Goal: Task Accomplishment & Management: Manage account settings

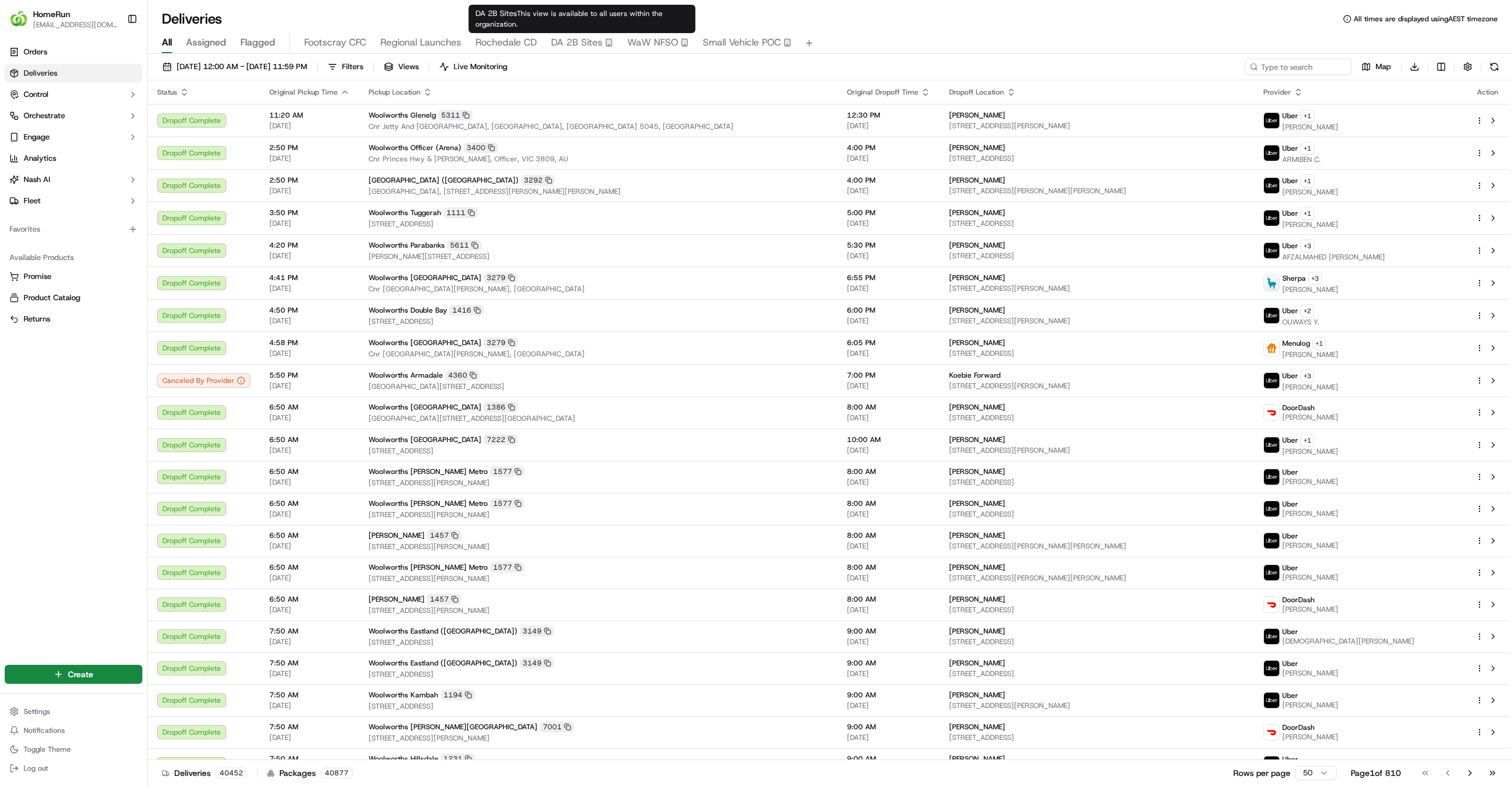
click at [589, 40] on span "DA 2B Sites" at bounding box center [577, 42] width 51 height 14
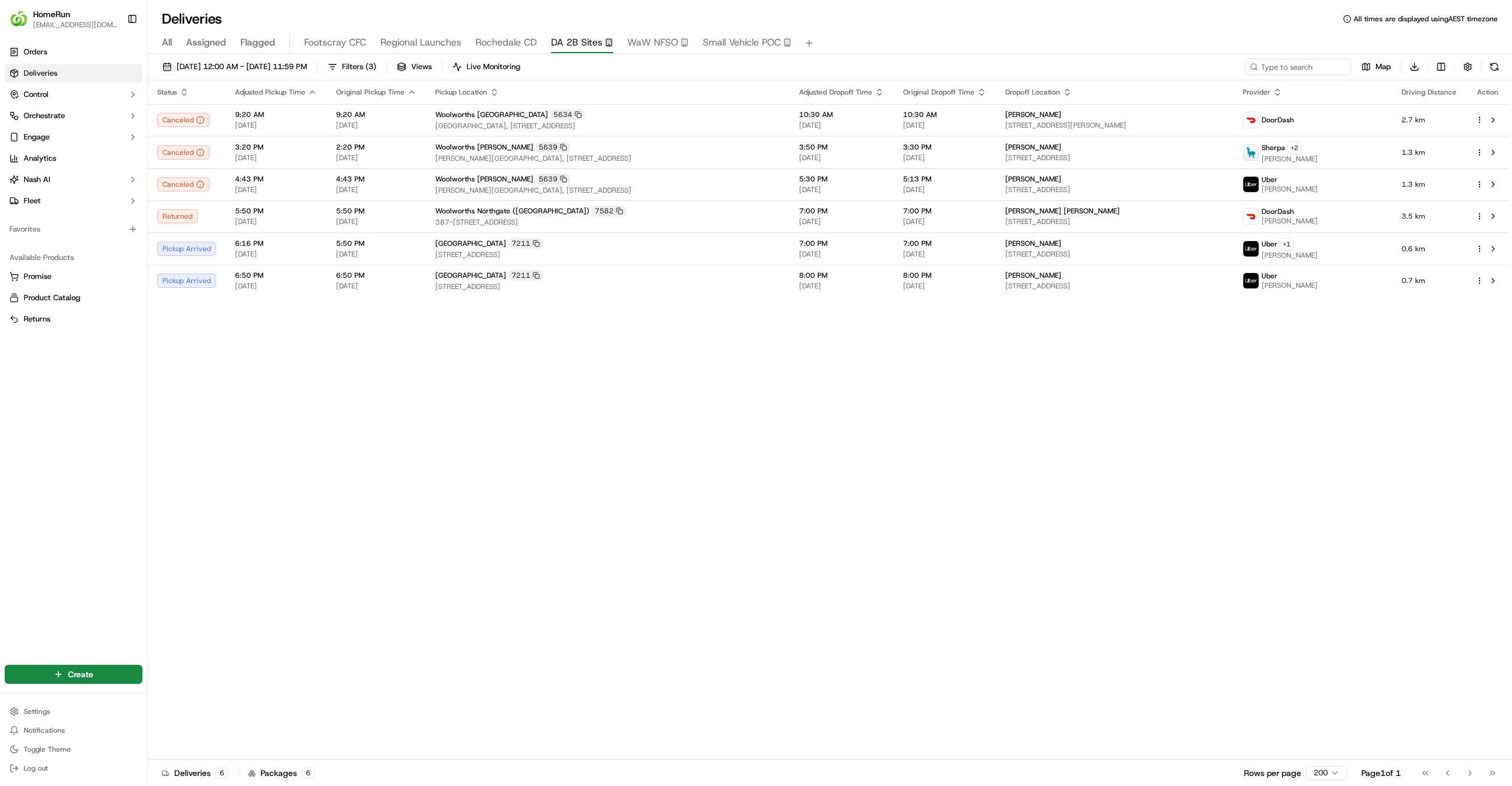
click at [531, 575] on div "Status Adjusted Pickup Time Original Pickup Time Pickup Location Adjusted Dropo…" at bounding box center [829, 420] width 1362 height 679
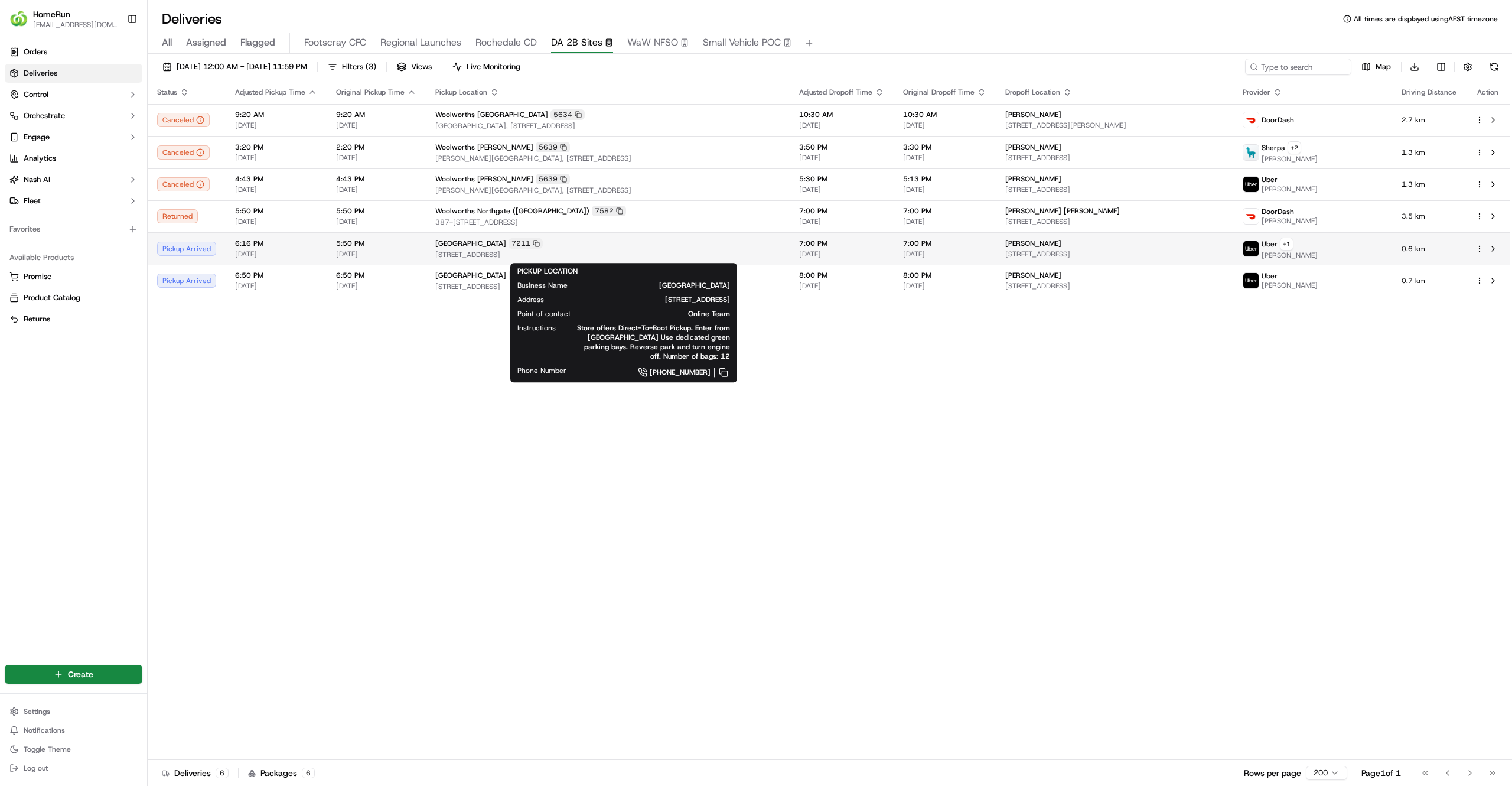
click at [726, 249] on div "[GEOGRAPHIC_DATA][STREET_ADDRESS]" at bounding box center [607, 243] width 345 height 11
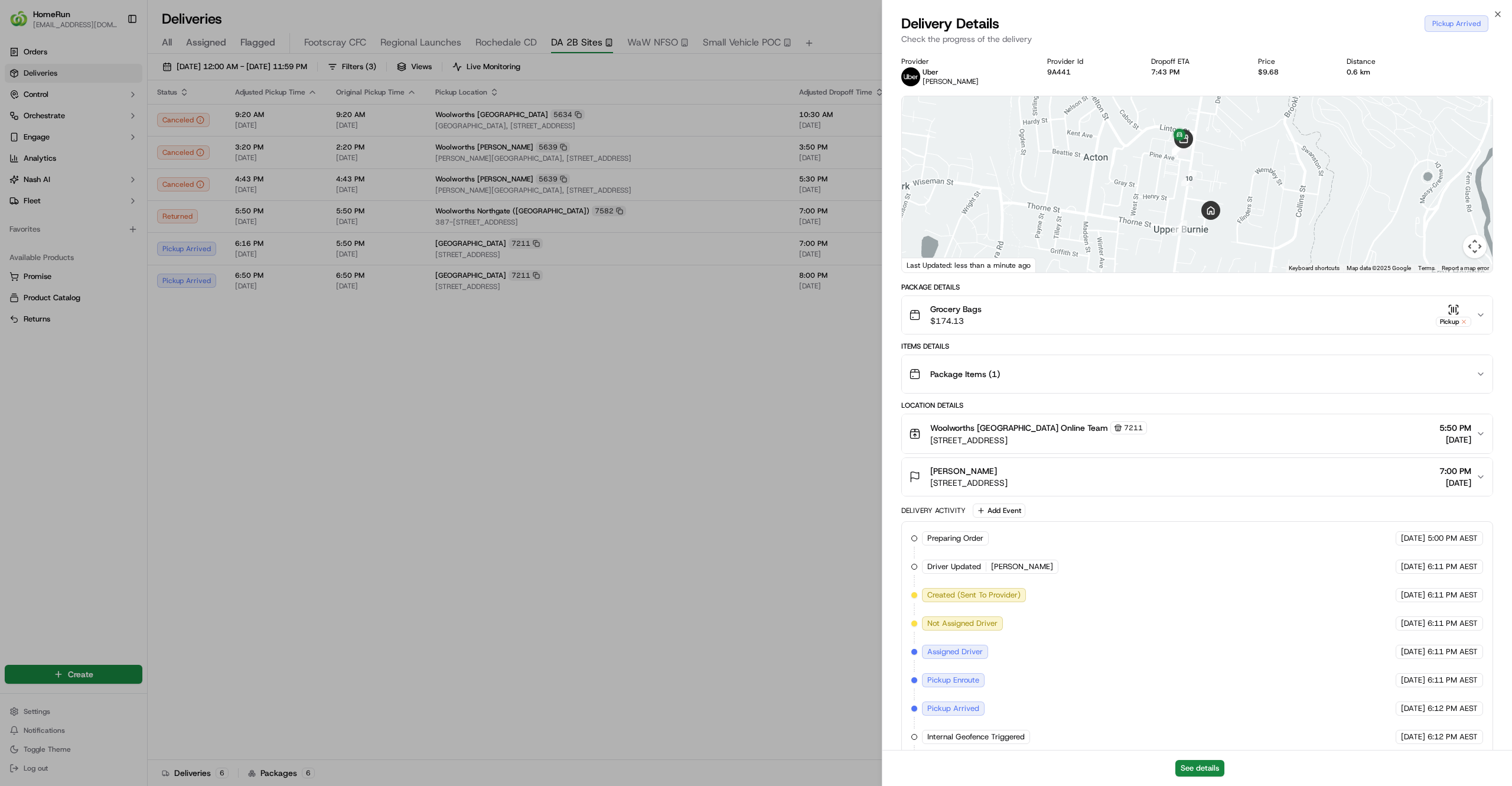
scroll to position [218, 0]
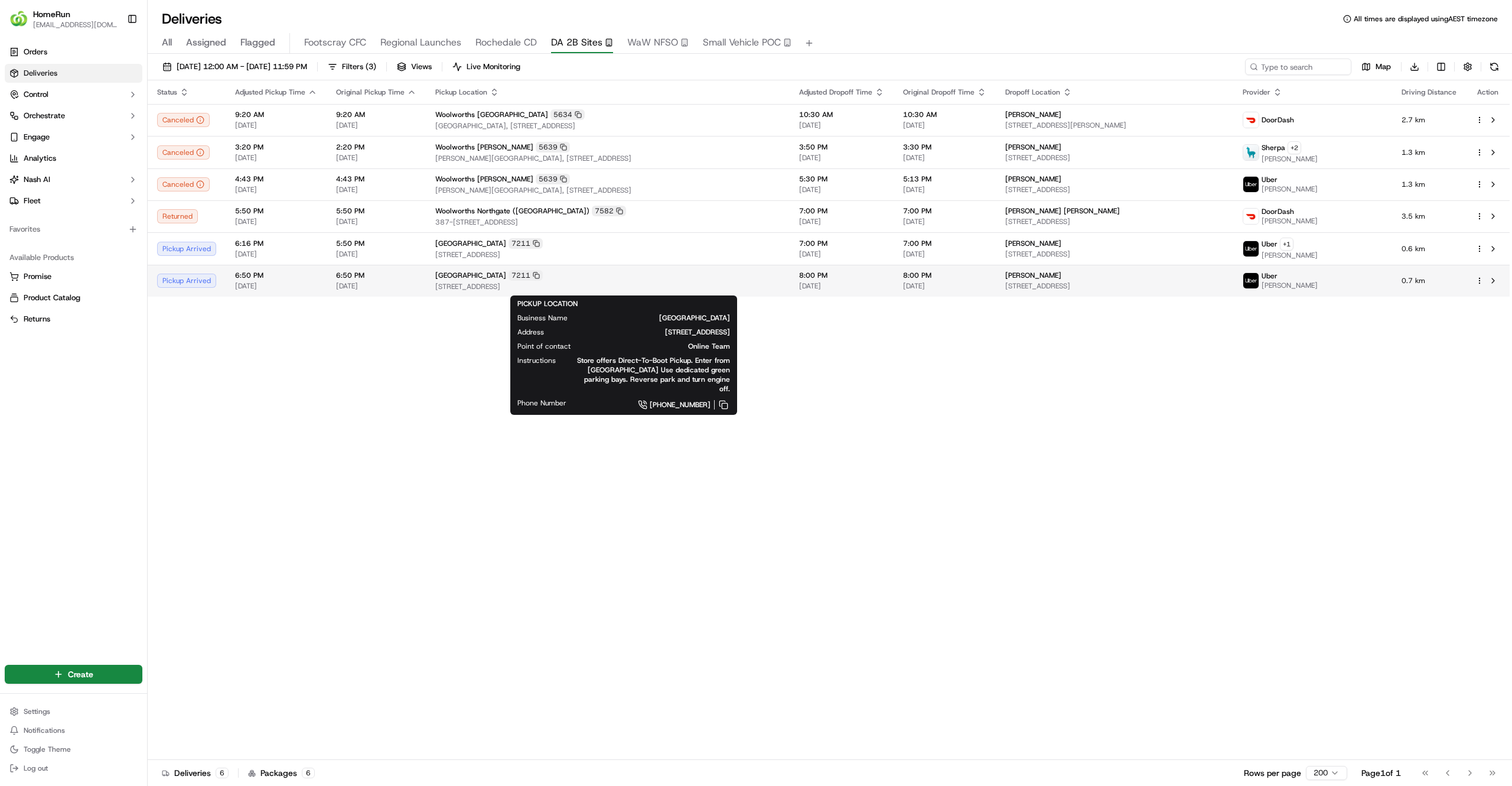
click at [585, 288] on span "[STREET_ADDRESS]" at bounding box center [607, 286] width 345 height 10
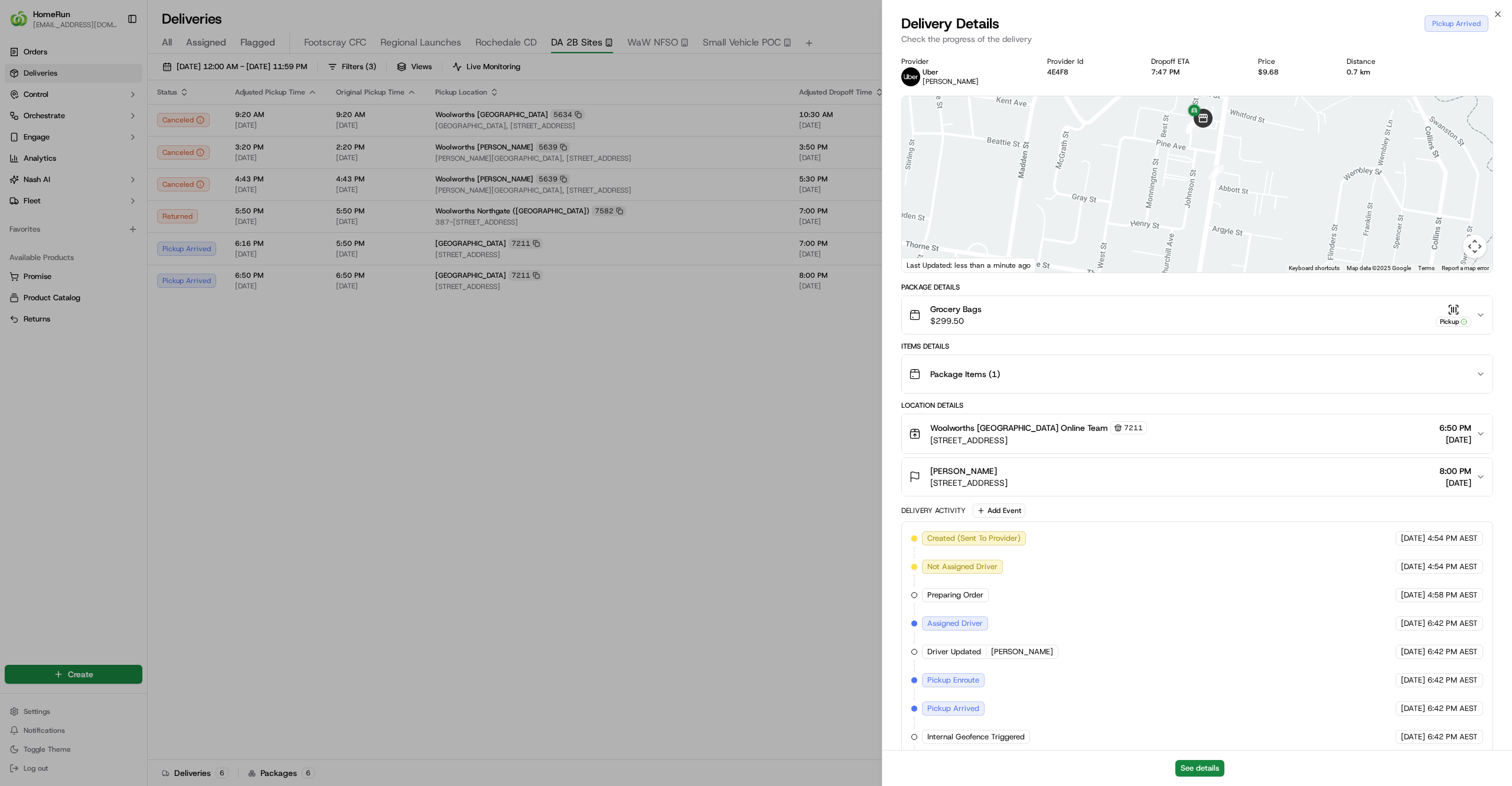
scroll to position [74, 0]
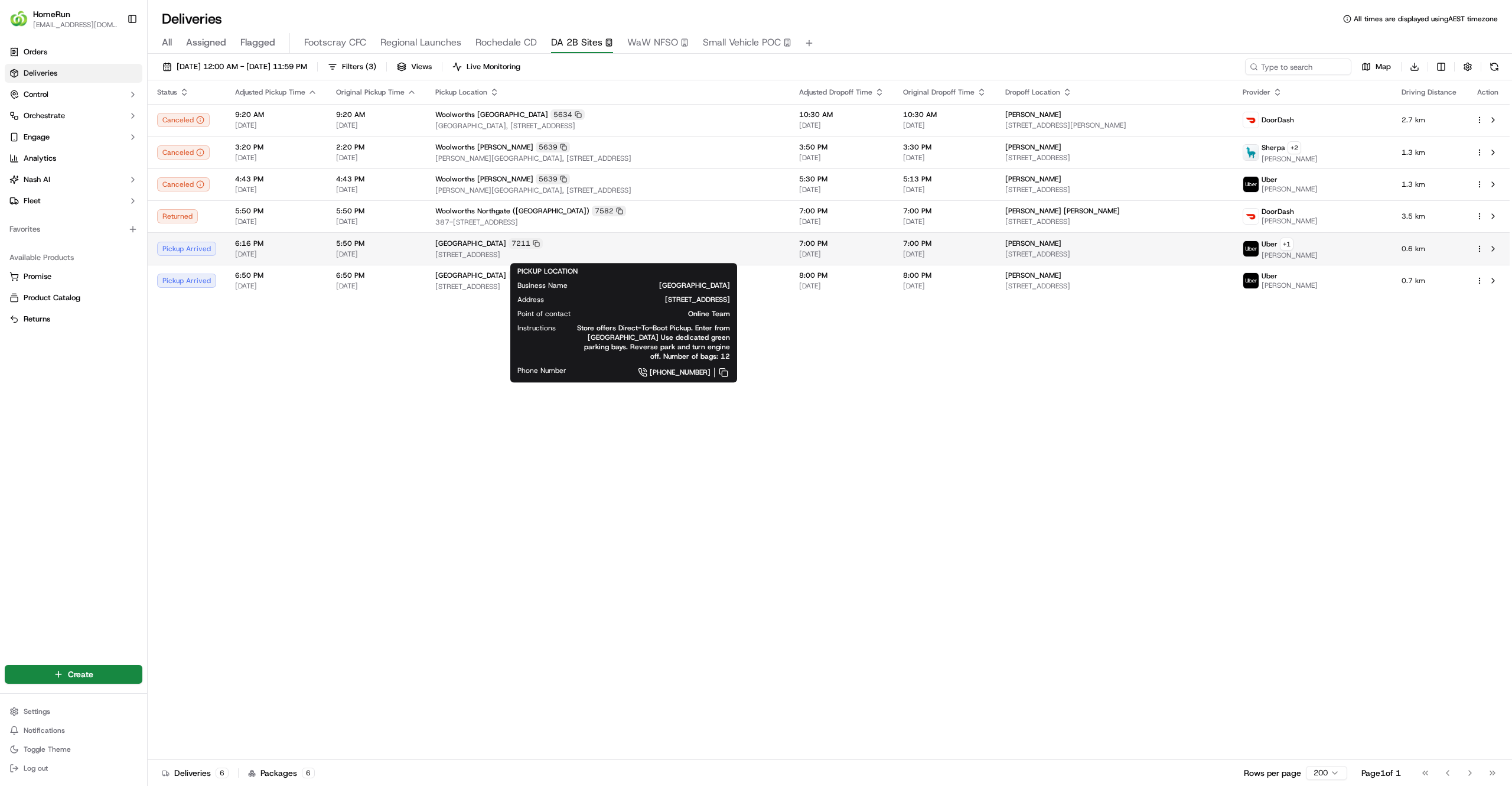
click at [628, 249] on div "Woolworths Mount Street 7211" at bounding box center [607, 243] width 345 height 11
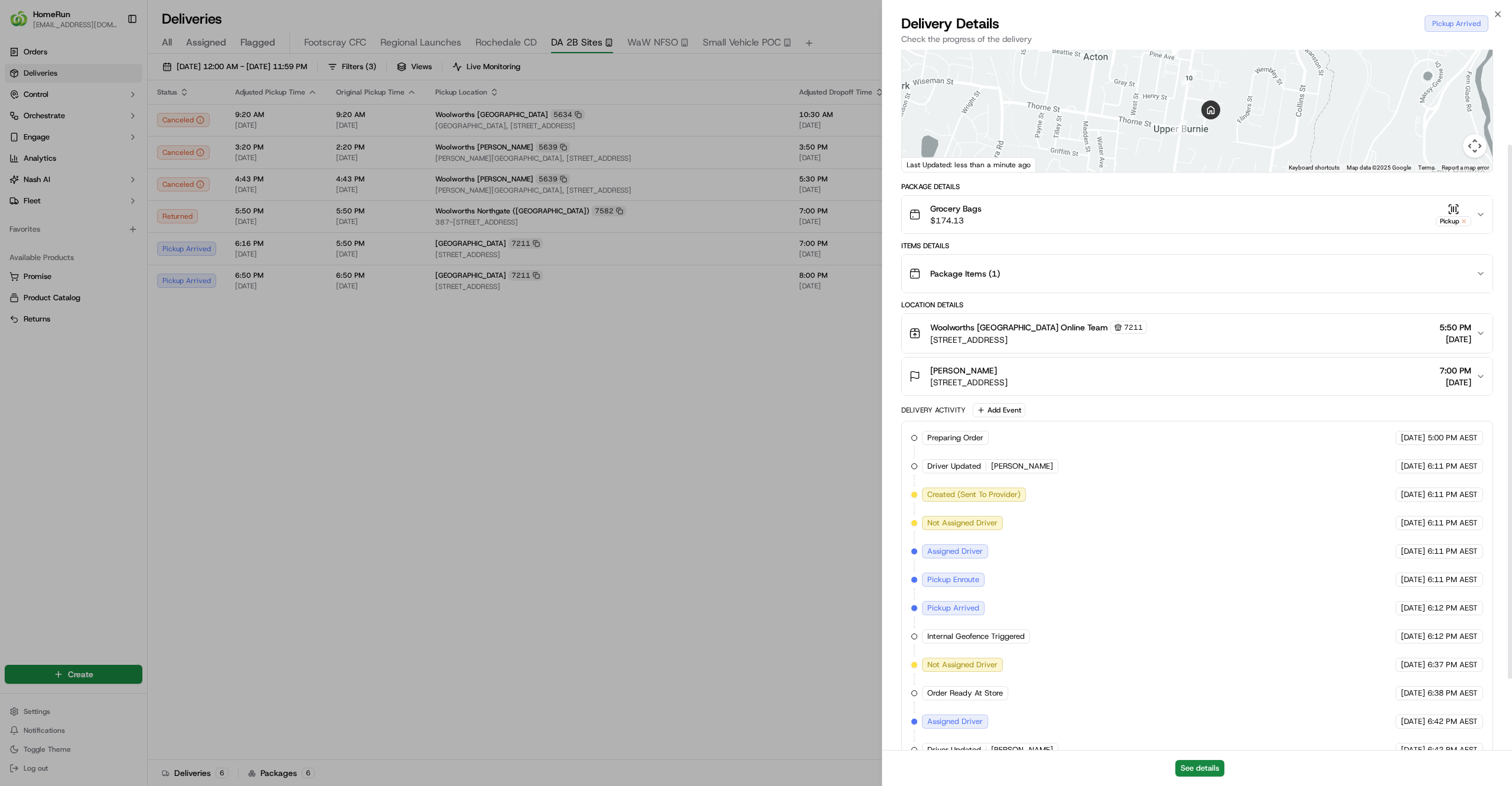
scroll to position [125, 0]
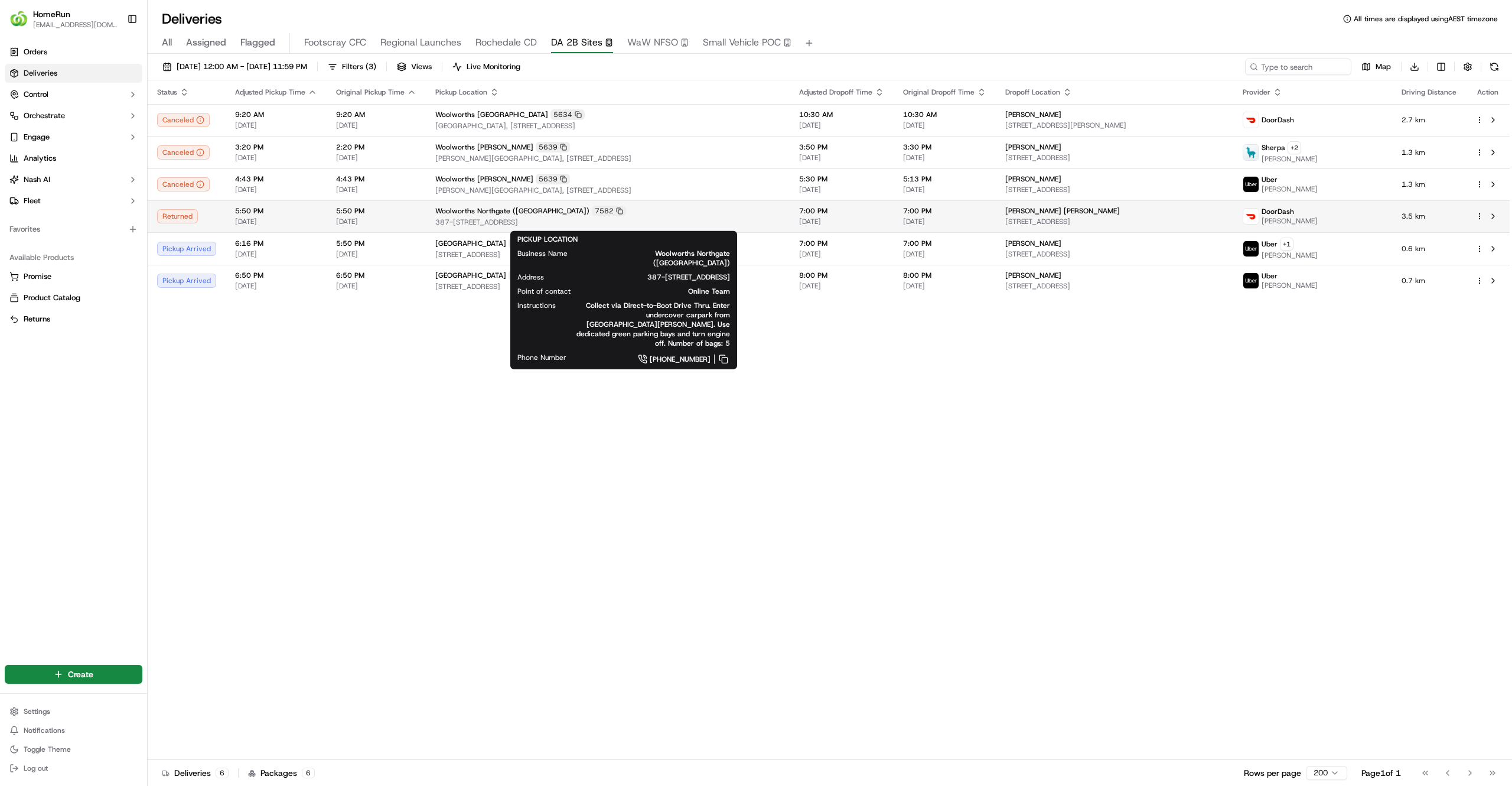
click at [669, 210] on div "Woolworths Northgate (Glenorchy) 7582" at bounding box center [607, 211] width 345 height 11
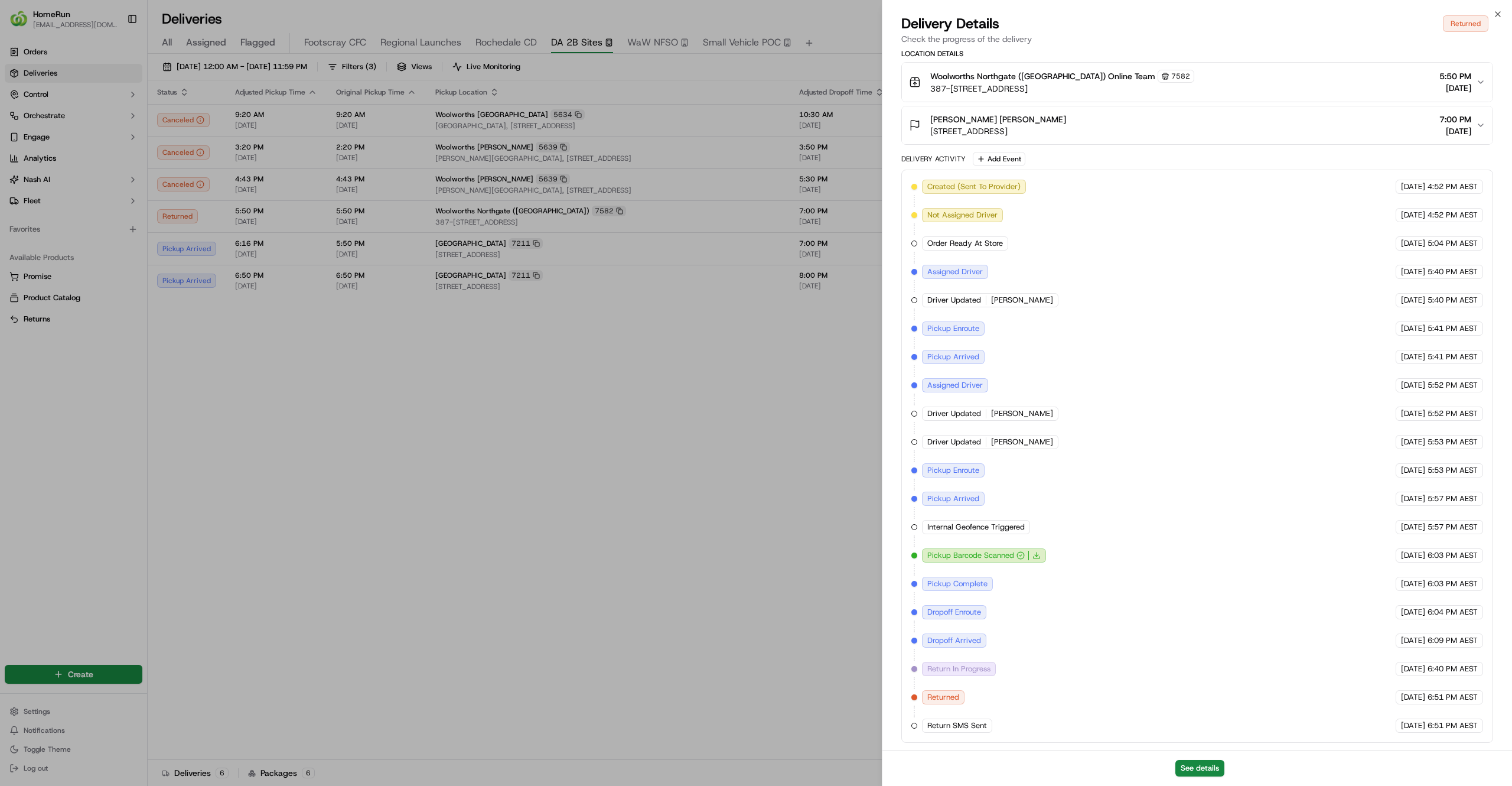
scroll to position [0, 0]
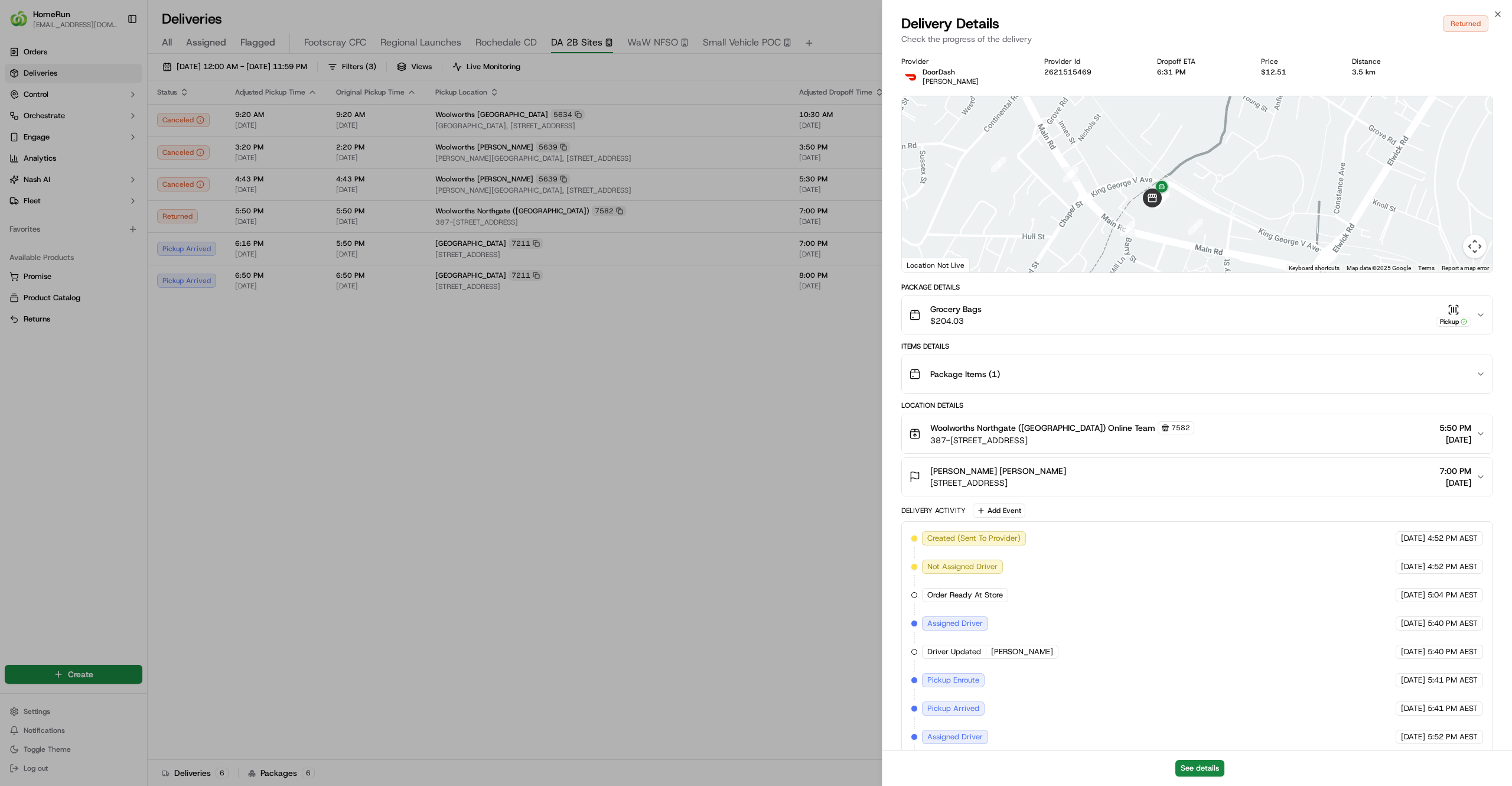
drag, startPoint x: 1160, startPoint y: 176, endPoint x: 1271, endPoint y: 349, distance: 205.5
click at [1271, 349] on div "Provider DoorDash Saikrishna G. Provider Id 2621515469 Dropoff ETA 6:31 PM Pric…" at bounding box center [1197, 575] width 592 height 1038
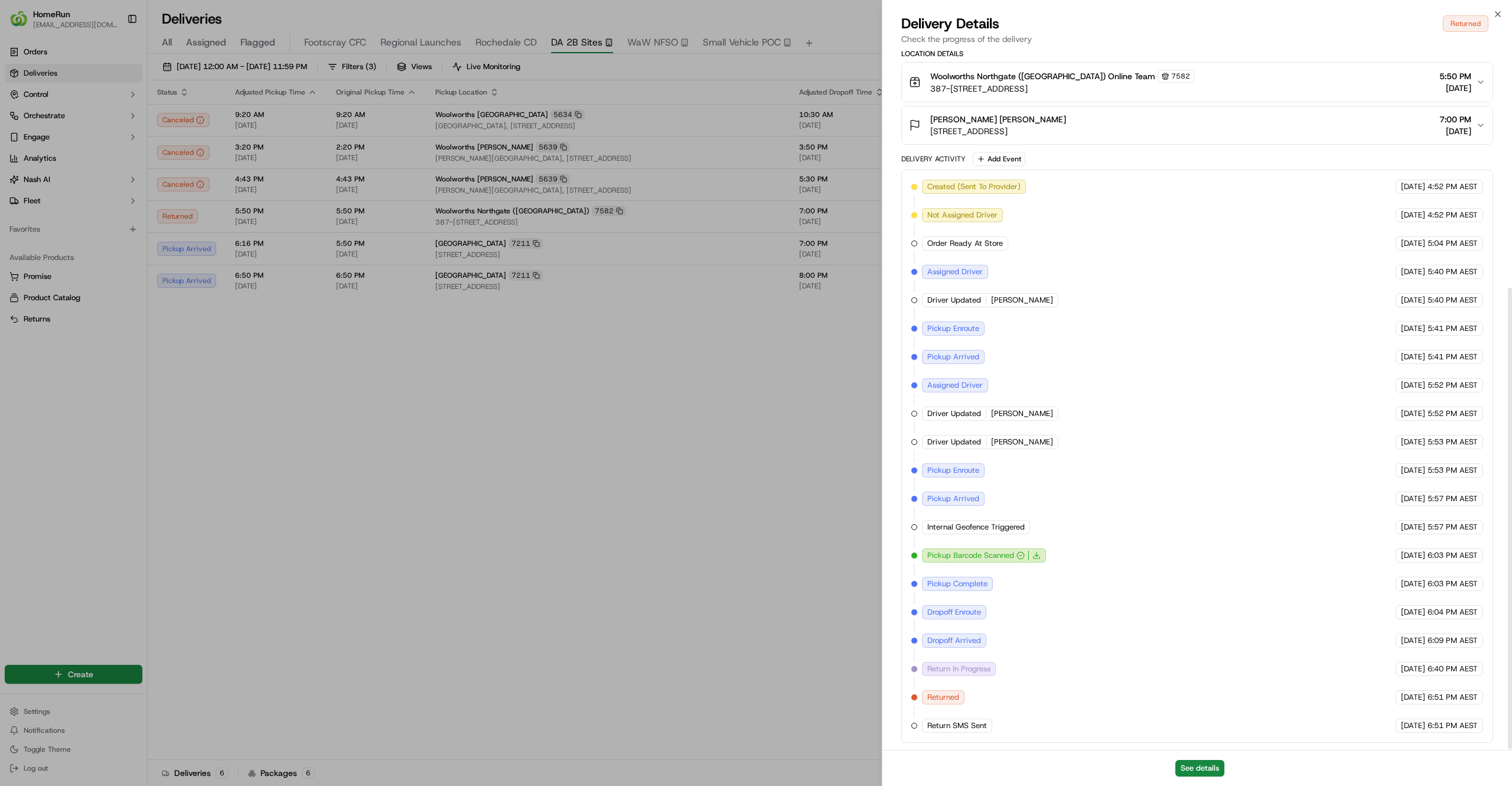
scroll to position [362, 0]
drag, startPoint x: 936, startPoint y: 693, endPoint x: 969, endPoint y: 690, distance: 33.1
click at [969, 690] on div "Created (Sent To Provider) DoorDash 21/09/2025 4:52 PM AEST Not Assigned Driver…" at bounding box center [1197, 456] width 572 height 553
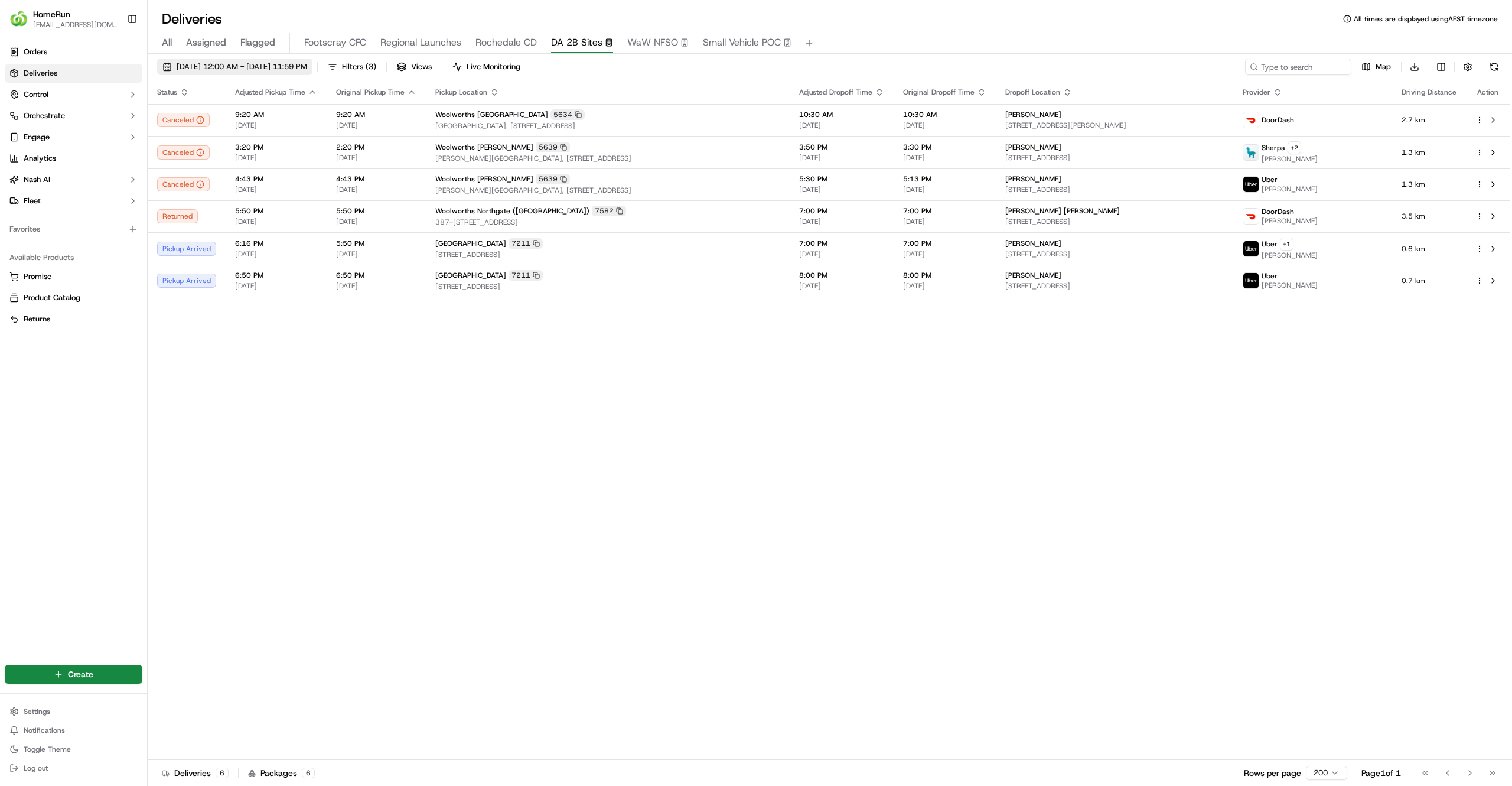
click at [257, 65] on span "21/09/2025 12:00 AM - 21/09/2025 11:59 PM" at bounding box center [241, 67] width 130 height 11
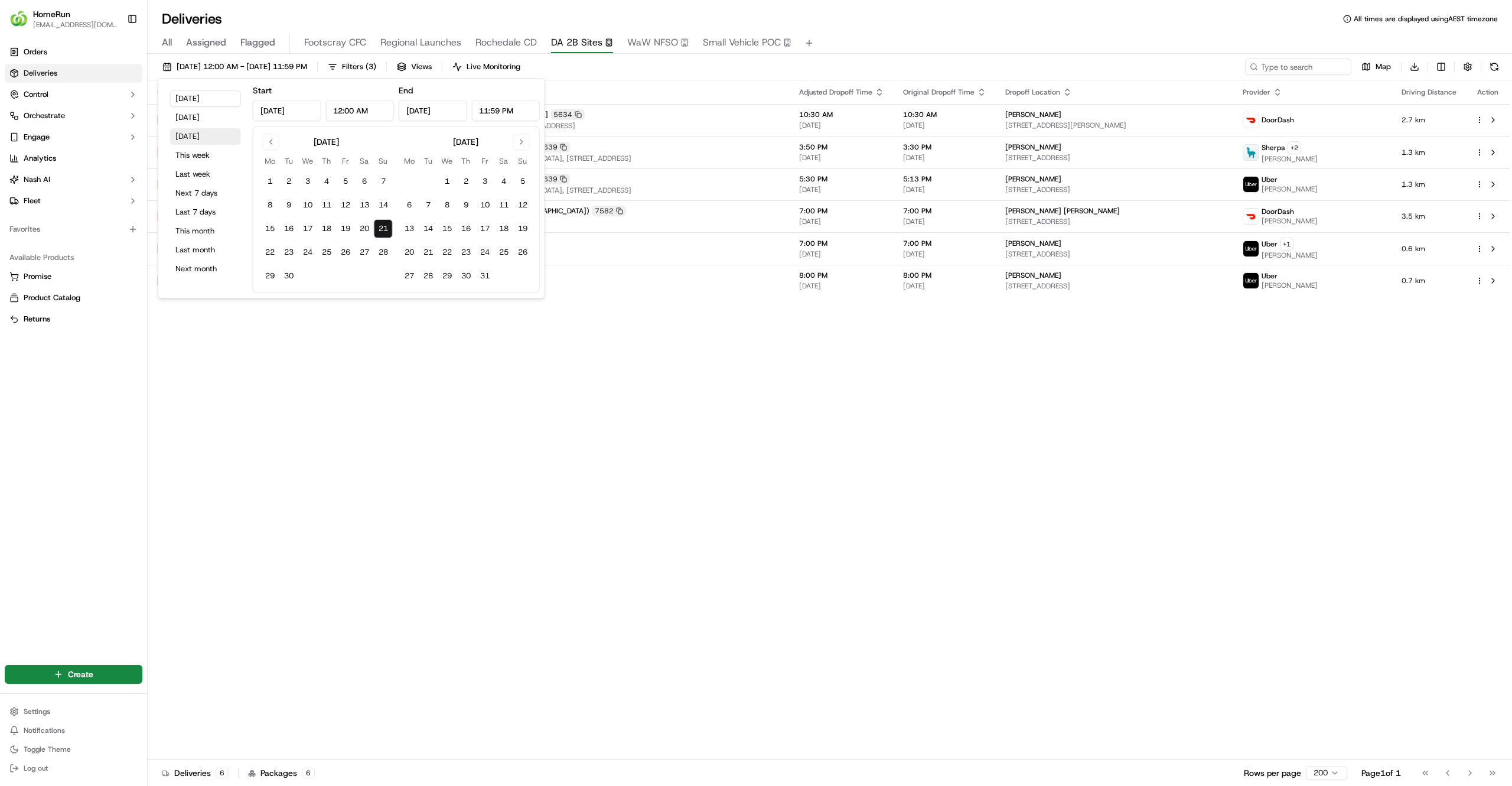
click at [180, 138] on button "Tomorrow" at bounding box center [205, 137] width 71 height 17
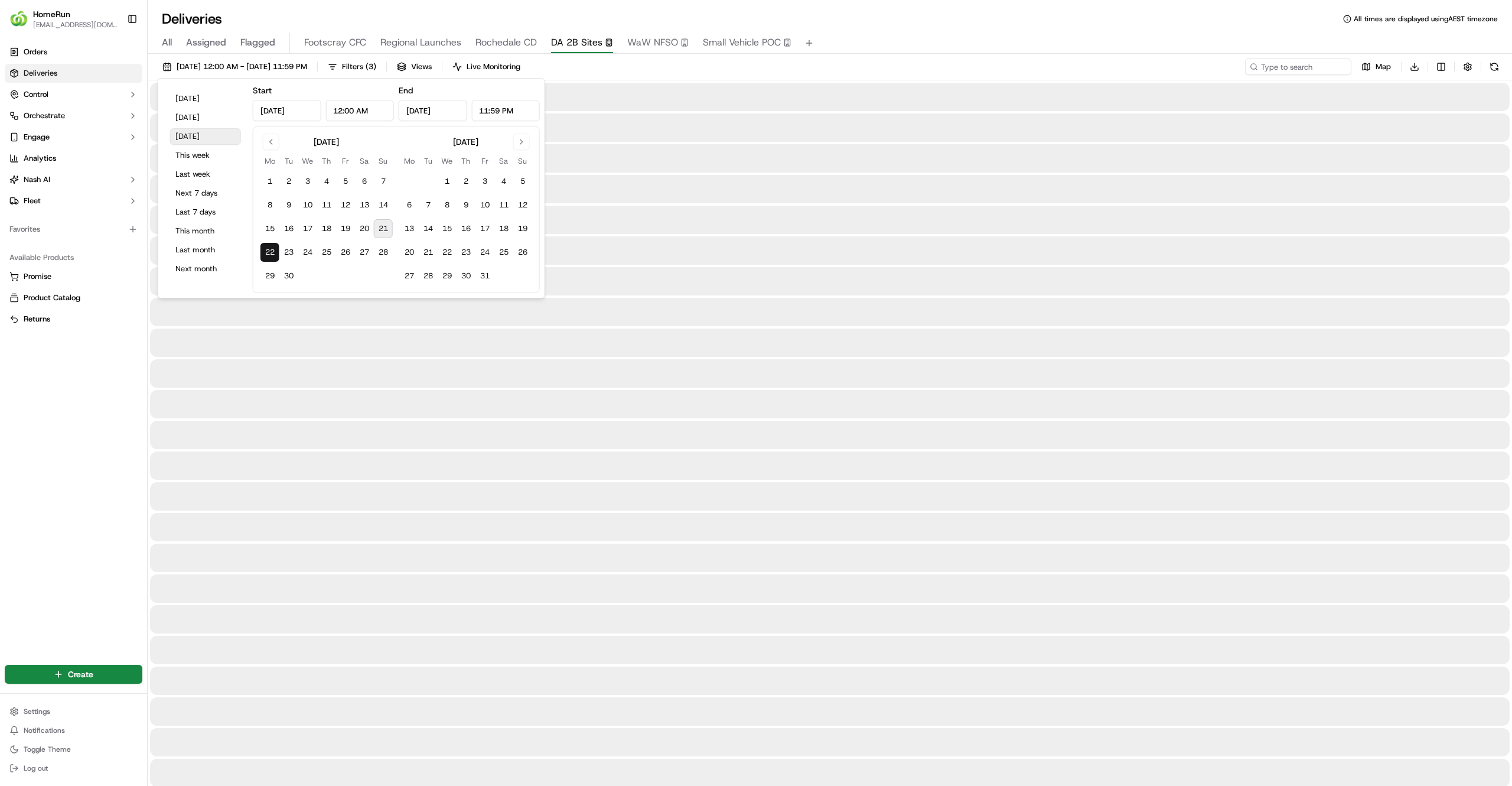
type input "Sep 22, 2025"
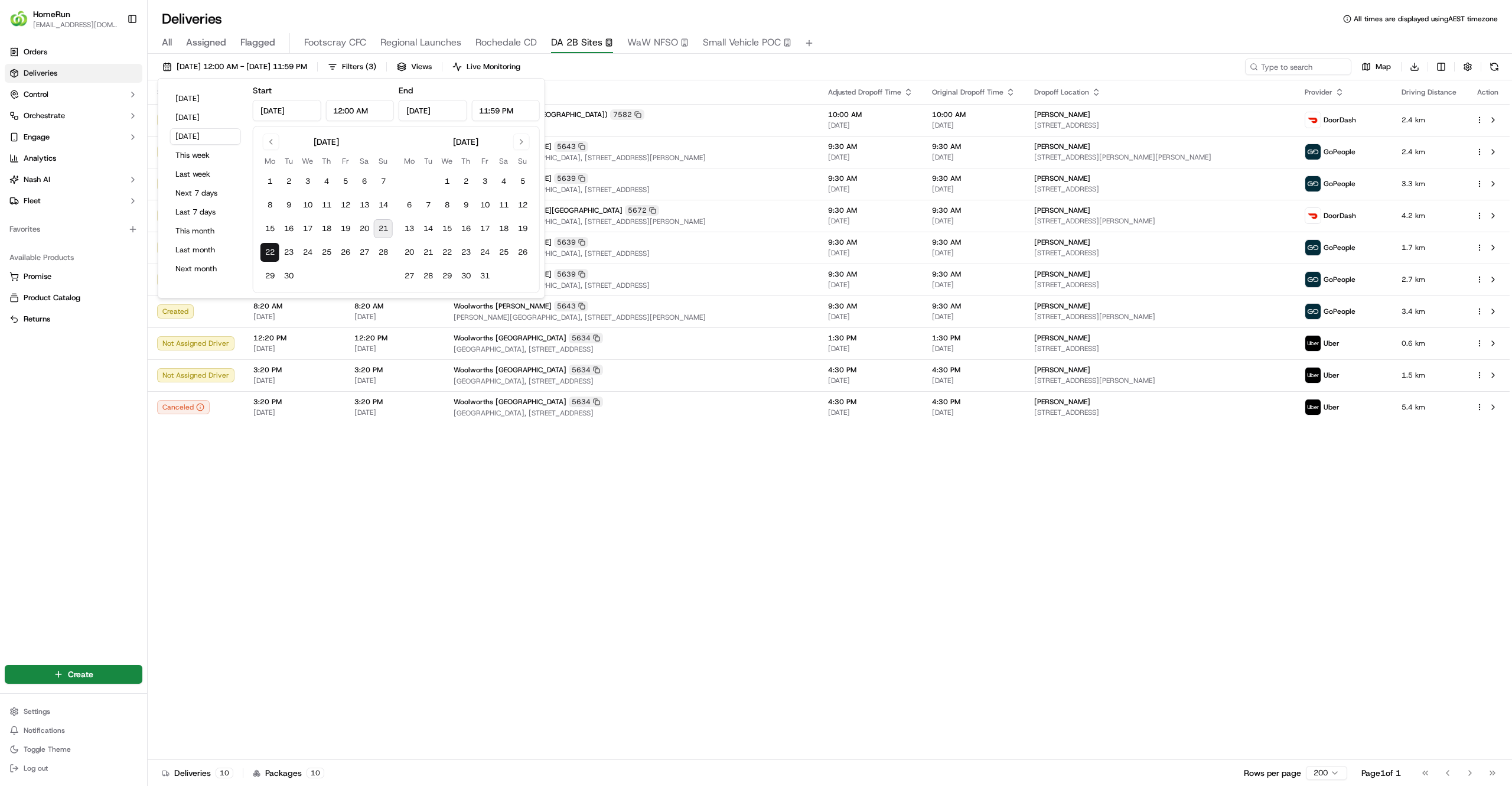
click at [0, 474] on div "Orders Deliveries Control Orchestrate Engage Analytics Nash AI Fleet Favorites …" at bounding box center [73, 345] width 147 height 615
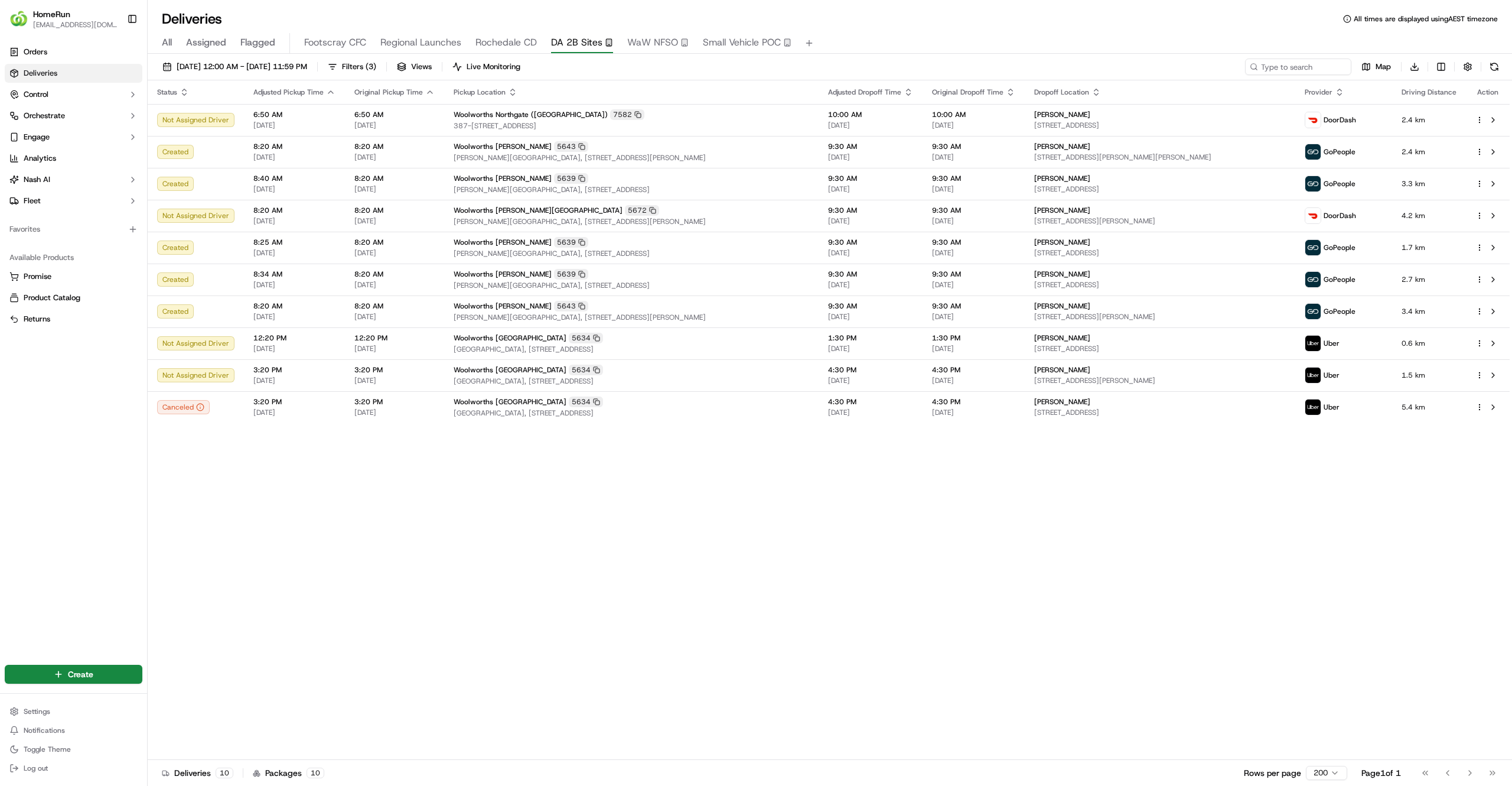
click at [323, 544] on div "Status Adjusted Pickup Time Original Pickup Time Pickup Location Adjusted Dropo…" at bounding box center [829, 420] width 1362 height 679
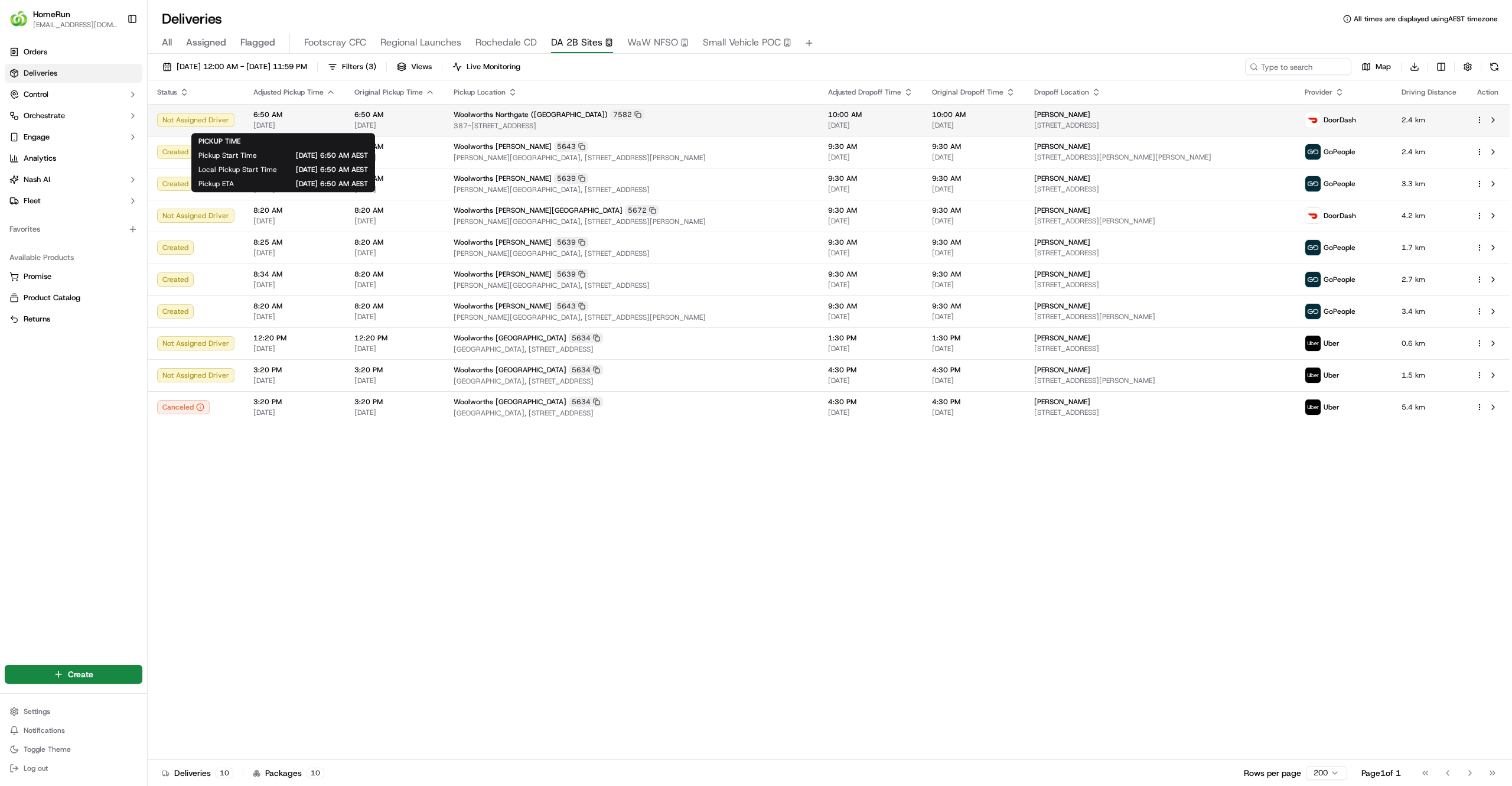
click at [312, 111] on span "6:50 AM" at bounding box center [295, 114] width 82 height 10
click at [922, 108] on td "10:00 AM 22/09/2025" at bounding box center [871, 120] width 104 height 32
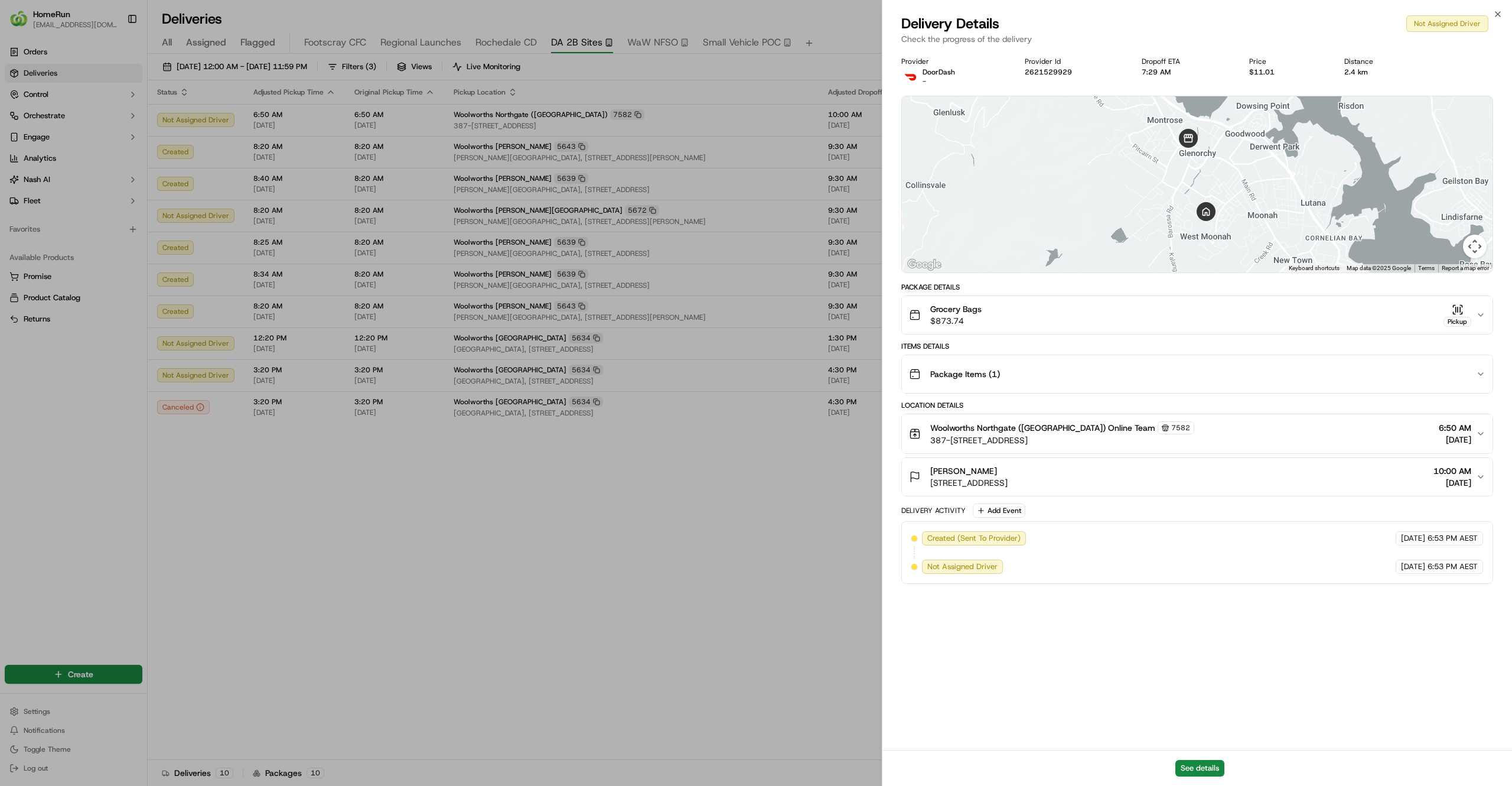
click at [1198, 759] on div "See details" at bounding box center [1197, 768] width 630 height 36
click at [1198, 765] on button "See details" at bounding box center [1199, 768] width 49 height 17
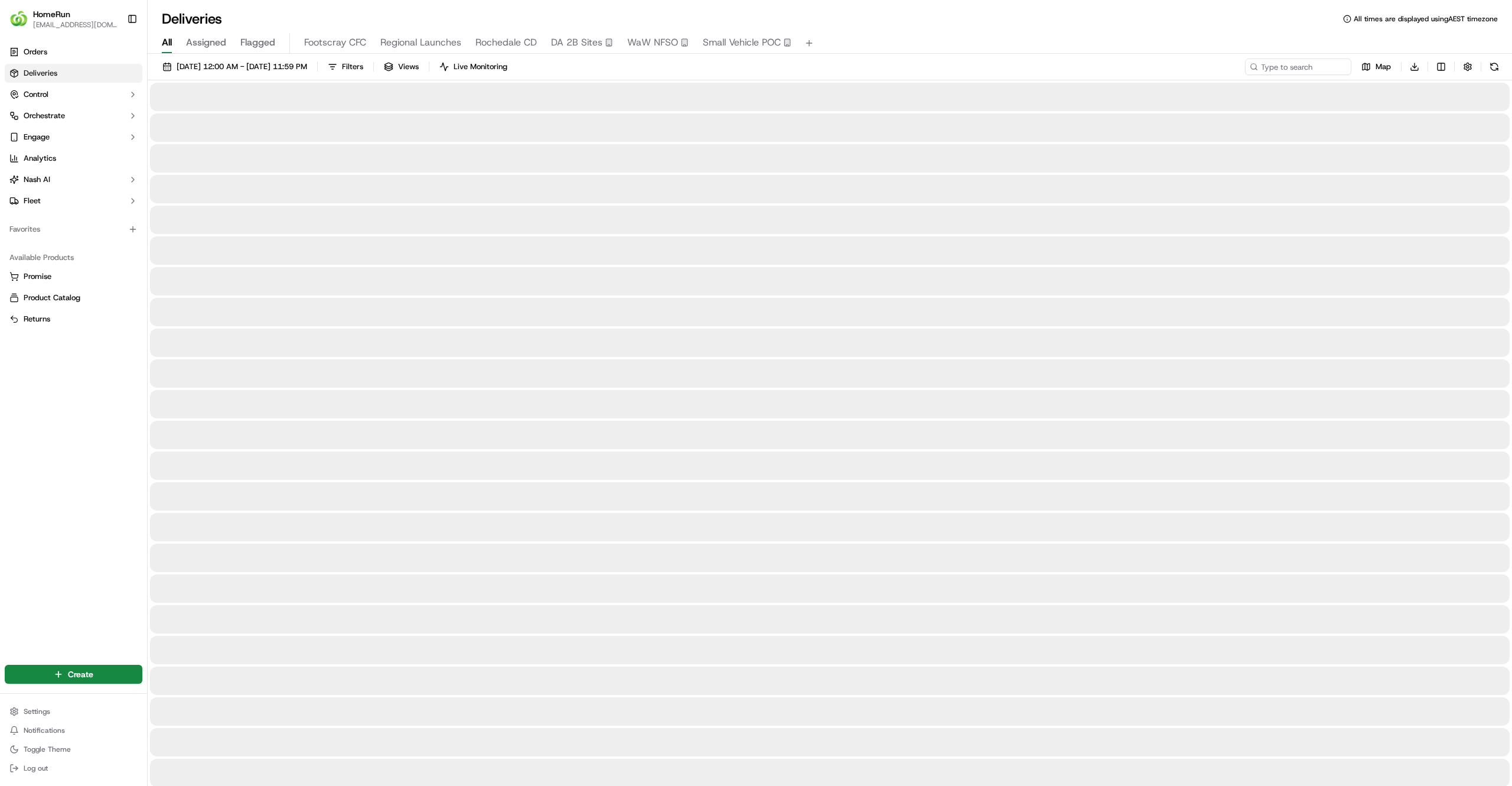
click at [168, 42] on span "All" at bounding box center [167, 42] width 10 height 14
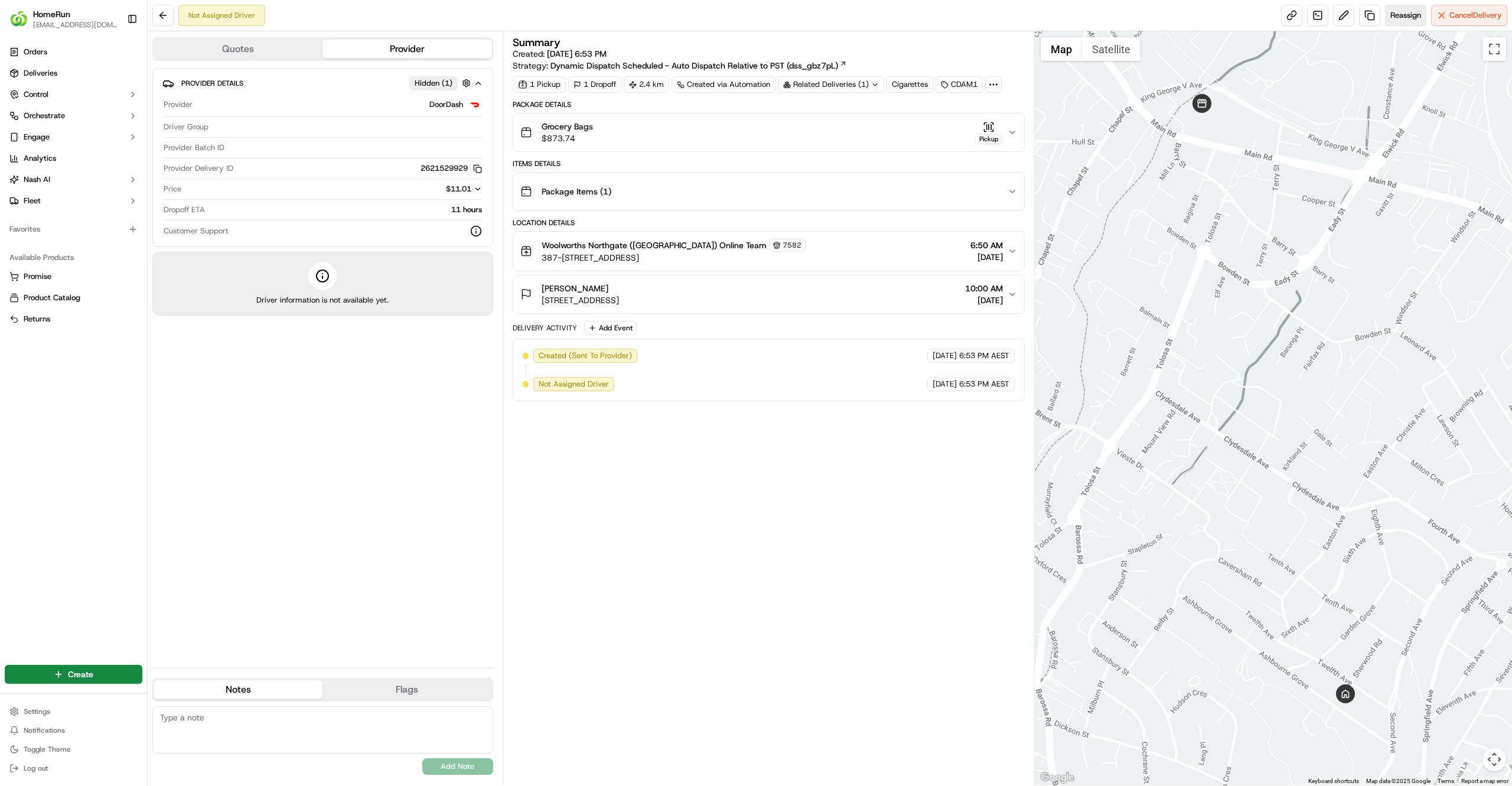
click at [1396, 11] on span "Reassign" at bounding box center [1405, 15] width 31 height 11
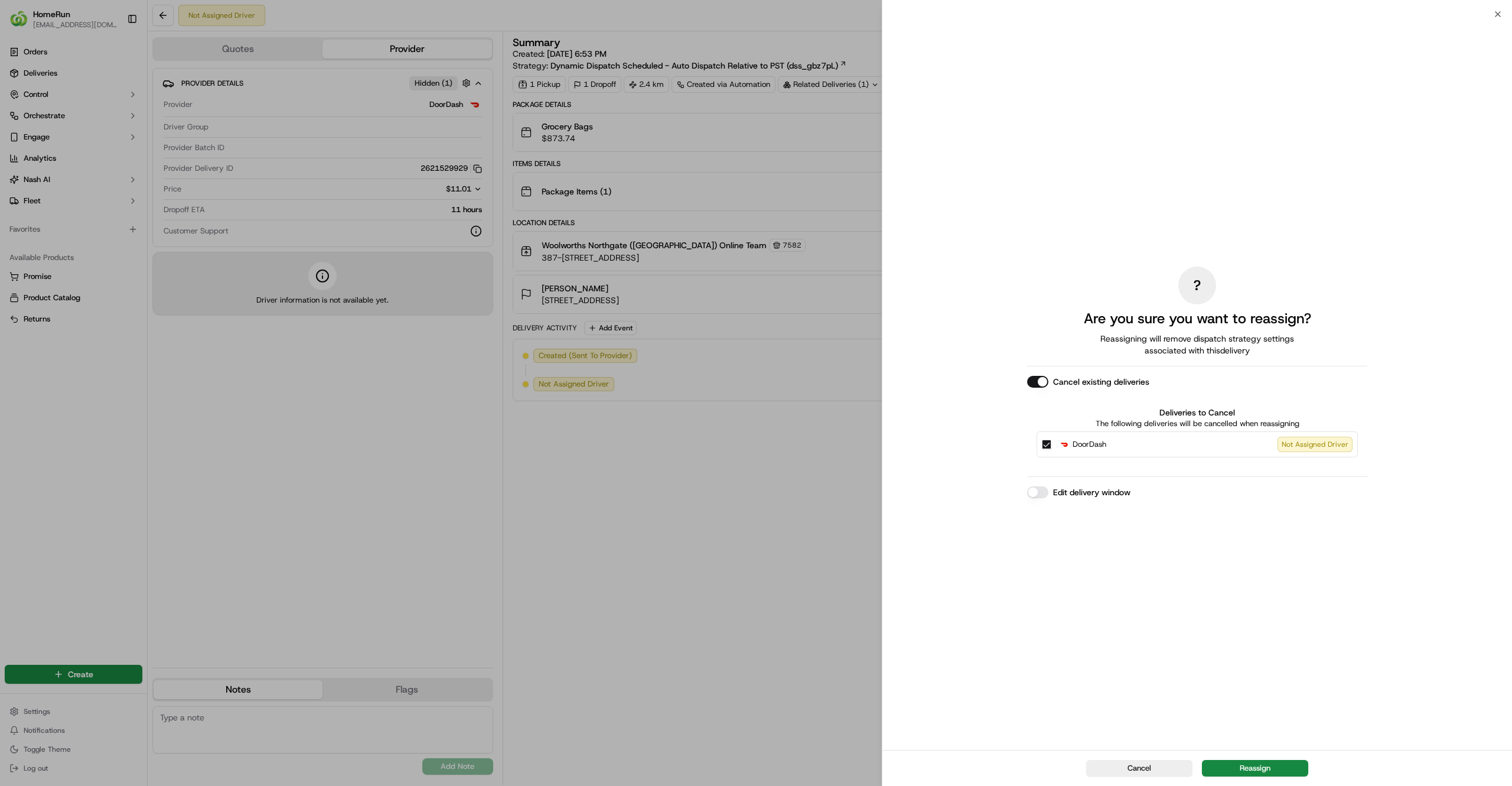
click at [1038, 489] on button "Edit delivery window" at bounding box center [1037, 492] width 21 height 12
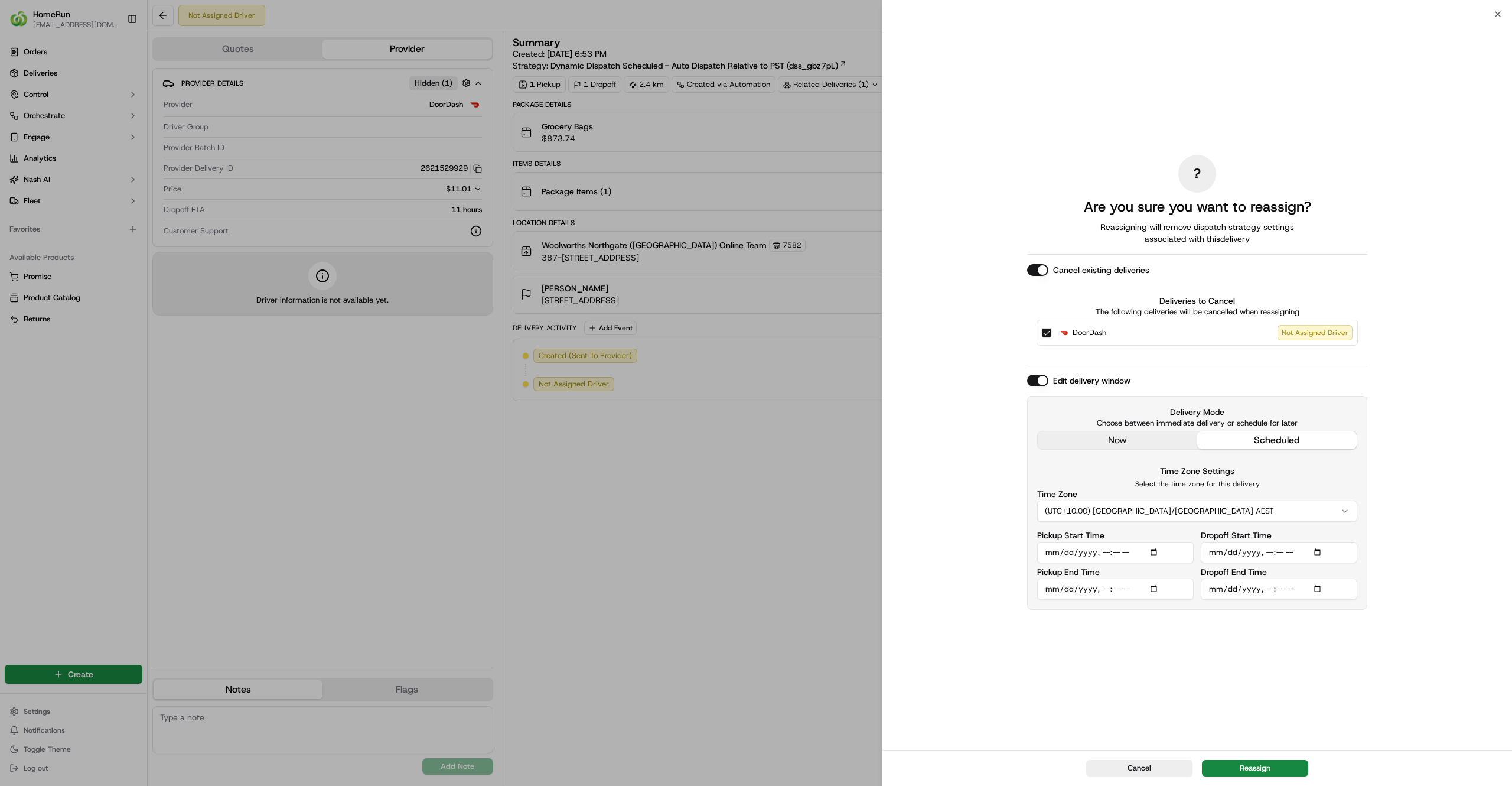
click at [1102, 555] on input "Pickup Start Time" at bounding box center [1115, 552] width 157 height 21
type input "2025-09-22T07:50"
click at [1271, 557] on input "Dropoff Start Time" at bounding box center [1279, 552] width 157 height 21
type input "2025-09-22T08:00"
click at [1267, 590] on input "Dropoff End Time" at bounding box center [1279, 589] width 157 height 21
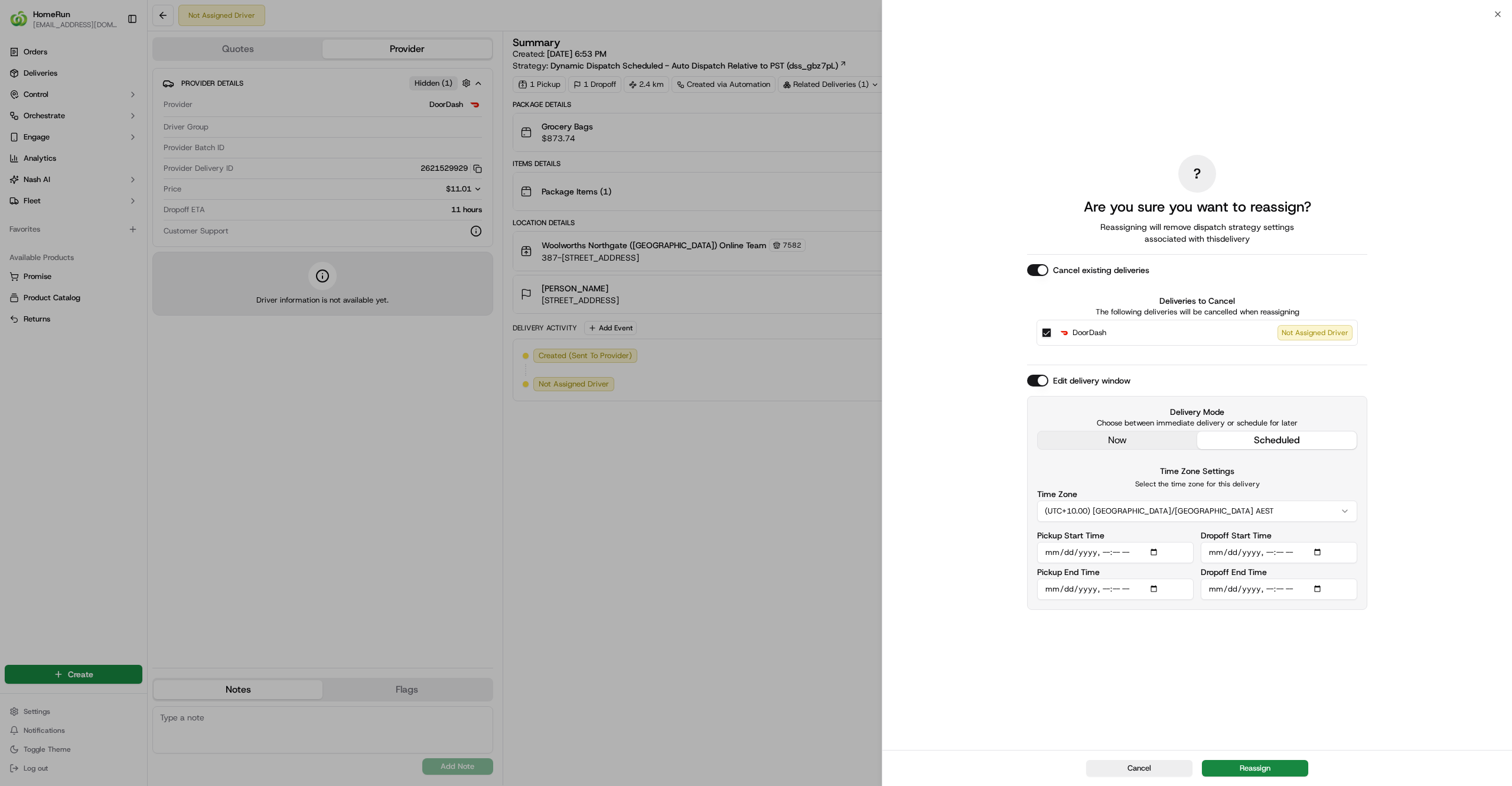
type input "2025-09-22T09:00"
click at [1258, 709] on div "? Are you sure you want to reassign? Reassigning will remove dispatch strategy …" at bounding box center [1197, 382] width 340 height 731
click at [1236, 762] on button "Reassign" at bounding box center [1255, 768] width 107 height 17
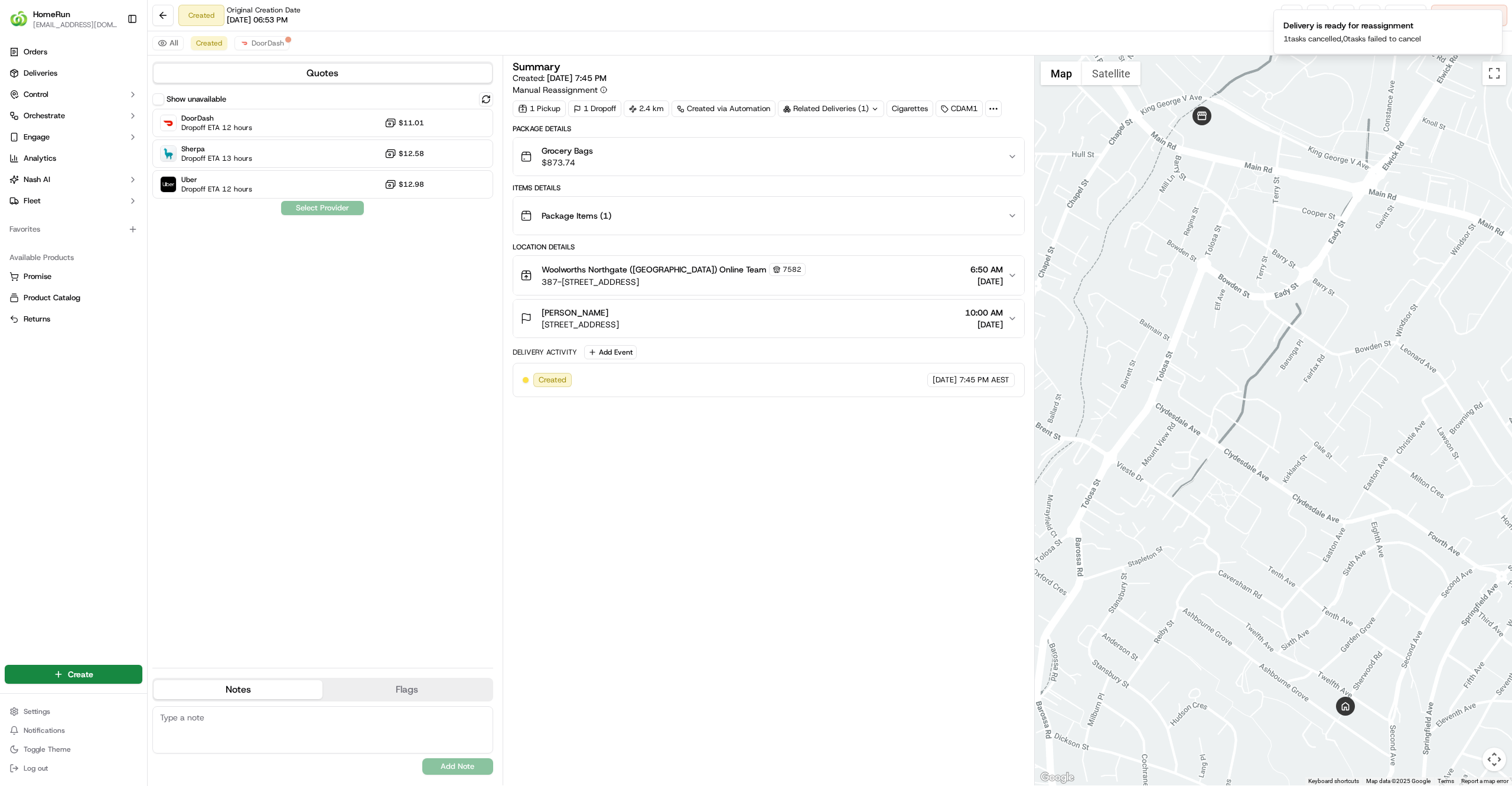
click at [677, 459] on div "Summary Created: 21/09/2025 7:45 PM Manual Reassignment 1 Pickup 1 Dropoff 2.4 …" at bounding box center [769, 421] width 512 height 718
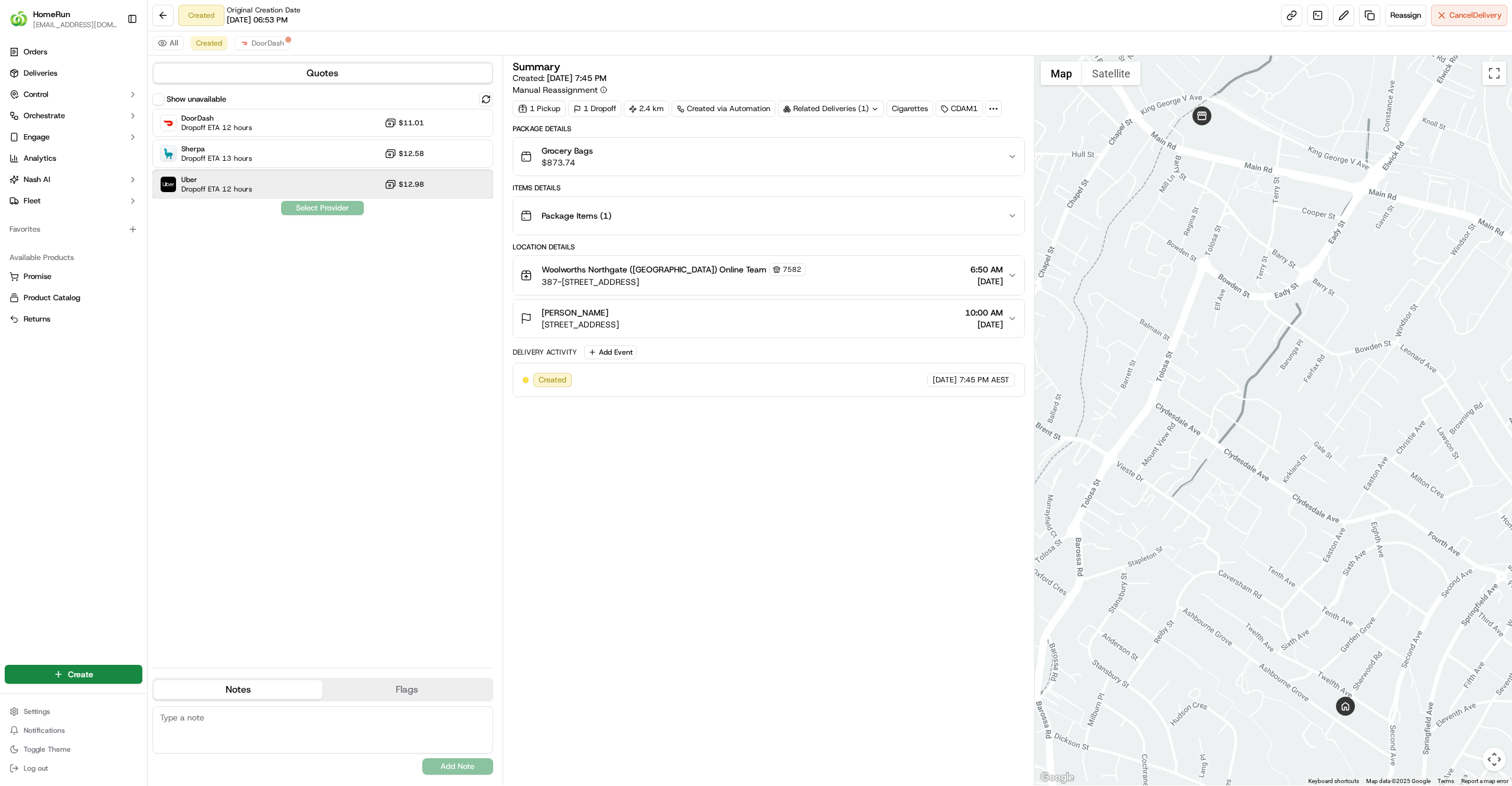
click at [329, 181] on div "Uber Dropoff ETA 12 hours $12.98" at bounding box center [322, 184] width 341 height 28
click at [315, 214] on button "Assign Provider" at bounding box center [322, 208] width 84 height 14
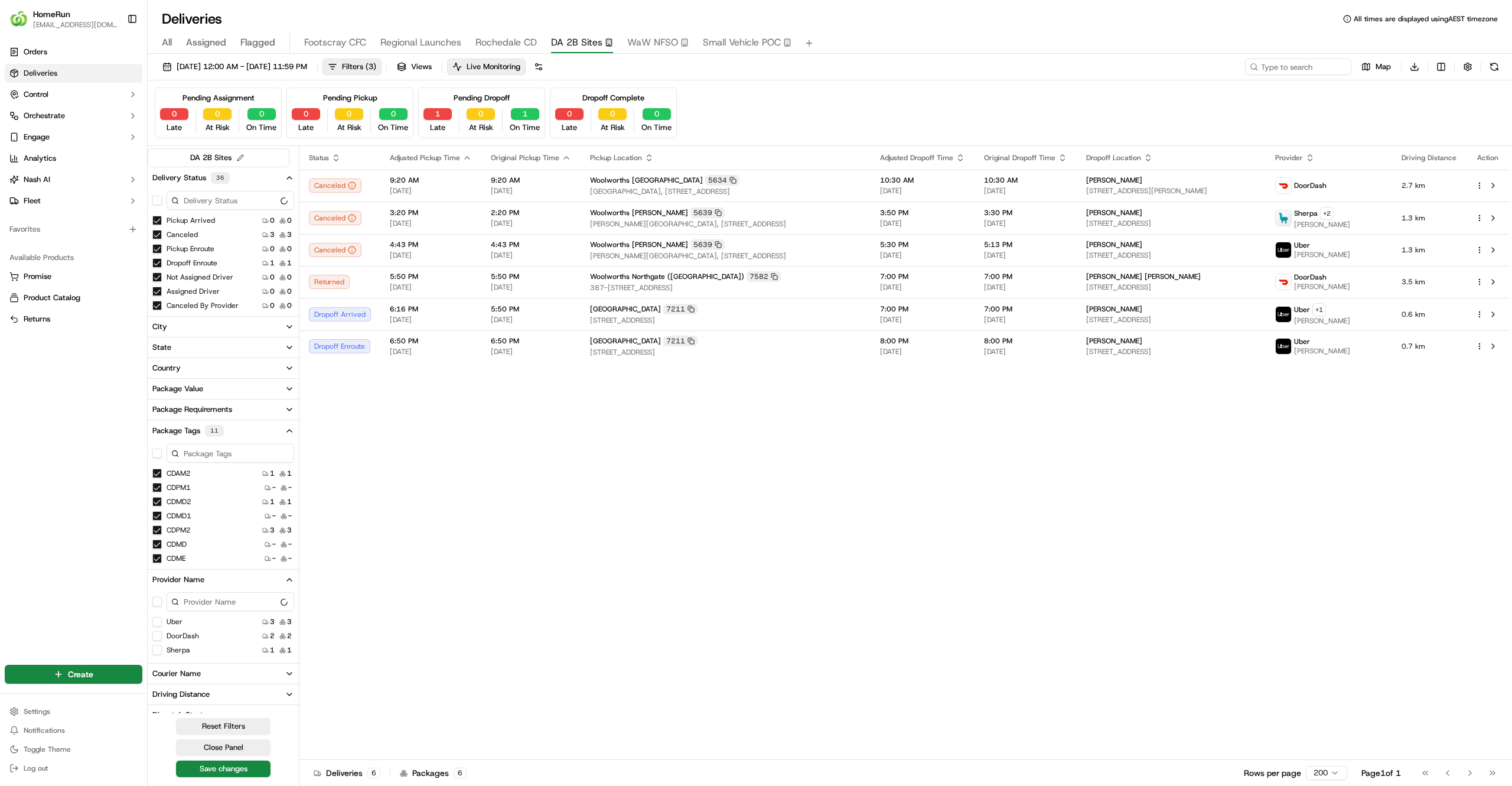
click at [357, 579] on div "Status Adjusted Pickup Time Original Pickup Time Pickup Location Adjusted Dropo…" at bounding box center [905, 453] width 1210 height 614
click at [508, 488] on div "Status Adjusted Pickup Time Original Pickup Time Pickup Location Adjusted Dropo…" at bounding box center [905, 453] width 1210 height 614
click at [579, 397] on div "Status Adjusted Pickup Time Original Pickup Time Pickup Location Adjusted Dropo…" at bounding box center [905, 453] width 1210 height 614
click at [725, 42] on span "Small Vehicle POC" at bounding box center [741, 42] width 78 height 14
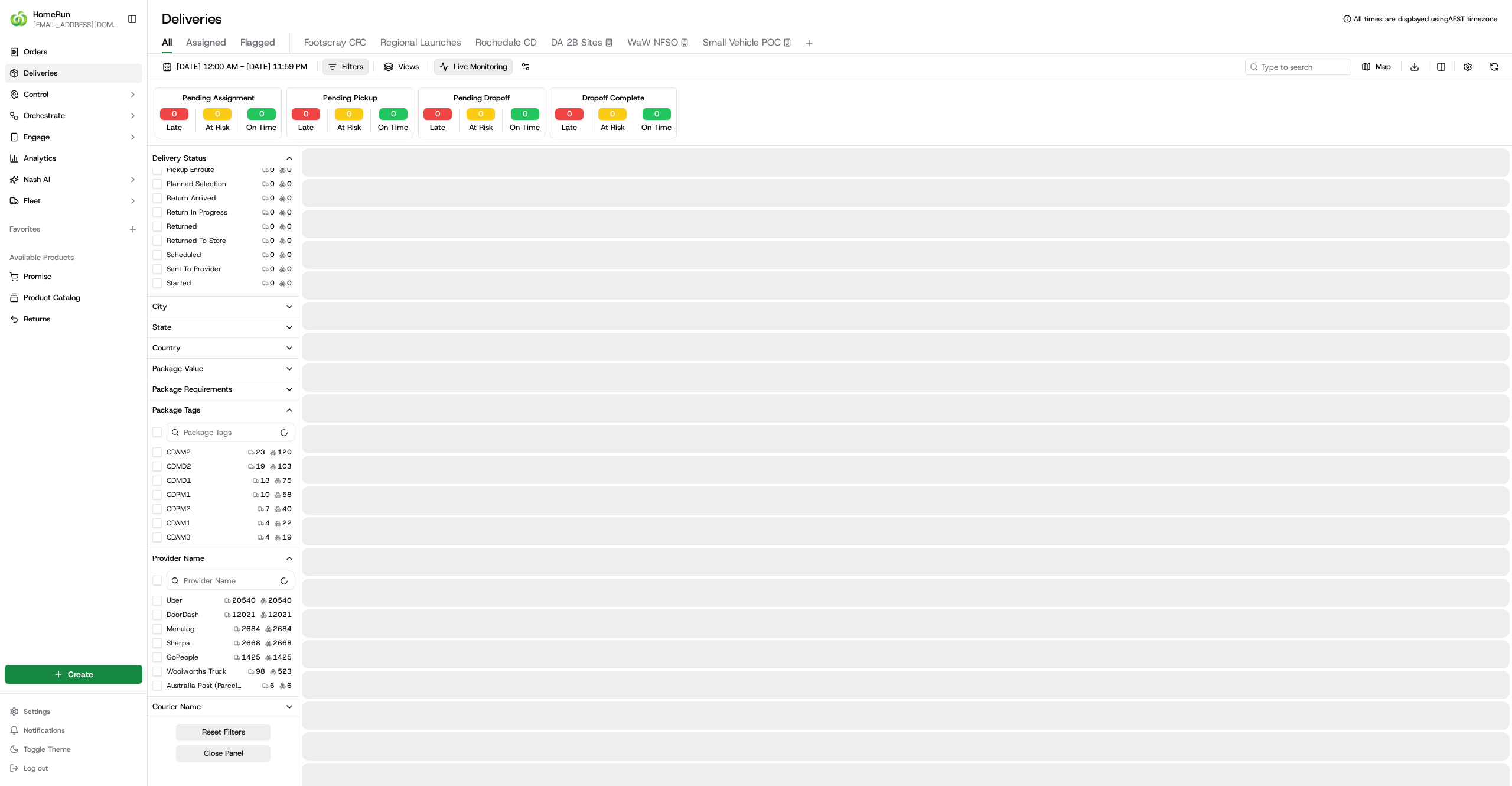
click at [164, 42] on span "All" at bounding box center [167, 42] width 10 height 14
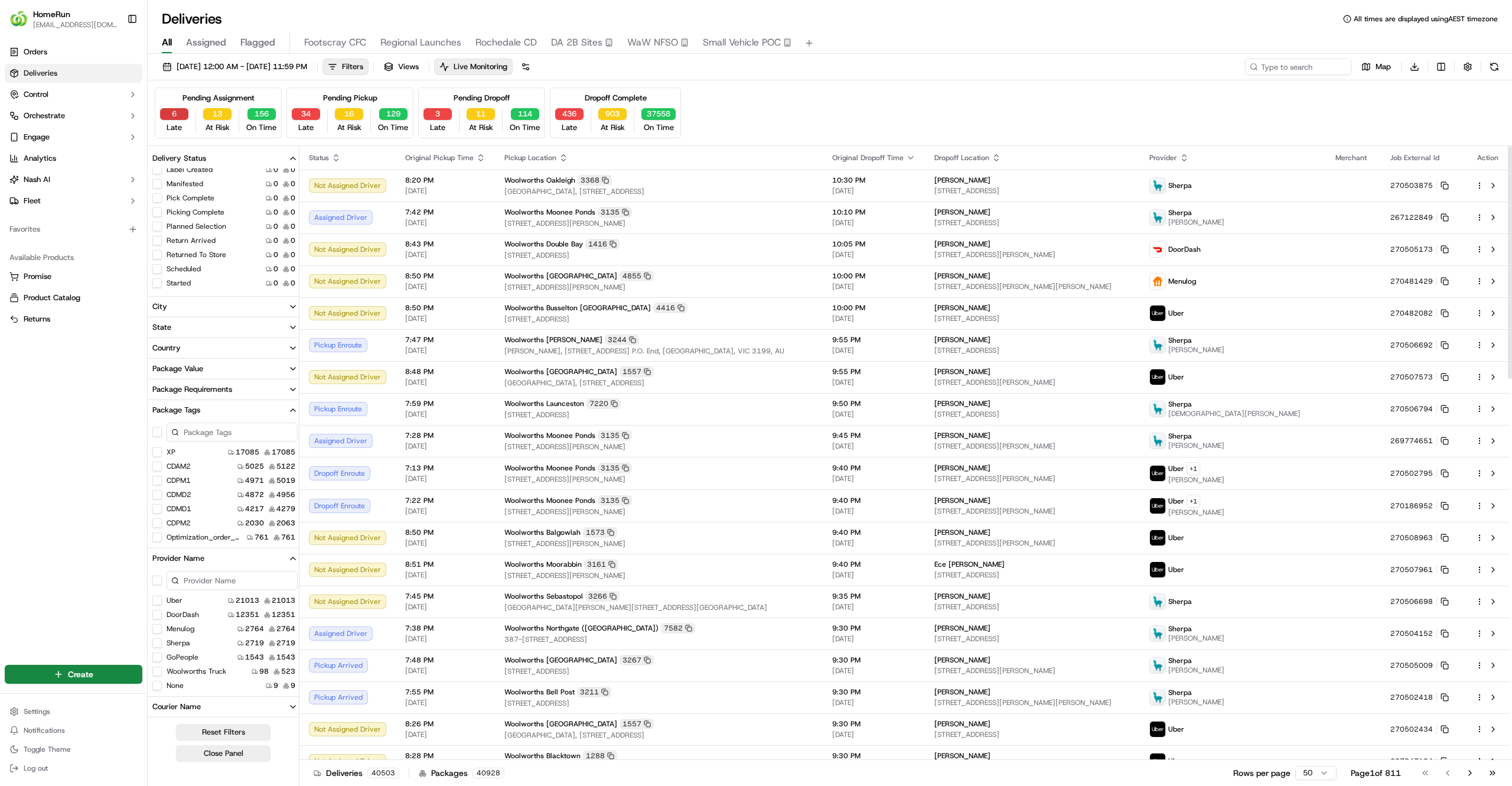
click at [168, 109] on button "6" at bounding box center [174, 114] width 28 height 12
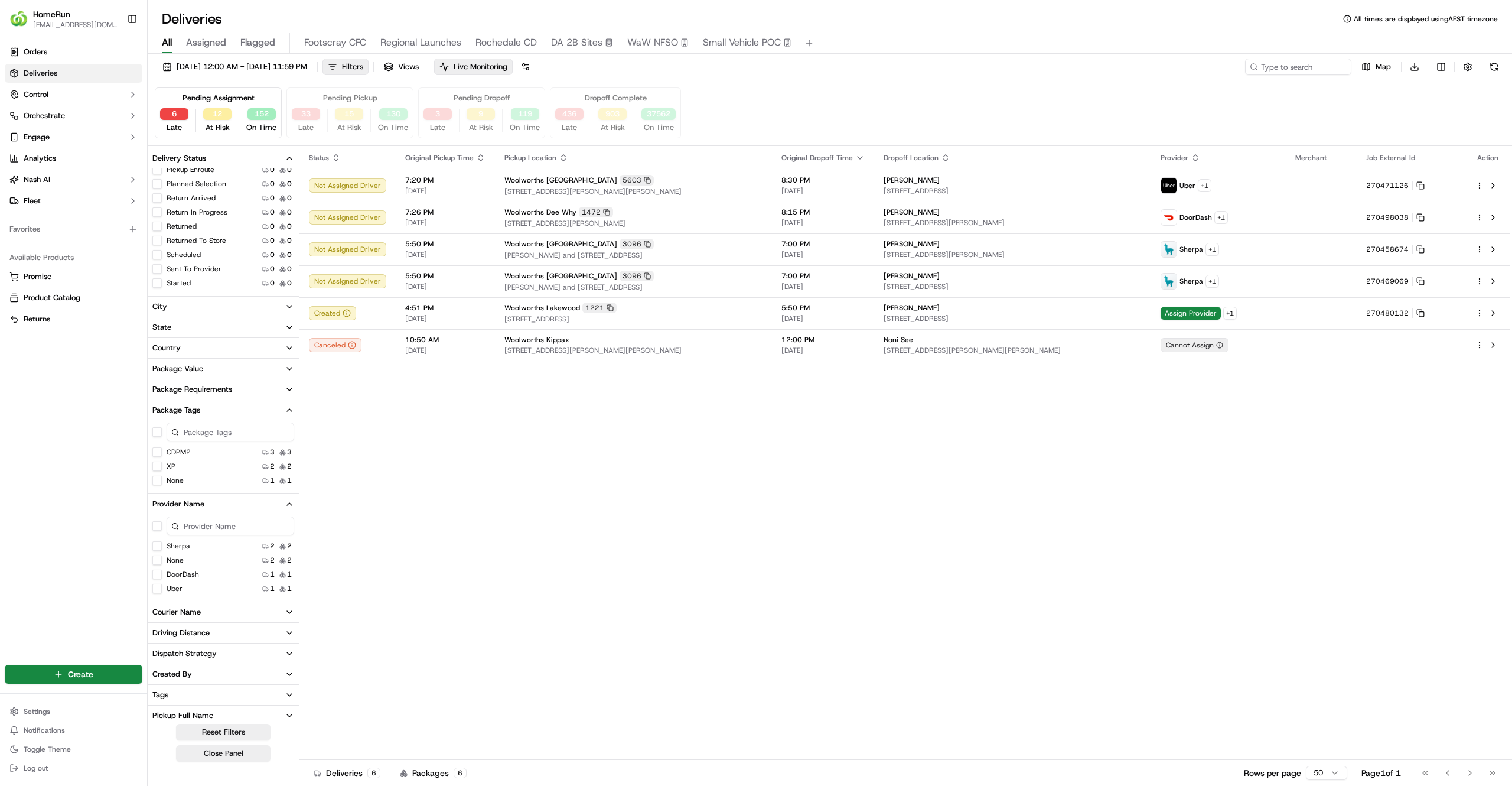
click at [325, 512] on div "Status Original Pickup Time Pickup Location Original Dropoff Time Dropoff Locat…" at bounding box center [905, 453] width 1210 height 614
click at [534, 515] on div "Status Original Pickup Time Pickup Location Original Dropoff Time Dropoff Locat…" at bounding box center [905, 453] width 1210 height 614
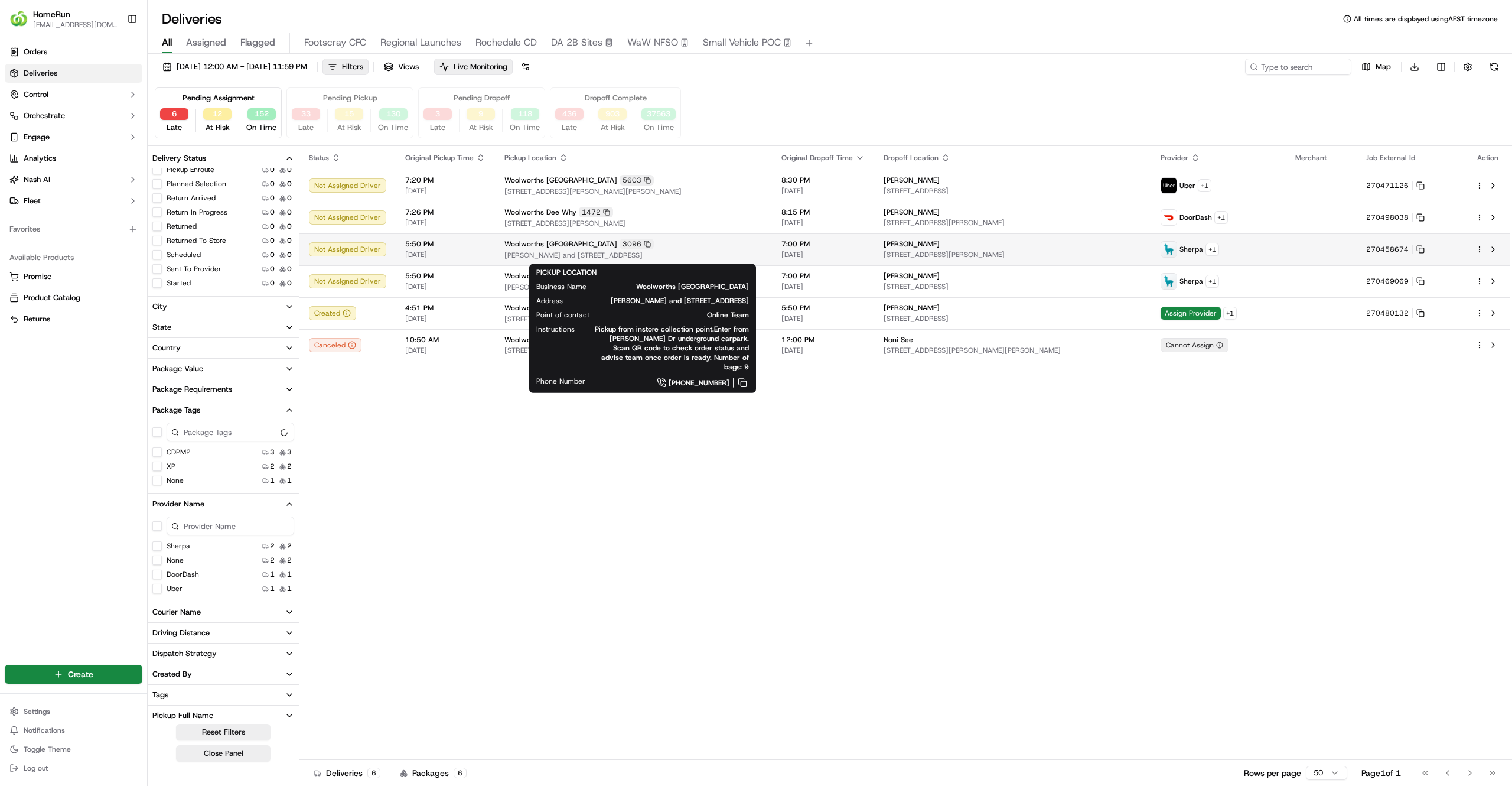
click at [698, 245] on div "Woolworths Coburg Hills 3096" at bounding box center [633, 244] width 258 height 11
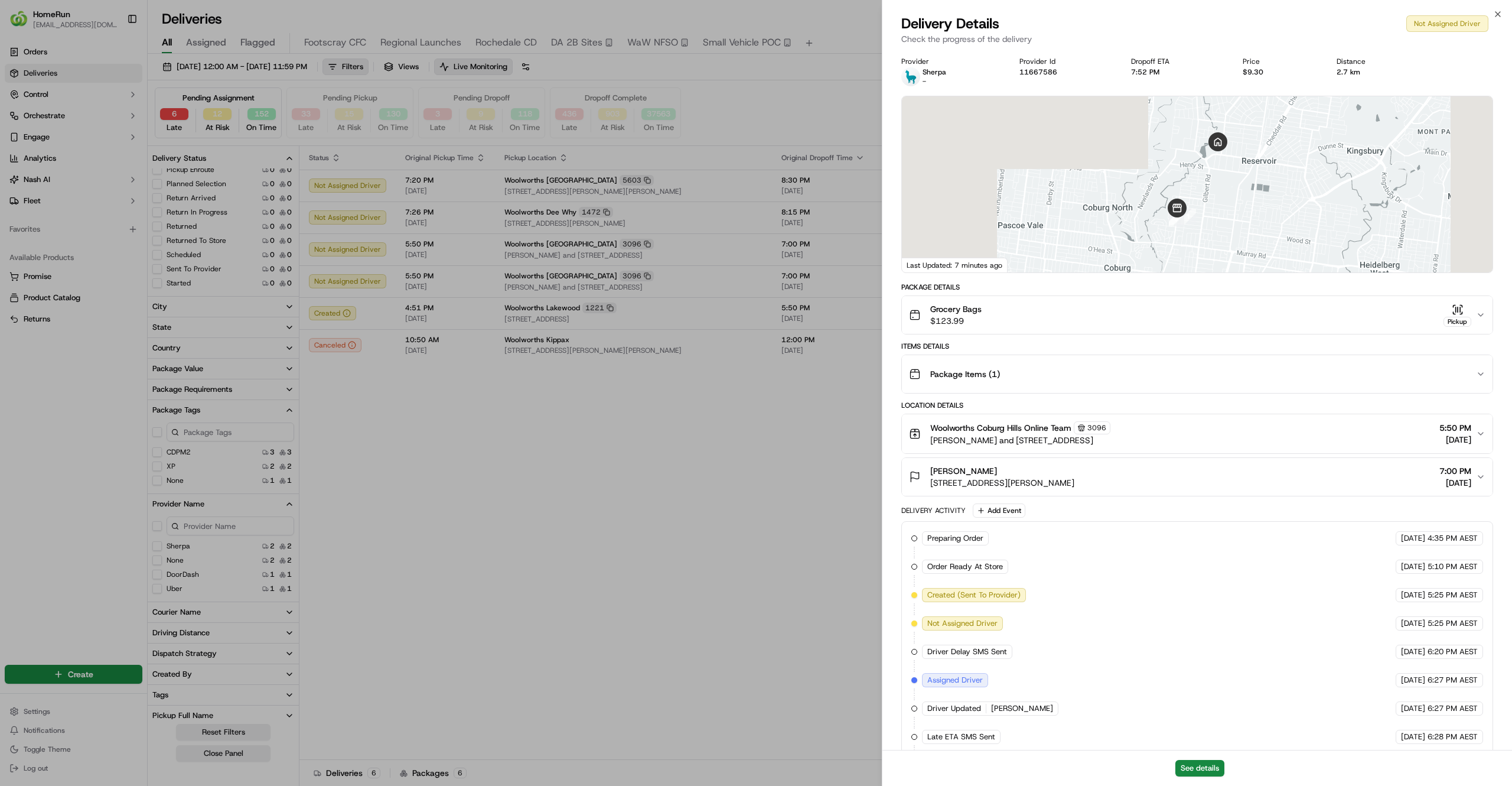
scroll to position [218, 0]
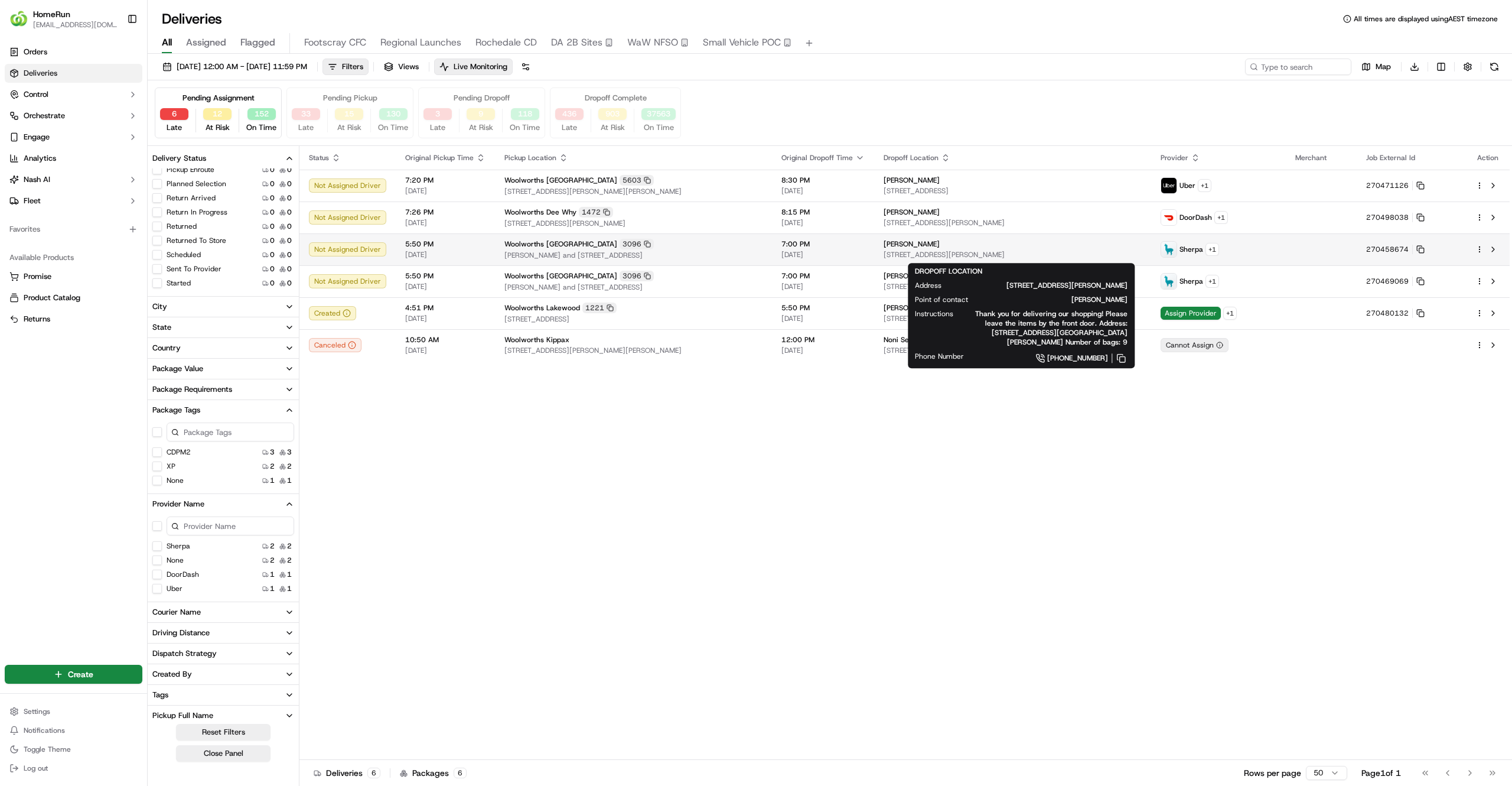
click at [1026, 250] on span "1 Griffiths St, U 2, Reservoir, VIC 3073, AU" at bounding box center [1013, 254] width 258 height 10
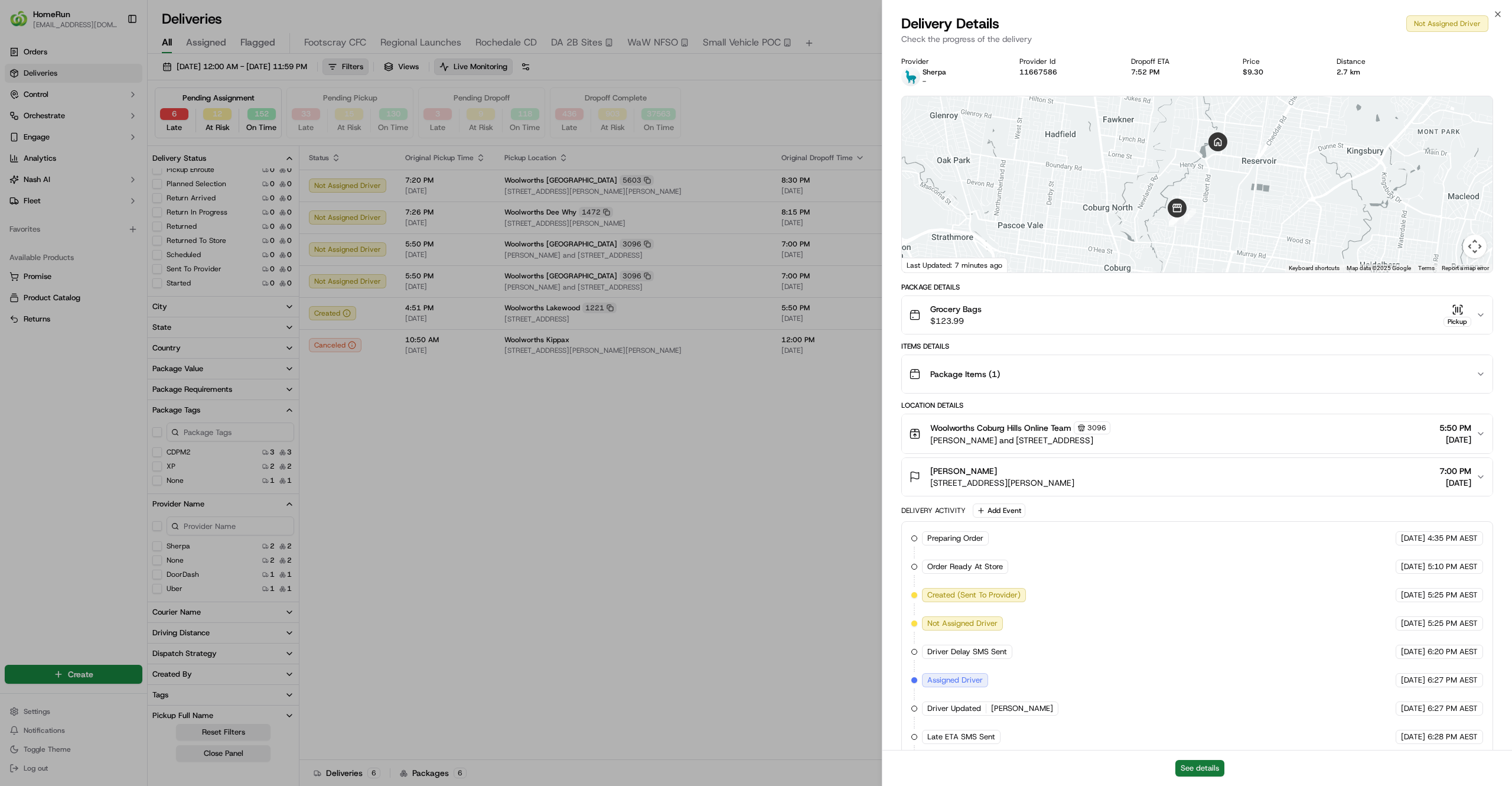
click at [1189, 767] on button "See details" at bounding box center [1199, 768] width 49 height 17
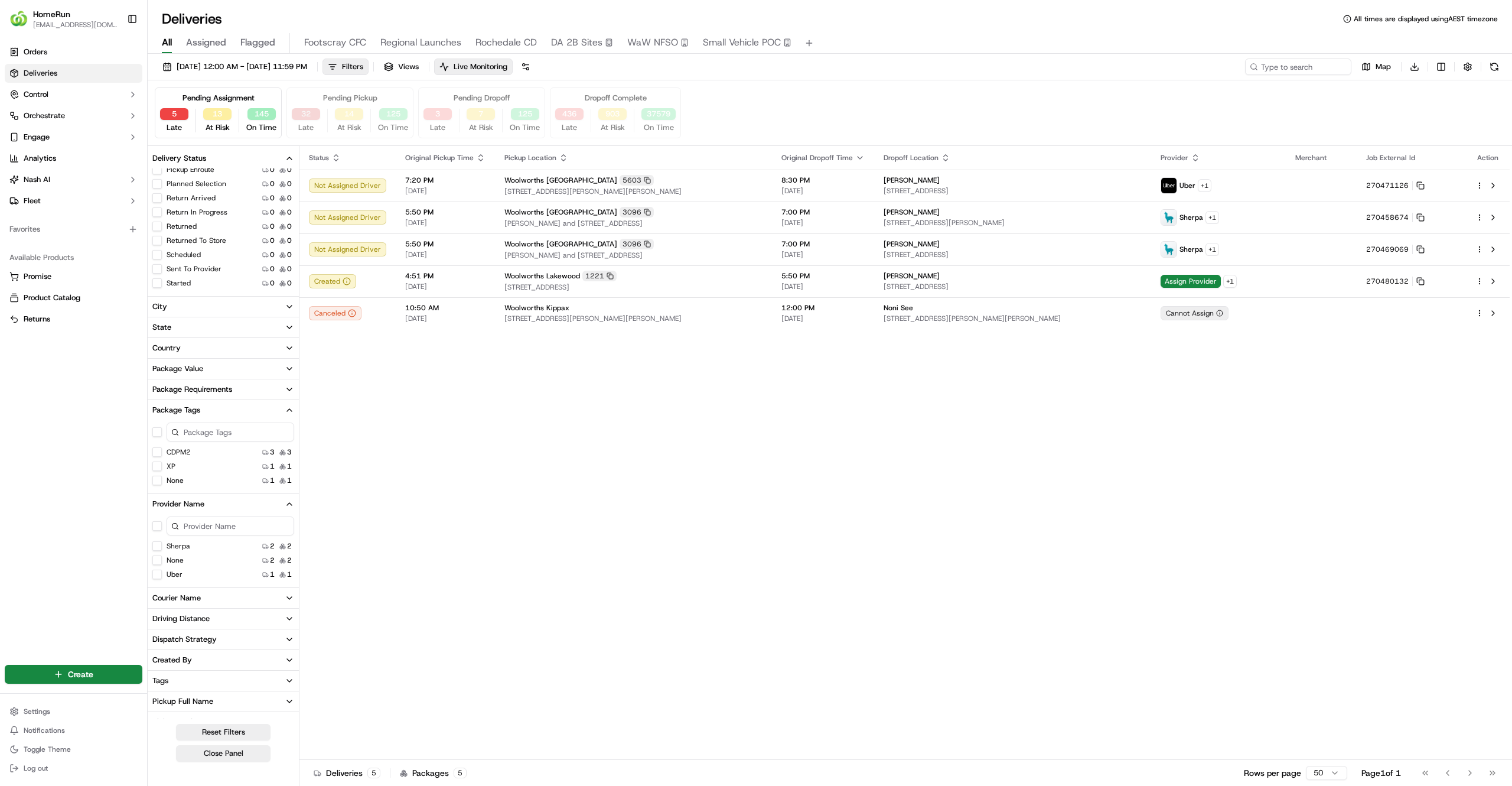
click at [293, 117] on button "32" at bounding box center [306, 114] width 28 height 12
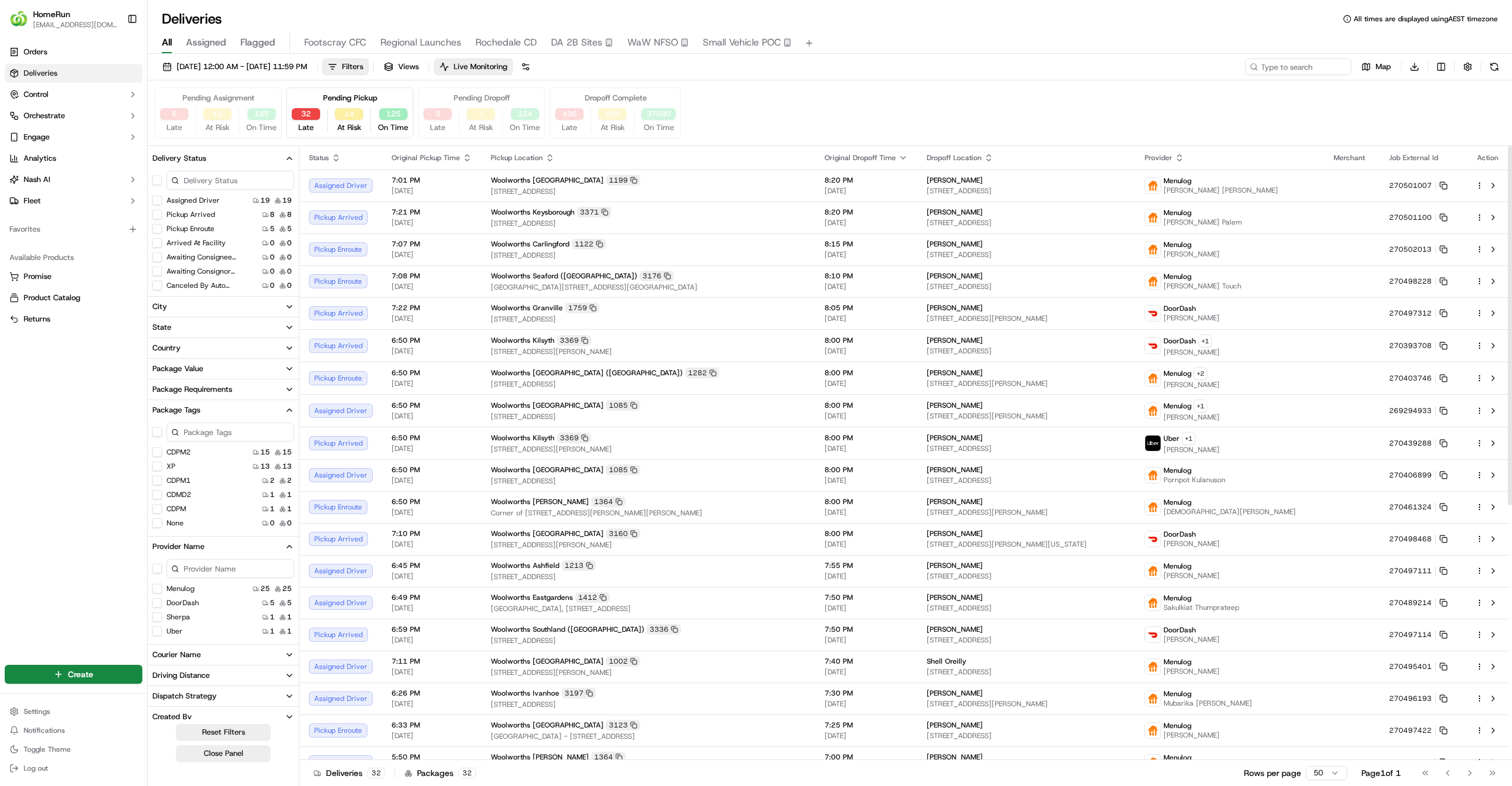
click at [463, 159] on icon "button" at bounding box center [467, 157] width 10 height 10
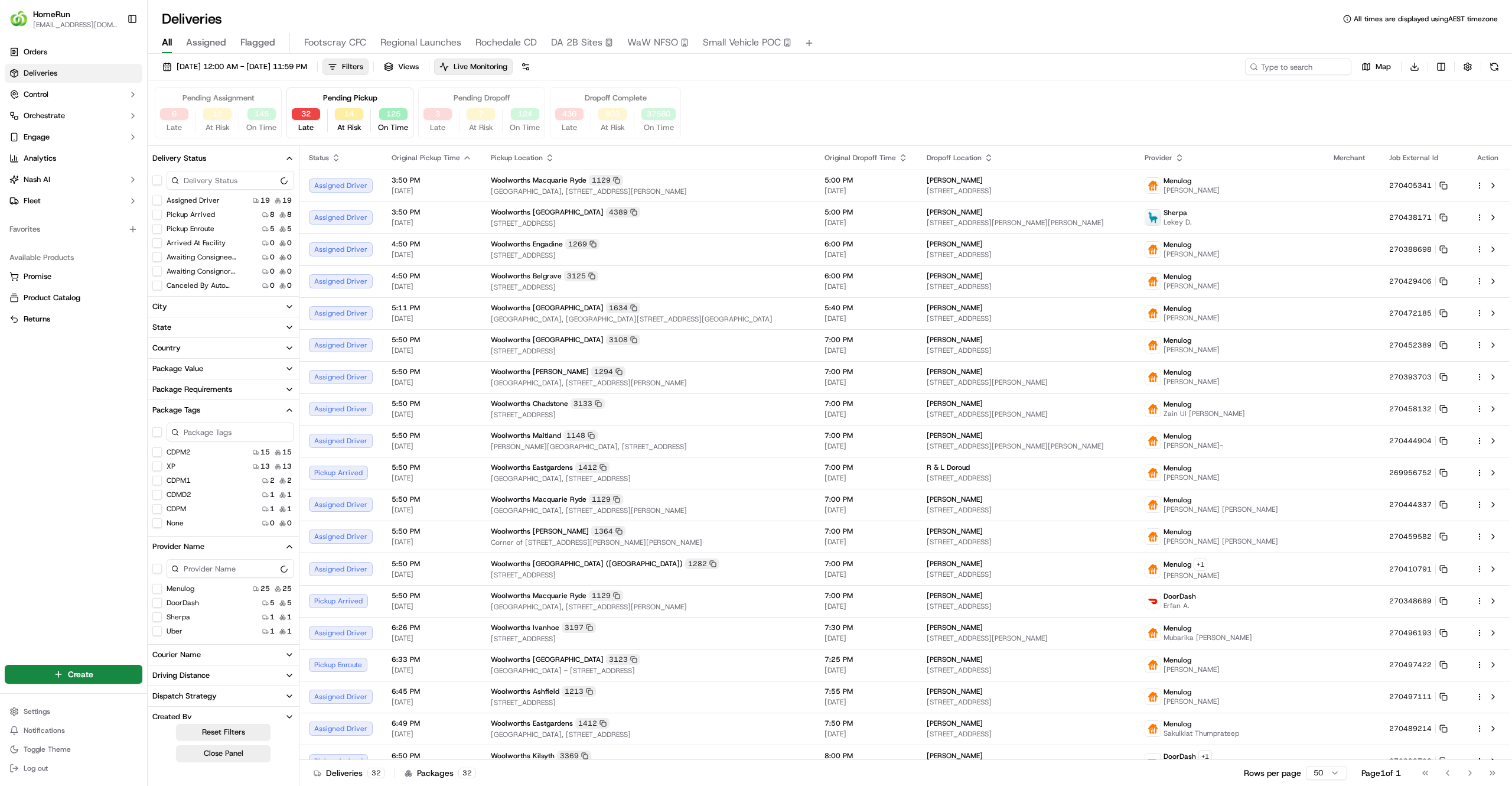
click at [85, 394] on div "Orders Deliveries Control Orchestrate Engage Analytics Nash AI Fleet Favorites …" at bounding box center [73, 345] width 147 height 615
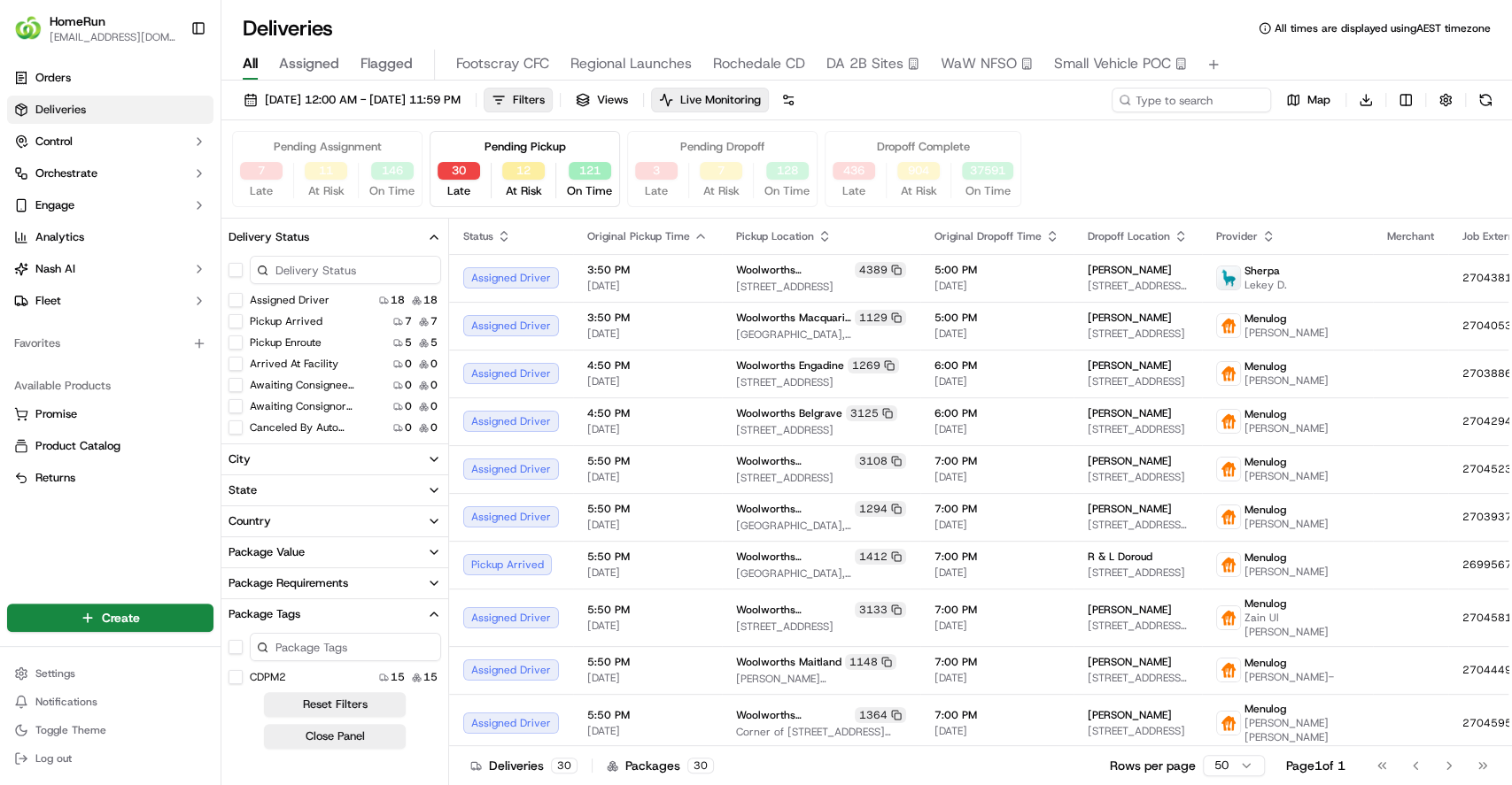
drag, startPoint x: 2172, startPoint y: 9, endPoint x: 1043, endPoint y: 133, distance: 1135.8
click at [1043, 133] on div "Pending Assignment 7 Late 11 At Risk 146 On Time Pending Pickup 30 Late 12 At R…" at bounding box center [866, 168] width 1269 height 76
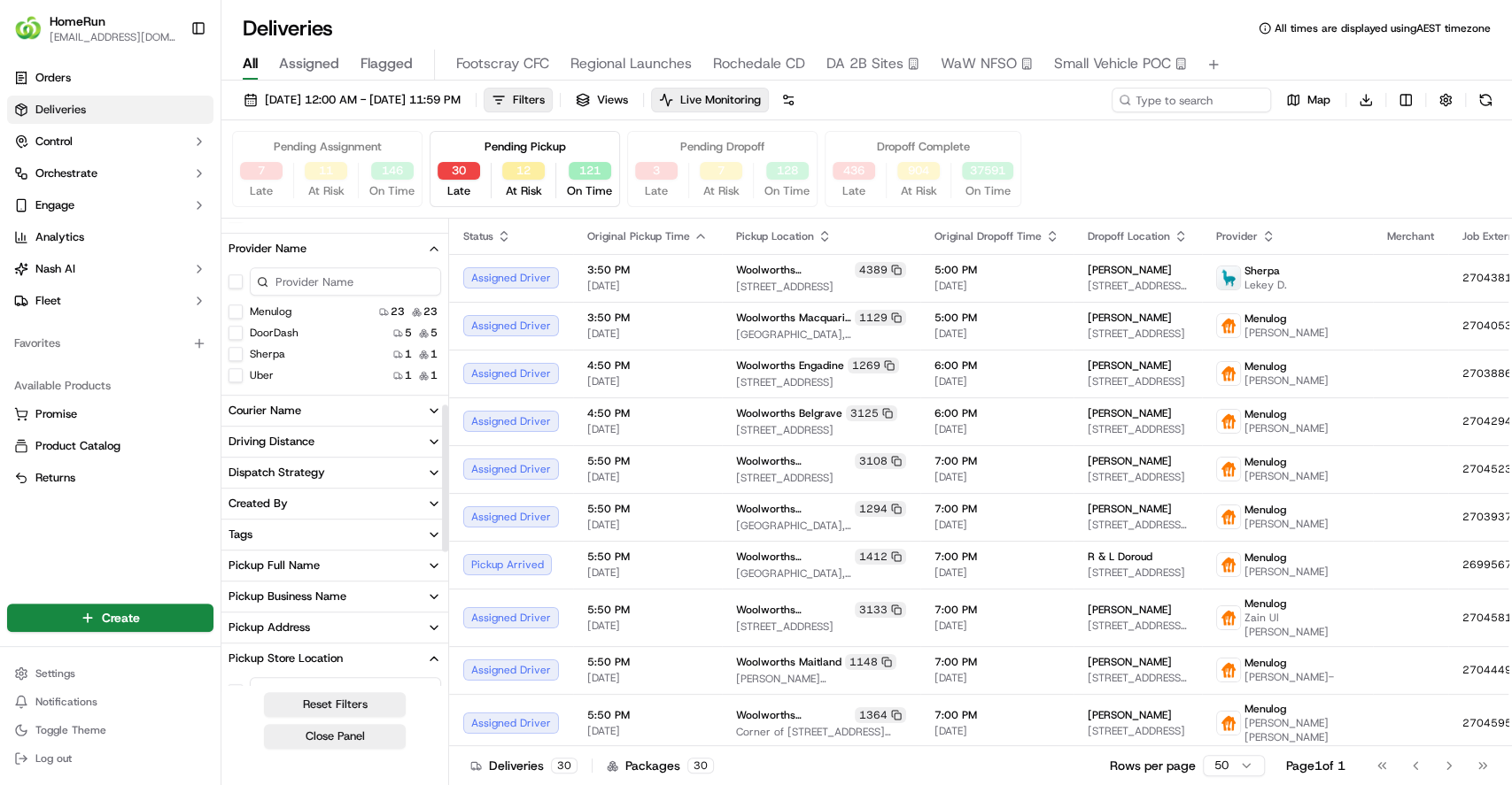
scroll to position [575, 0]
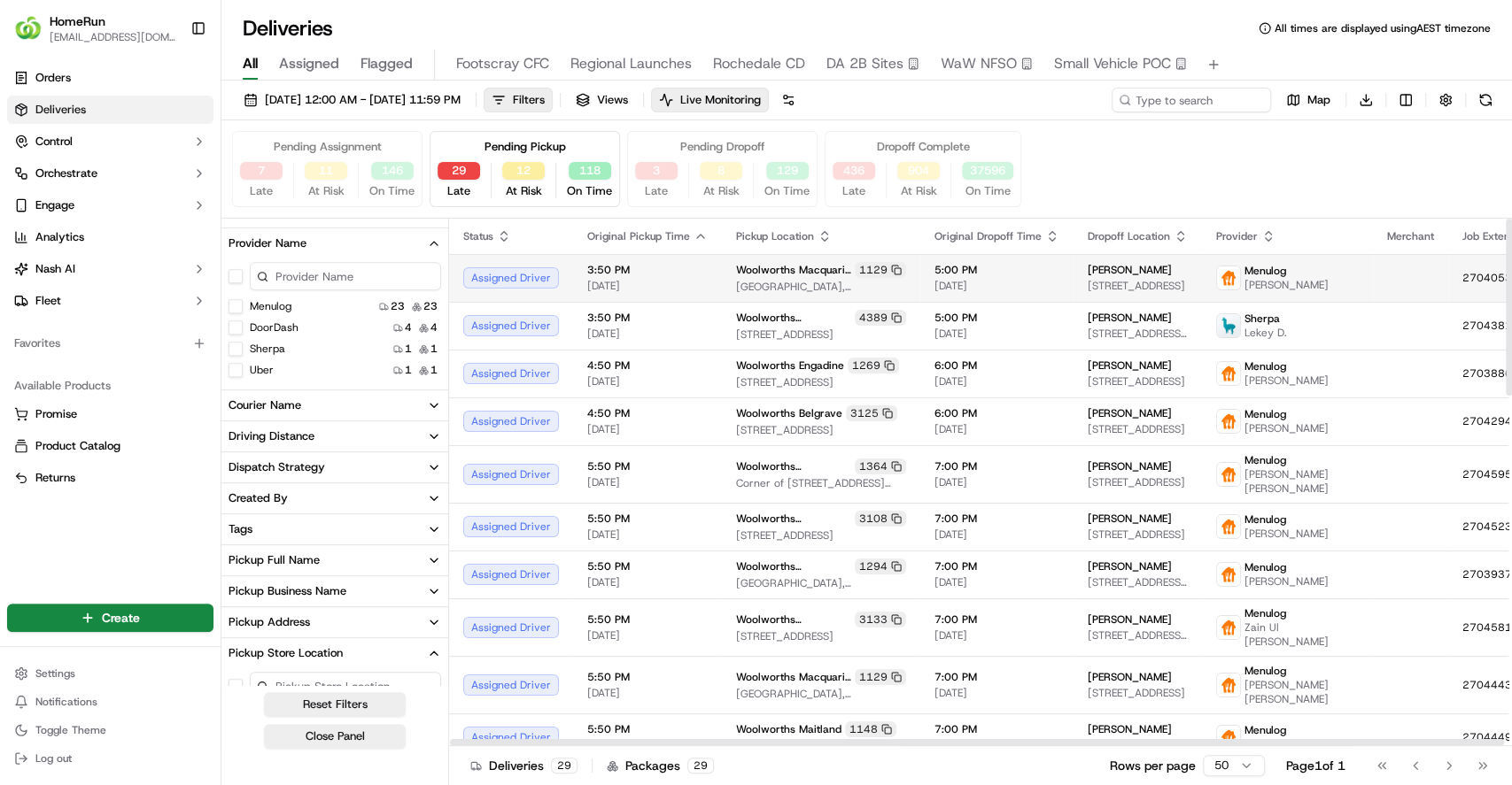
click at [751, 286] on span "Macquarie Shopping Centre, Cnr Waterloo And Herring Roads, North Ryde, NSW 2113…" at bounding box center [821, 287] width 170 height 14
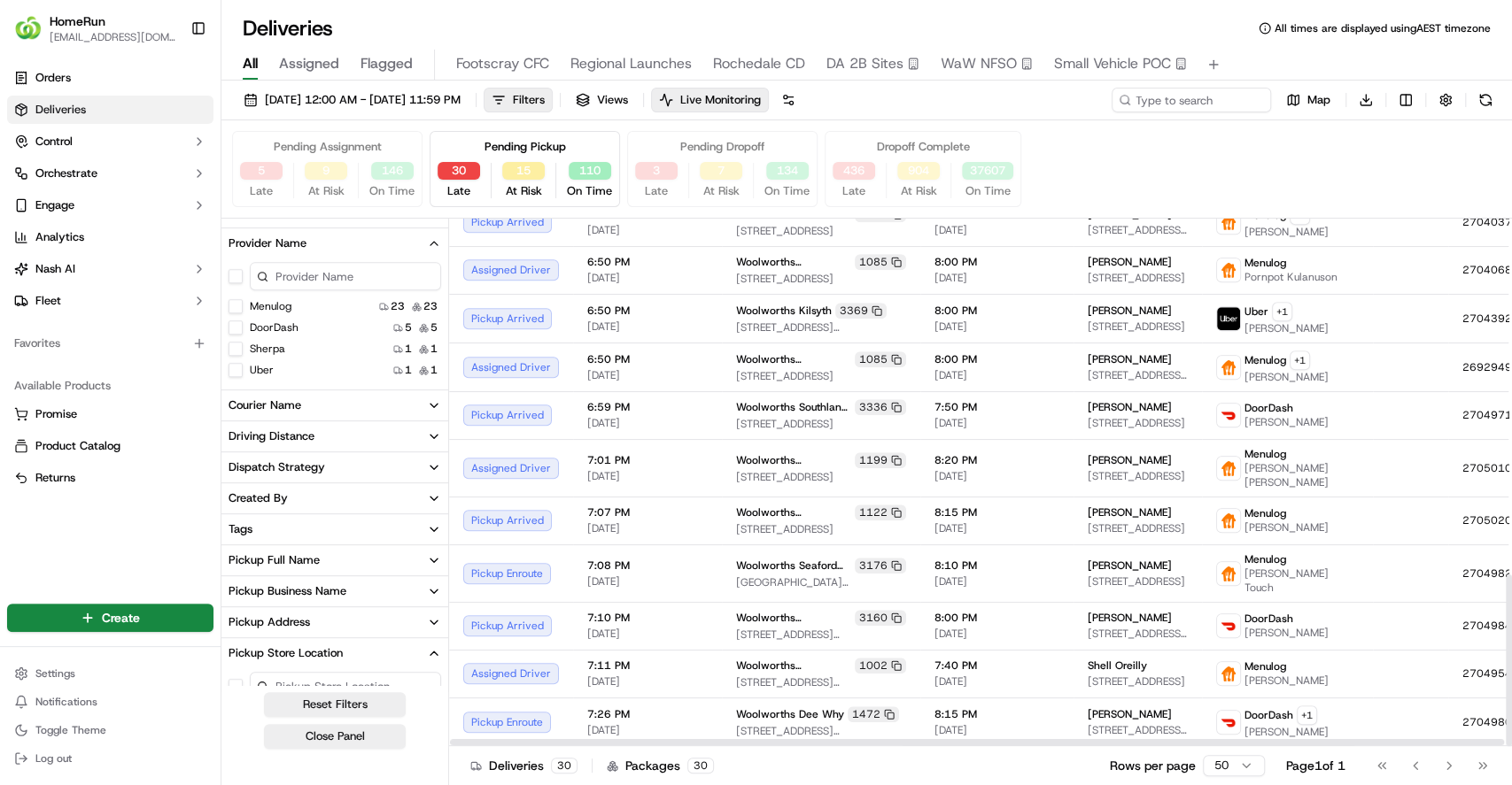
scroll to position [0, 0]
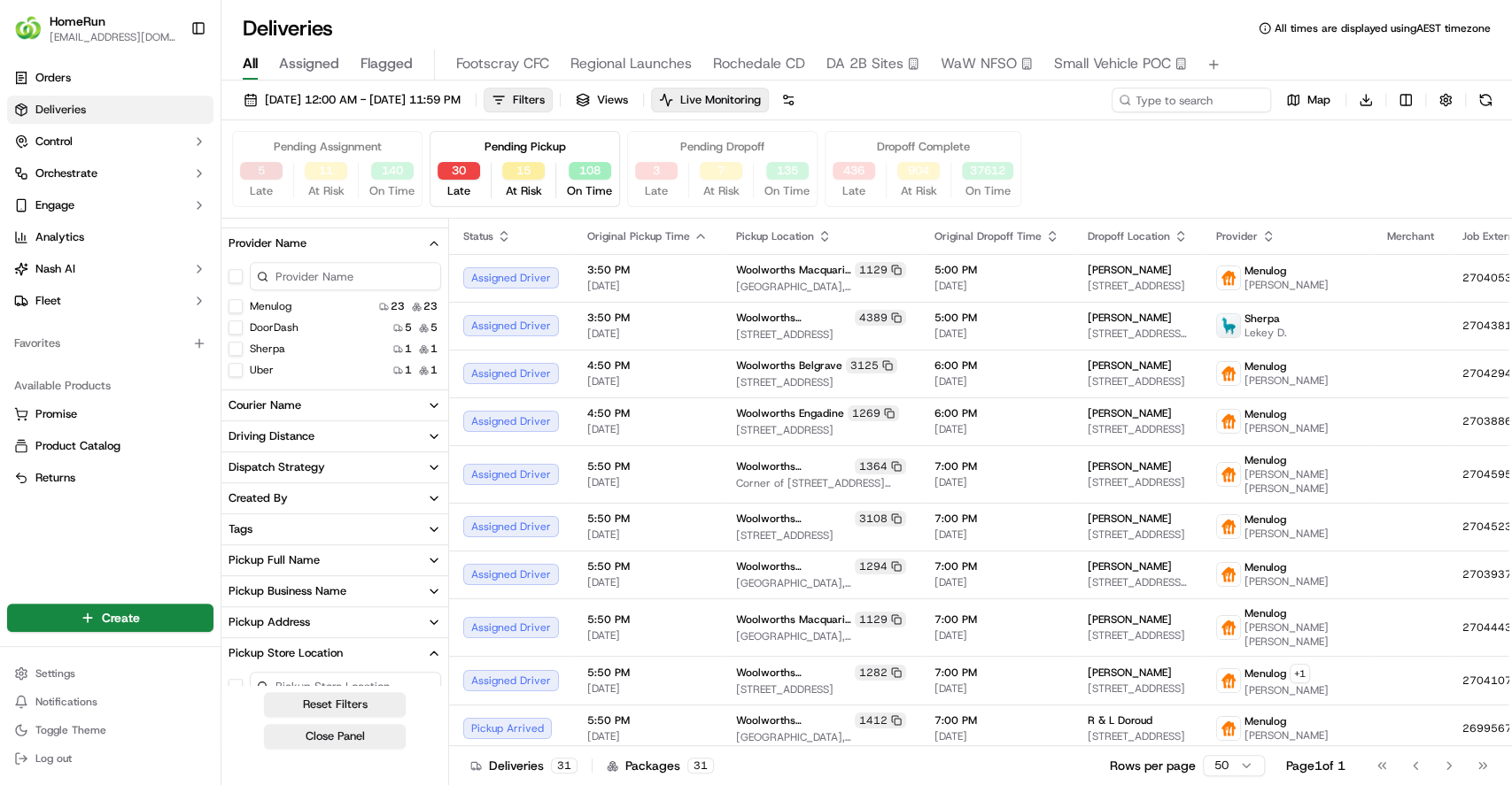
click at [270, 175] on button "5" at bounding box center [261, 170] width 42 height 17
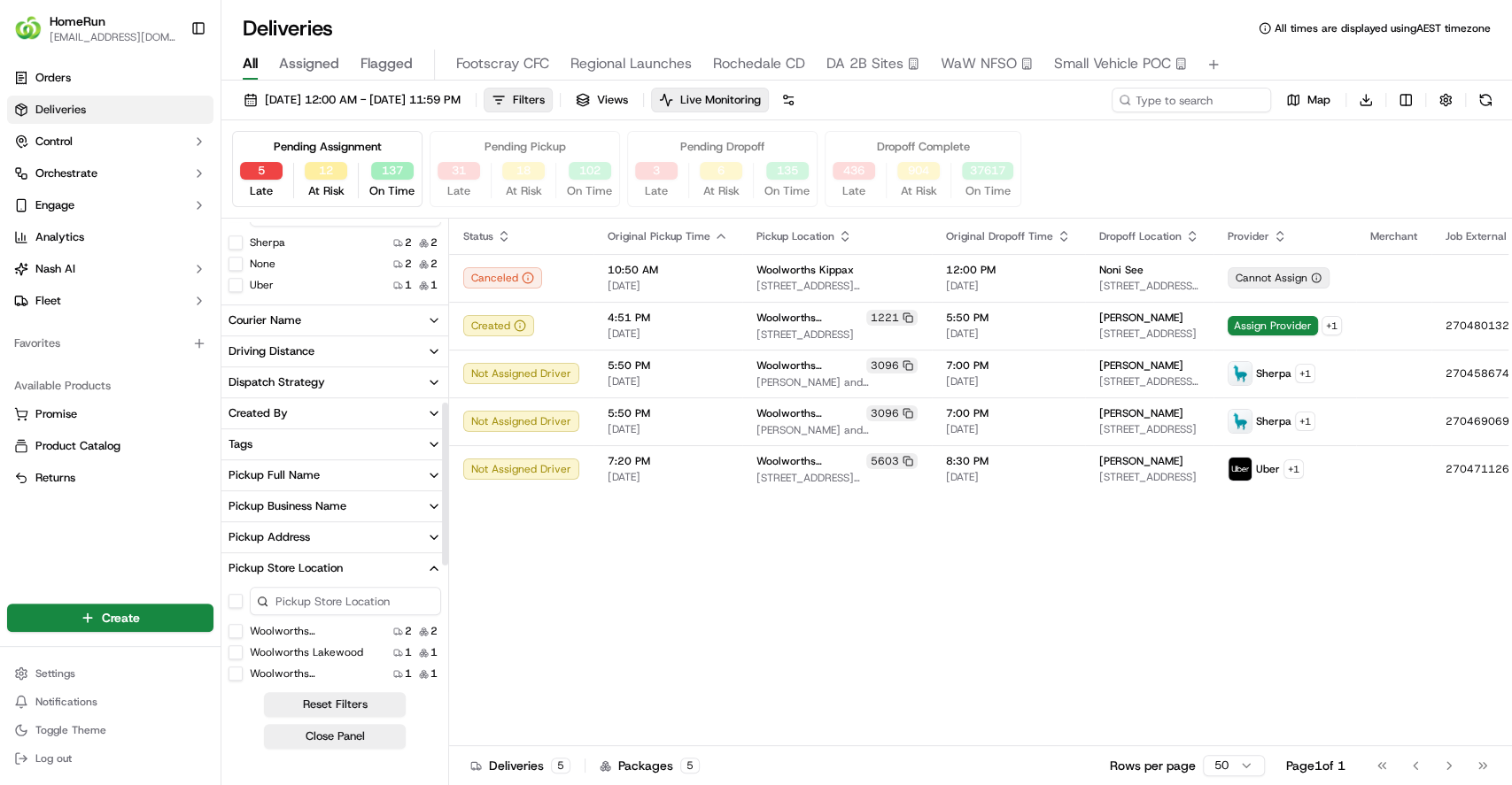
scroll to position [512, 0]
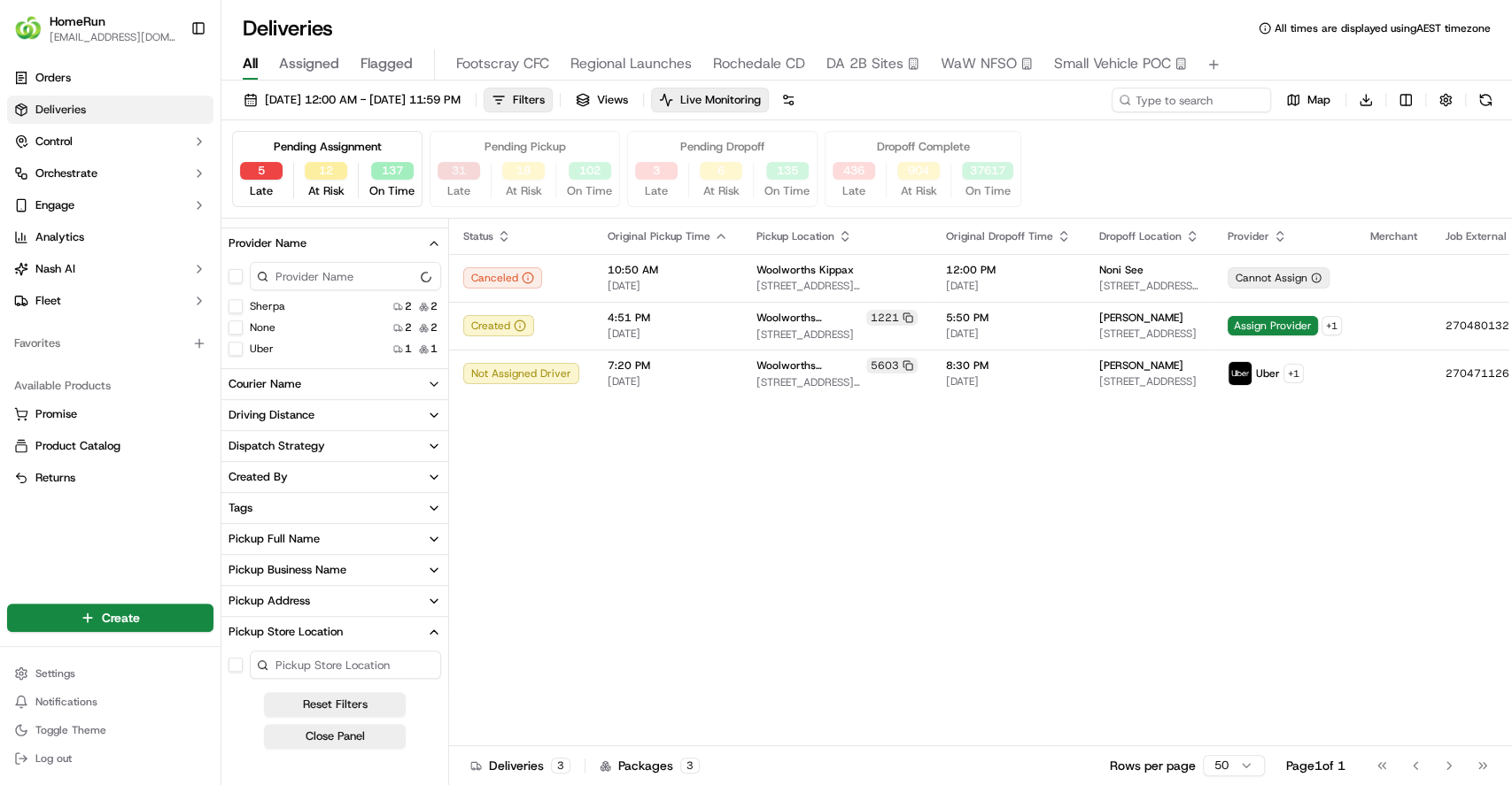
click at [466, 170] on button "31" at bounding box center [459, 170] width 42 height 17
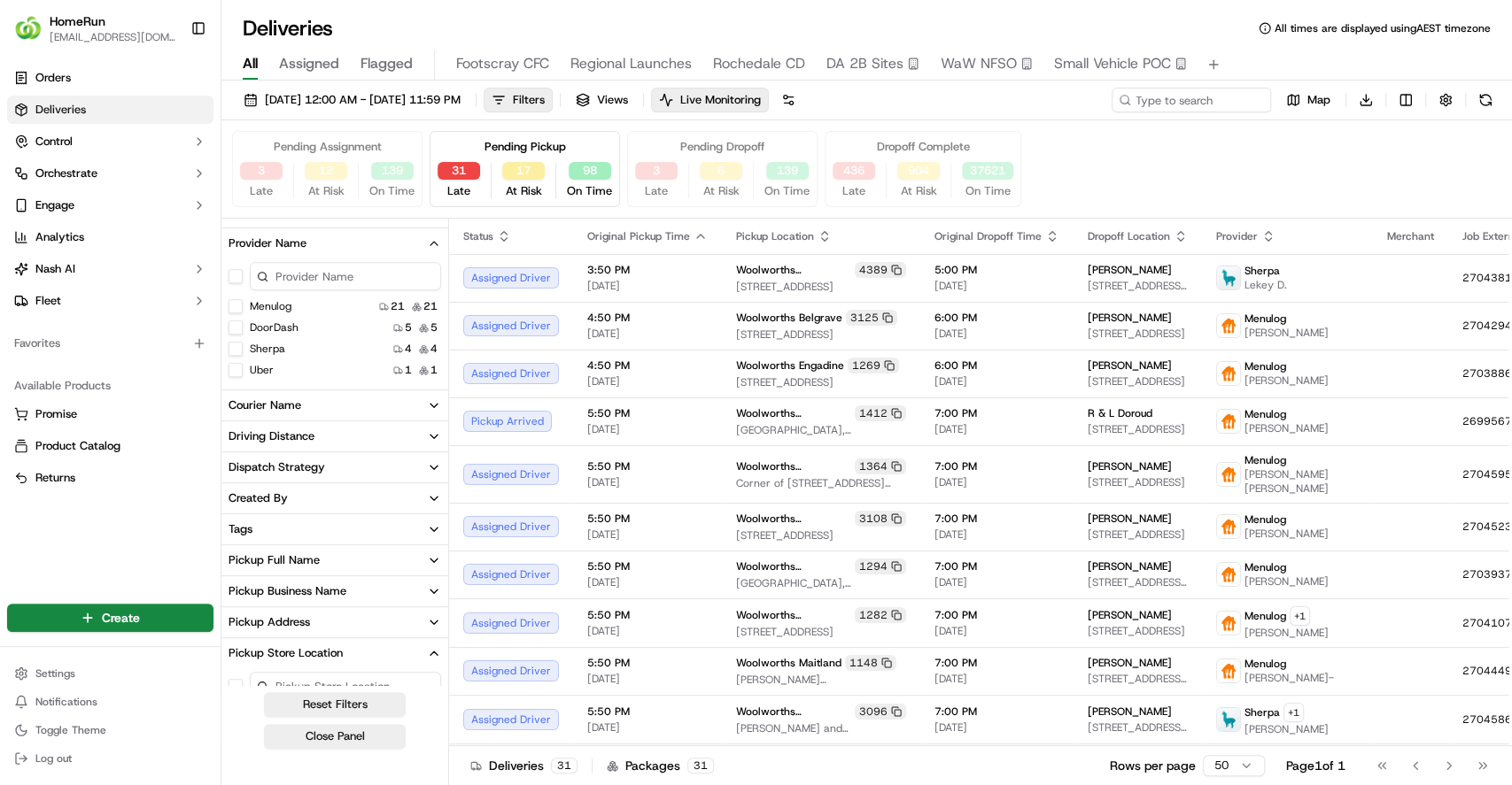
click at [235, 310] on button "Menulog" at bounding box center [235, 306] width 14 height 14
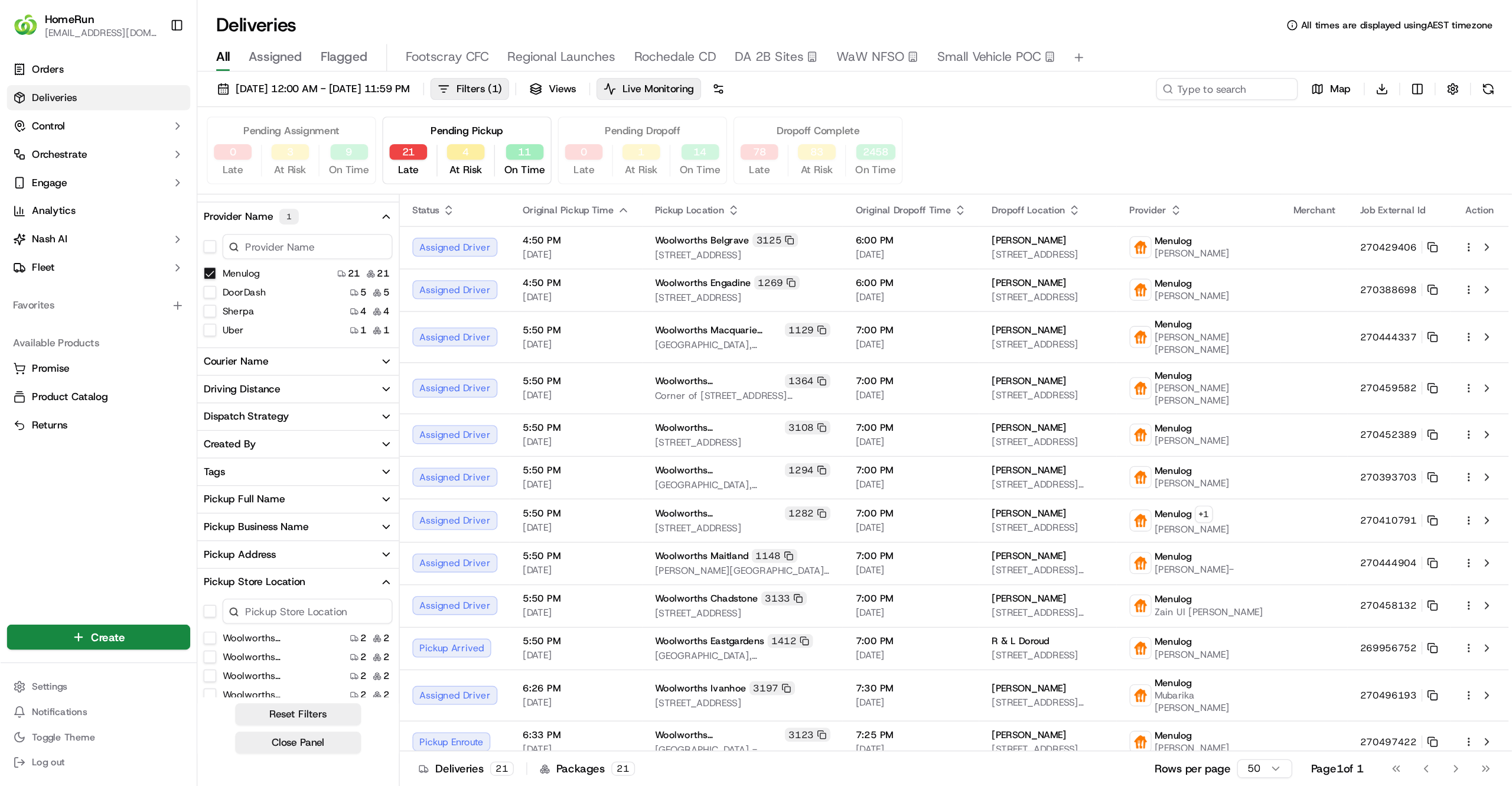
scroll to position [280, 0]
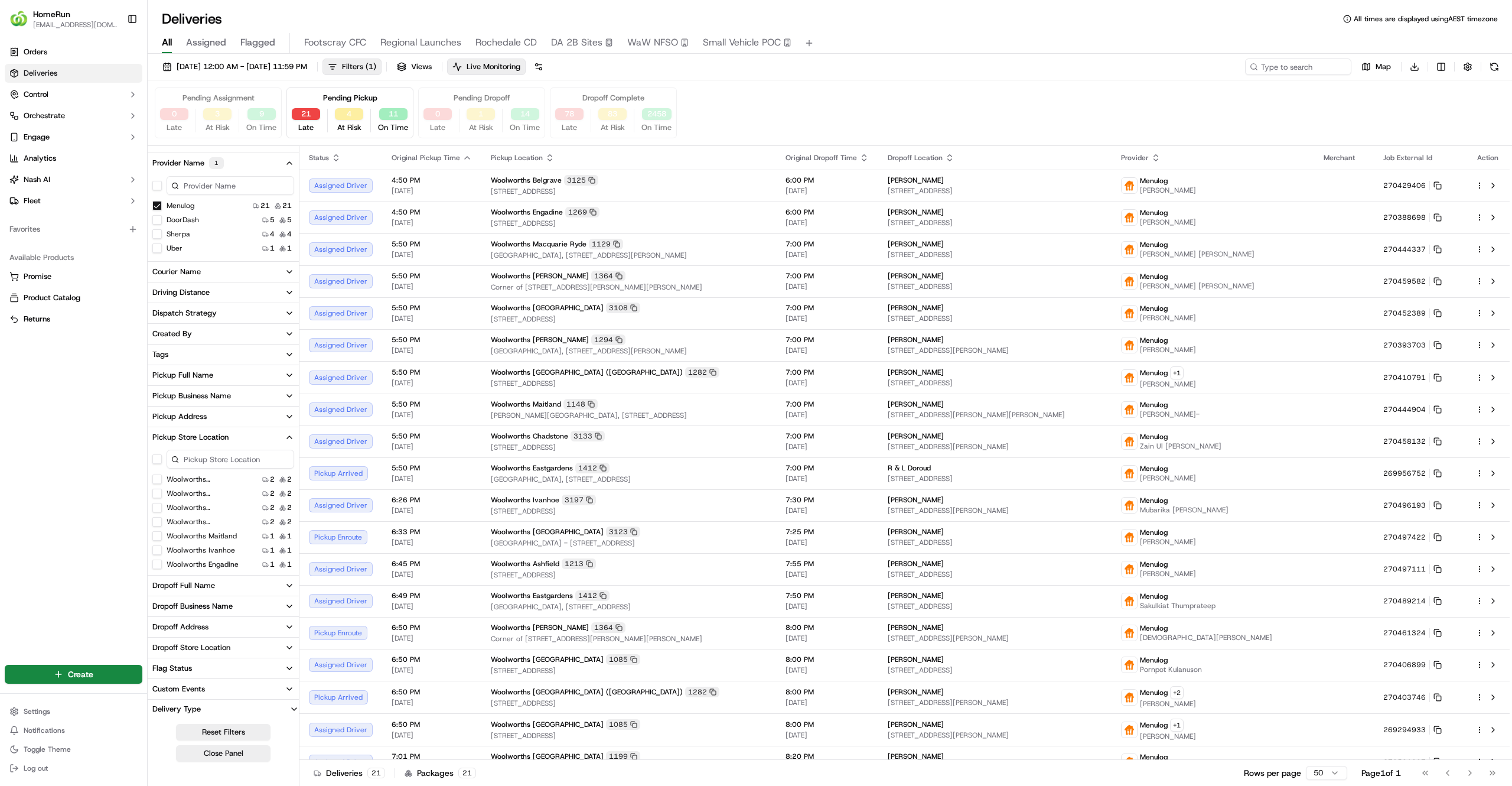
drag, startPoint x: 986, startPoint y: 2, endPoint x: 993, endPoint y: 52, distance: 50.5
click at [993, 52] on div "All Assigned Flagged Footscray CFC Regional Launches Rochedale CD DA 2B Sites W…" at bounding box center [830, 44] width 1364 height 21
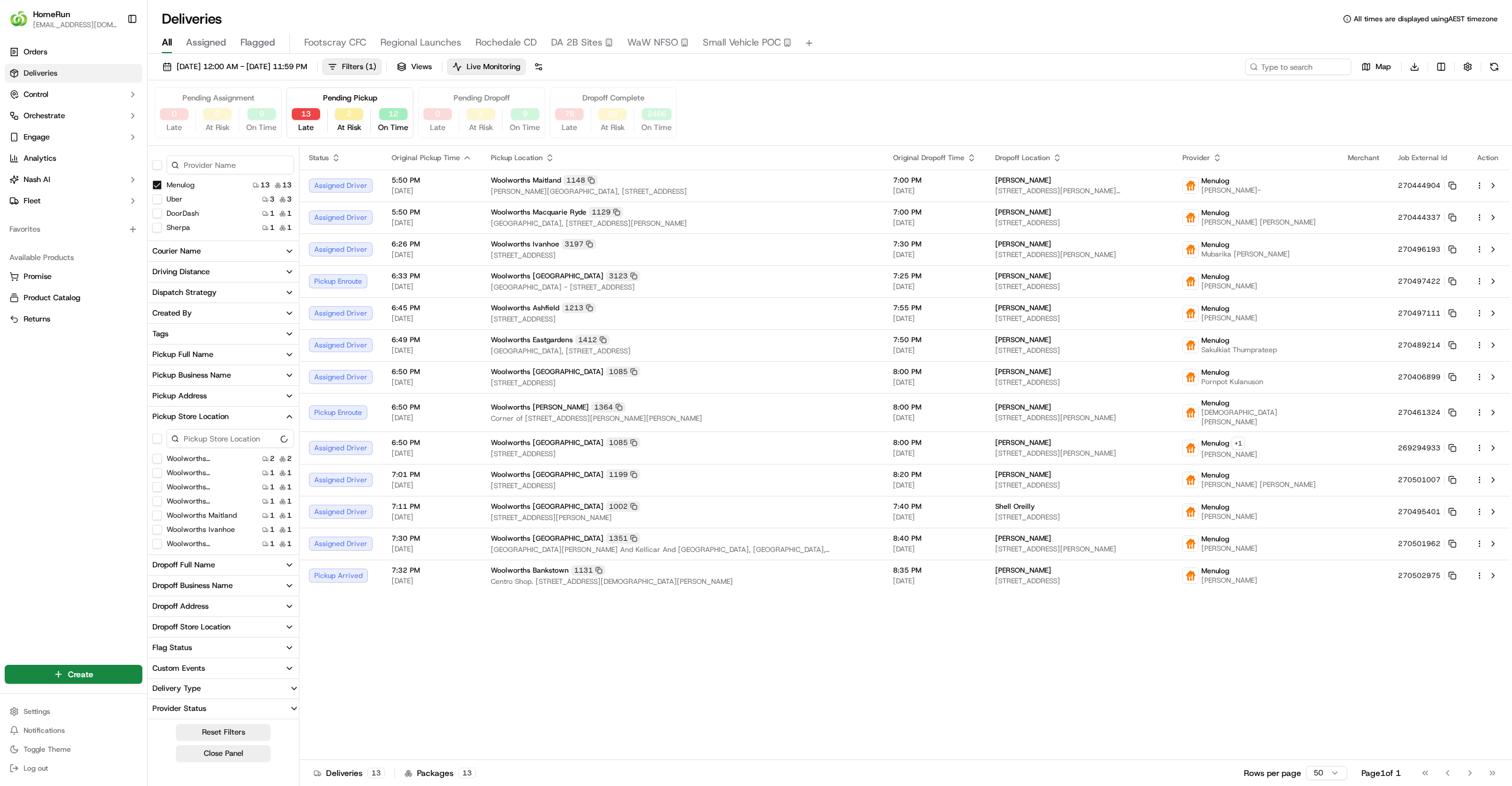
scroll to position [342, 0]
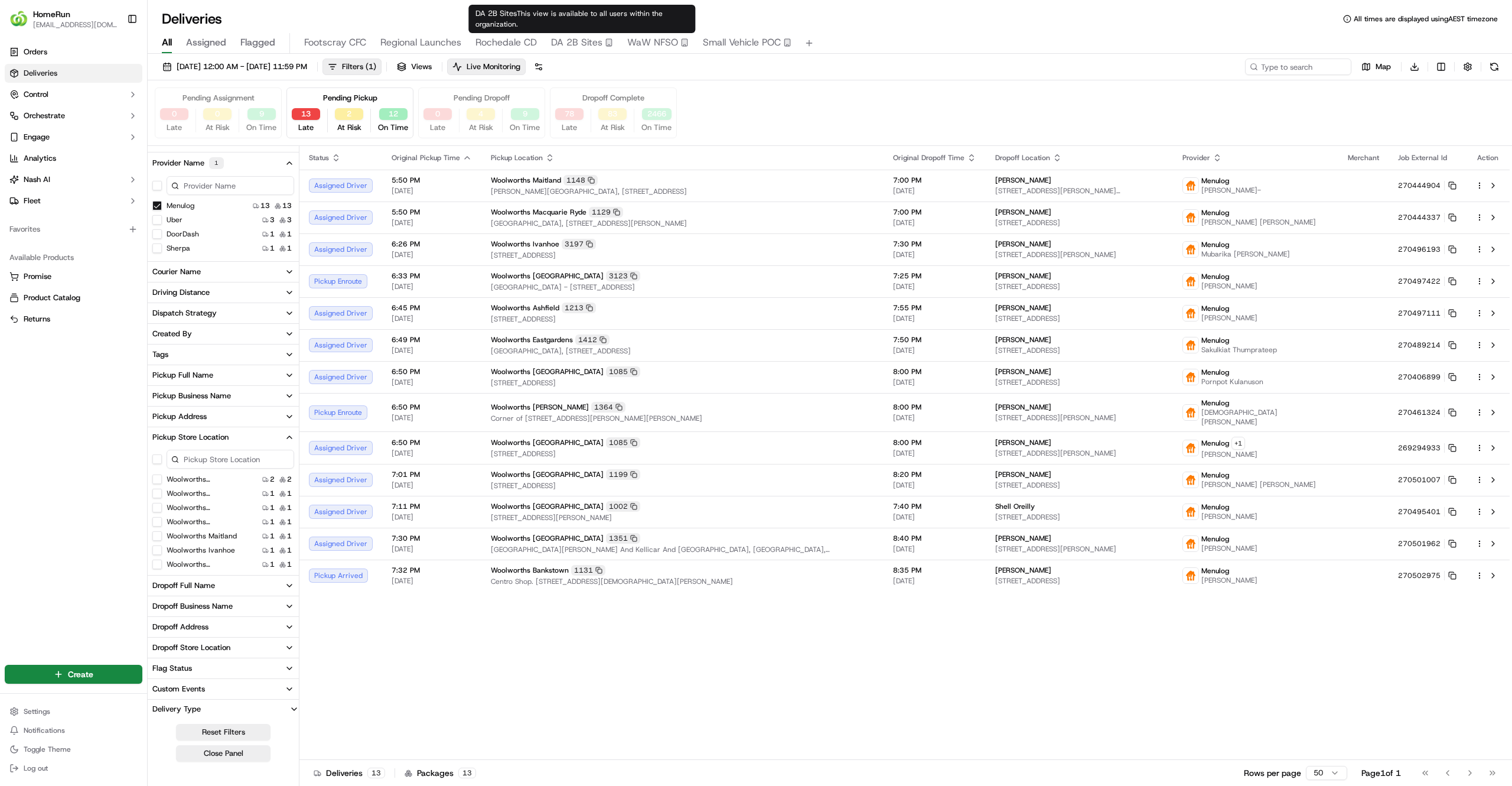
click at [573, 44] on span "DA 2B Sites" at bounding box center [577, 42] width 51 height 14
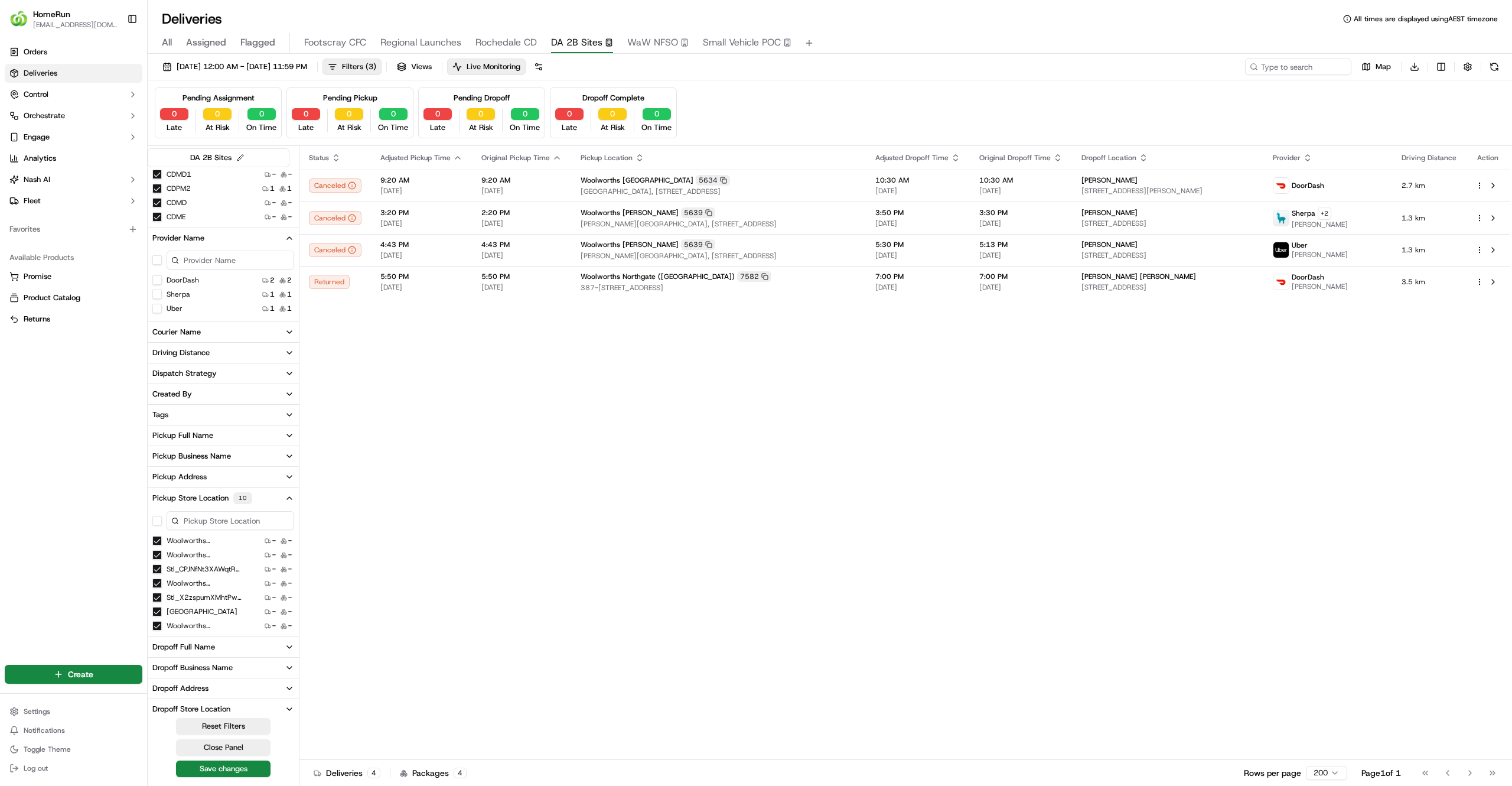
click at [168, 46] on span "All" at bounding box center [167, 42] width 10 height 14
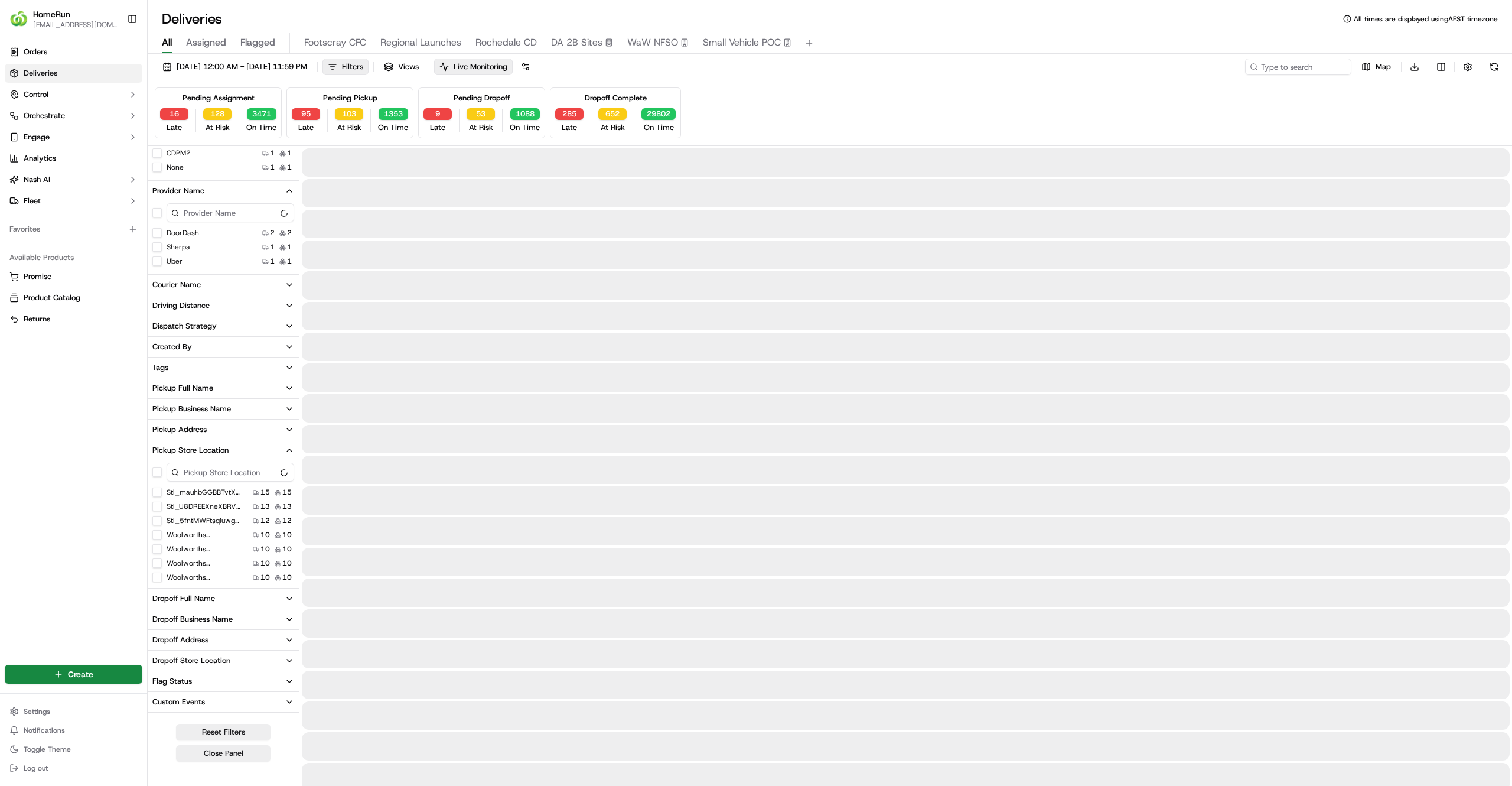
click at [168, 42] on span "All" at bounding box center [167, 42] width 10 height 14
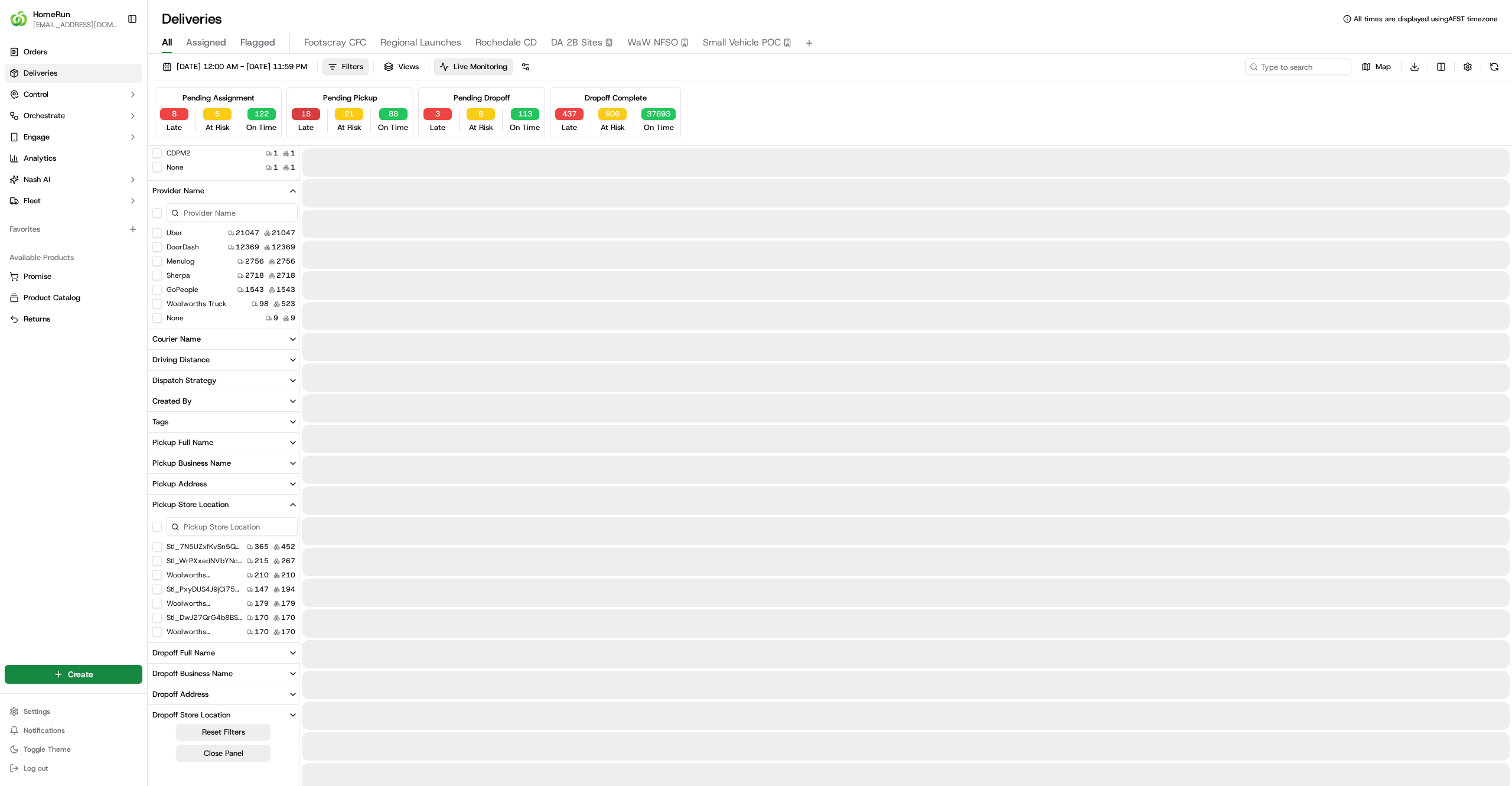
click at [313, 113] on button "18" at bounding box center [306, 114] width 28 height 12
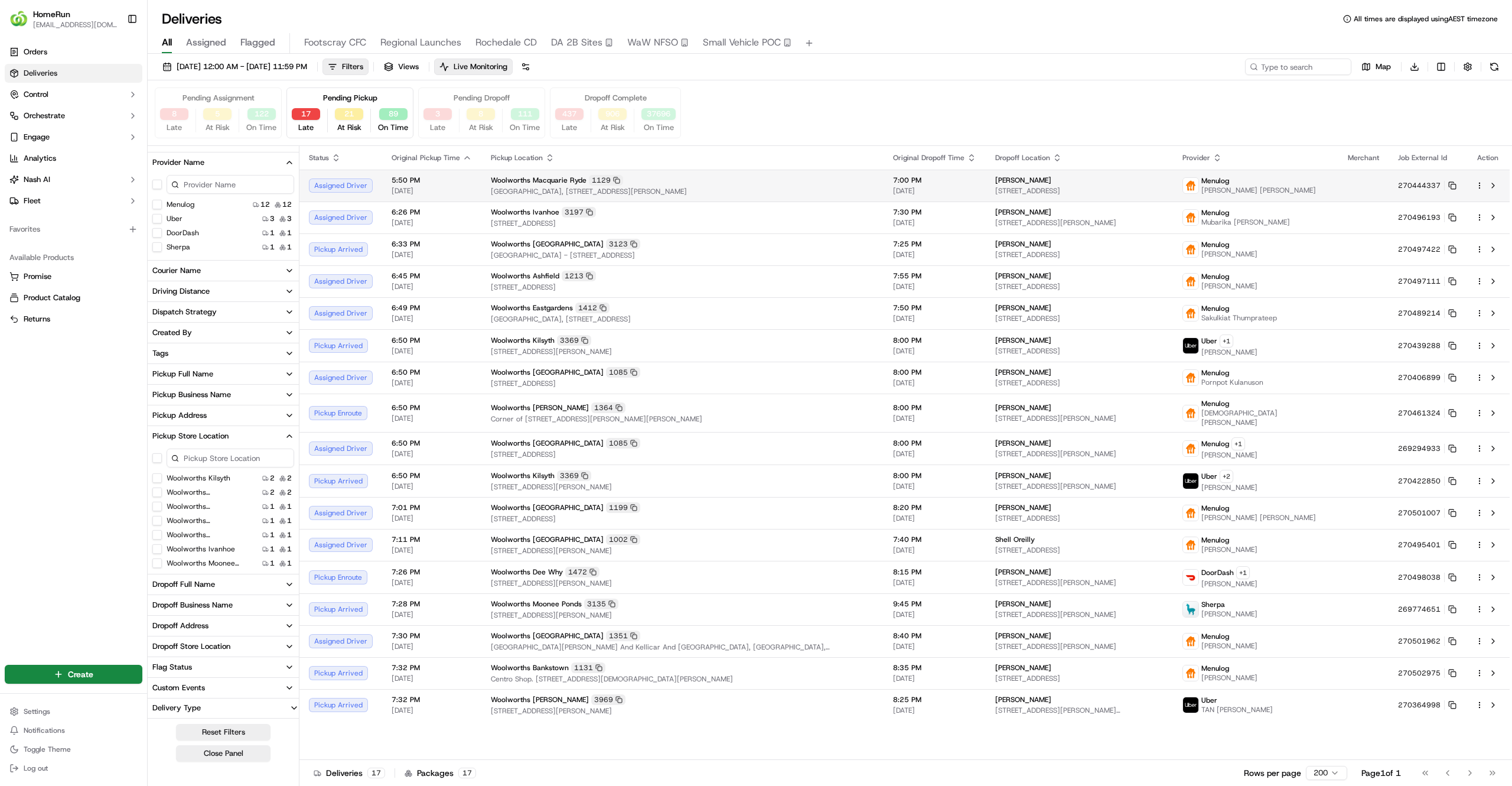
click at [907, 183] on span "7:00 PM" at bounding box center [934, 180] width 83 height 10
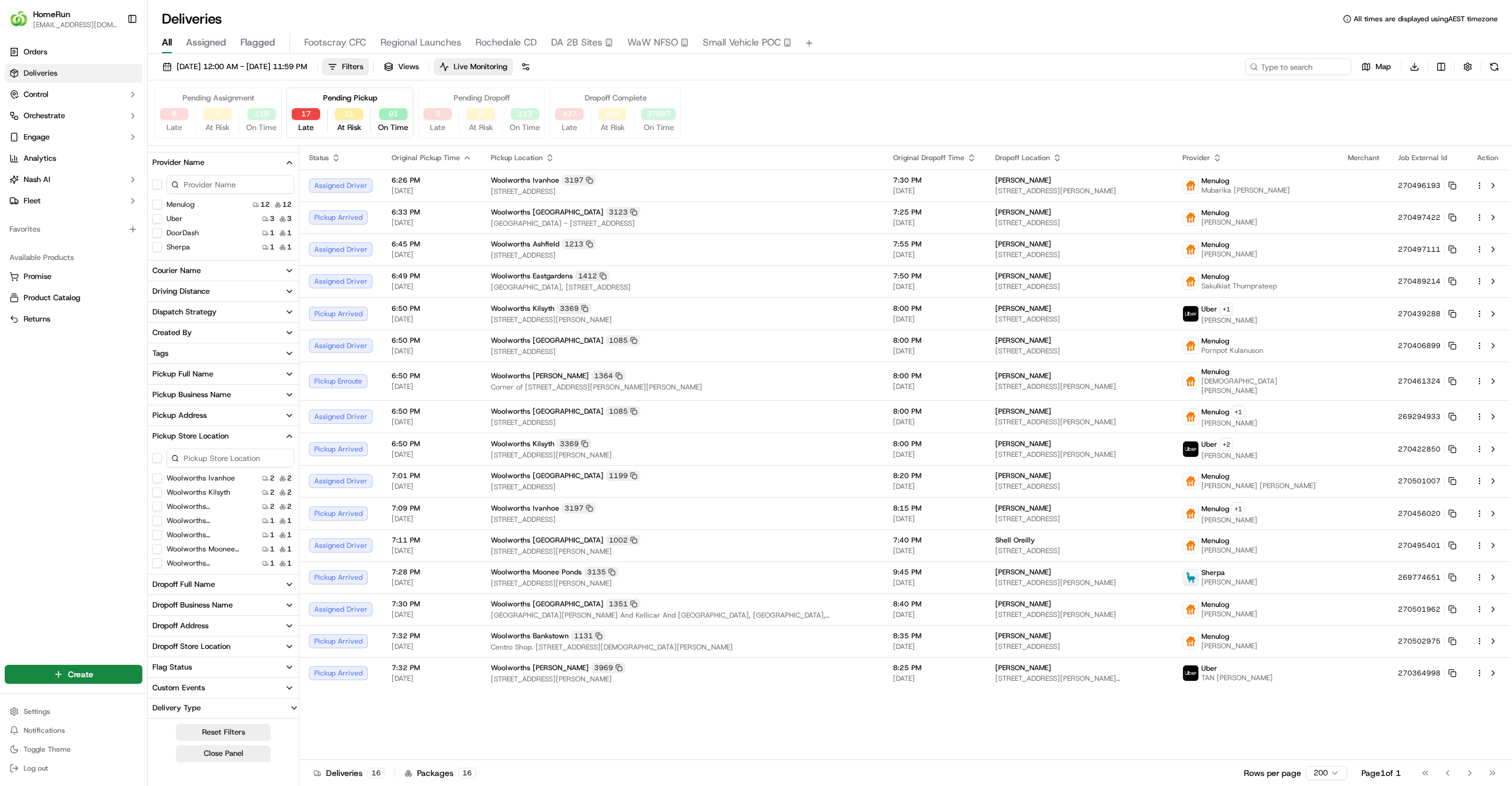
drag, startPoint x: 556, startPoint y: 718, endPoint x: 525, endPoint y: 693, distance: 39.8
click at [525, 693] on div "Status Original Pickup Time Pickup Location Original Dropoff Time Dropoff Locat…" at bounding box center [905, 453] width 1210 height 614
click at [698, 633] on div "Woolworths Bankstown 1131" at bounding box center [682, 636] width 383 height 11
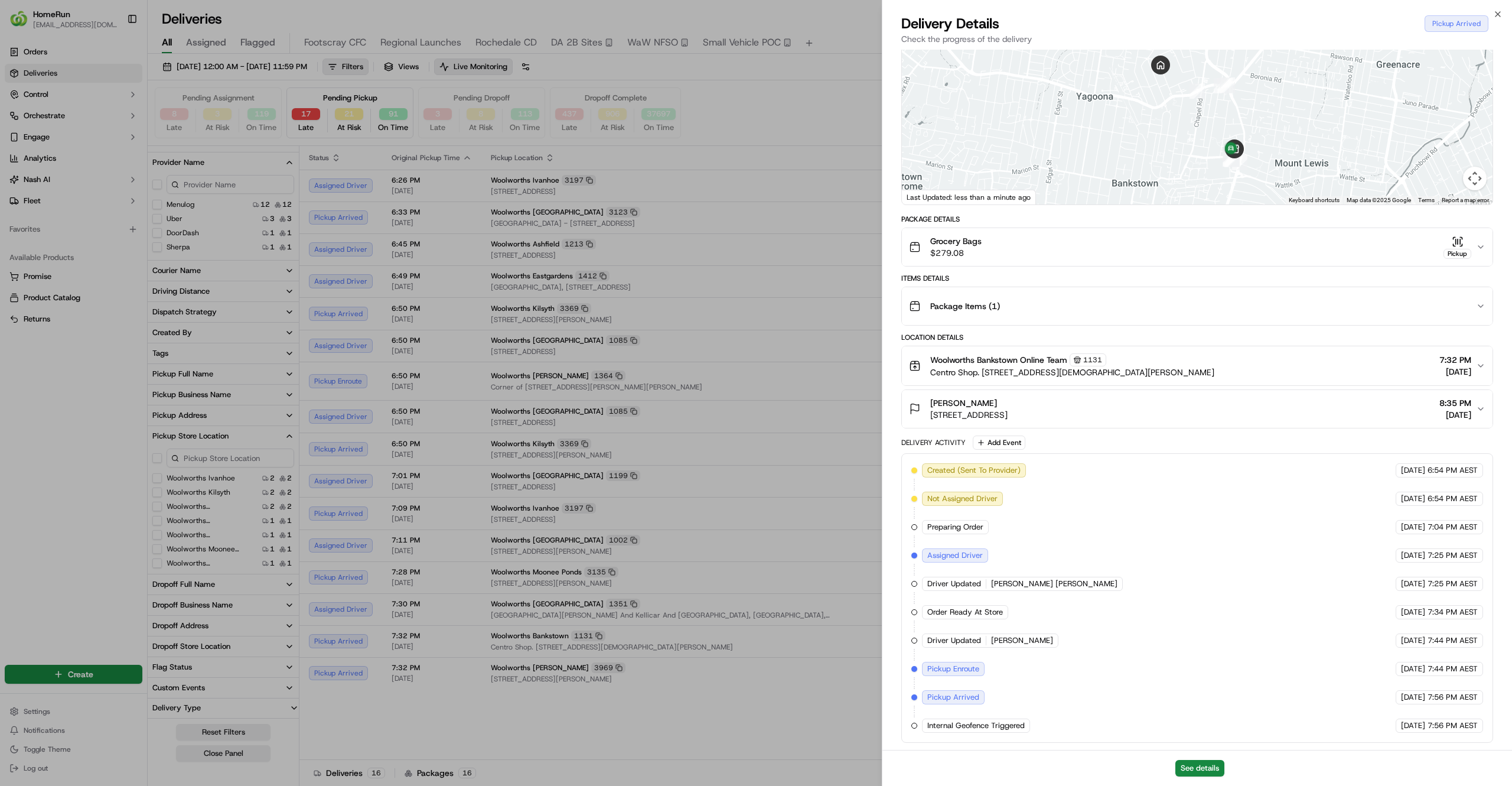
scroll to position [74, 0]
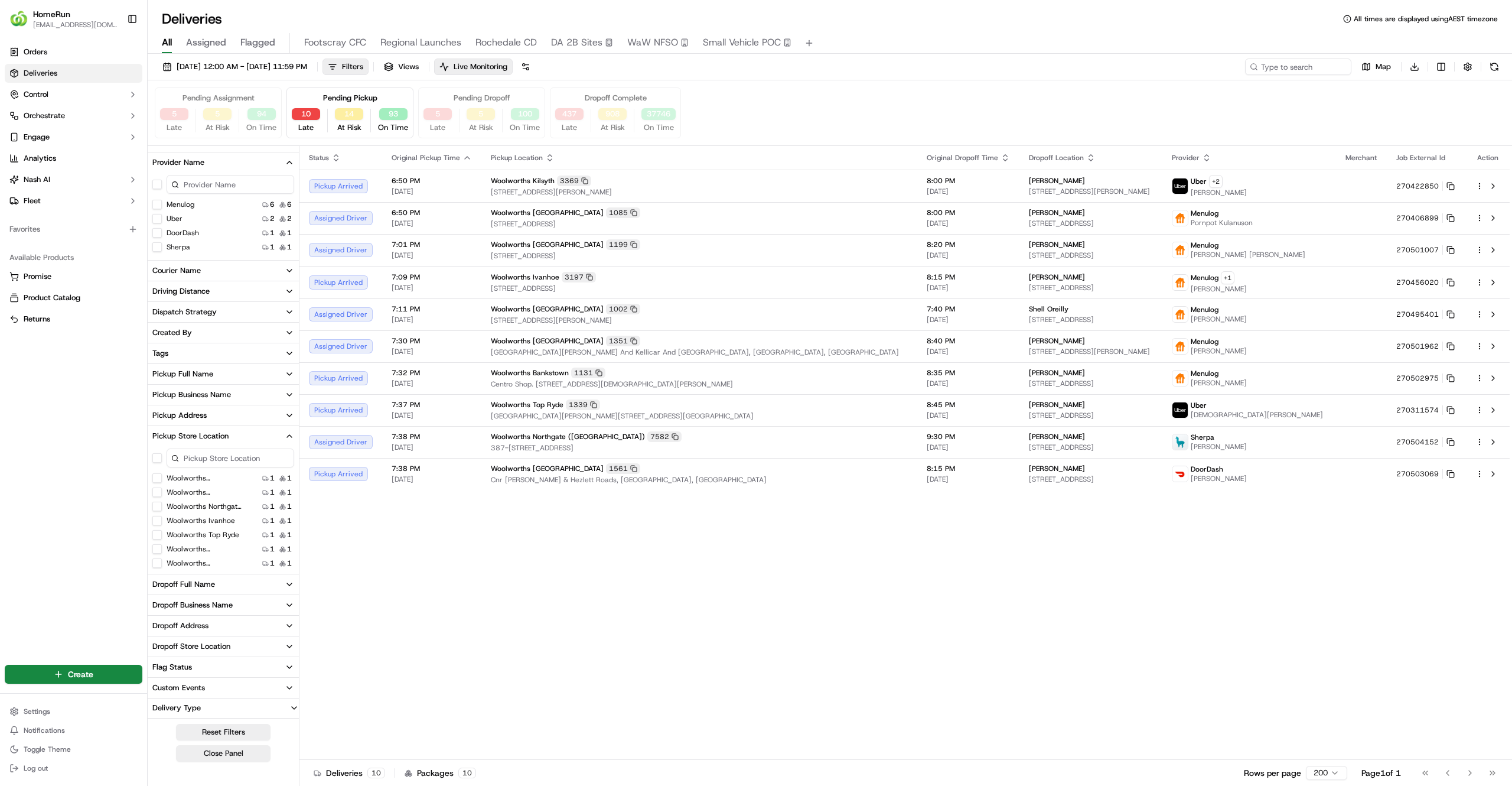
click at [454, 690] on div "Status Original Pickup Time Pickup Location Original Dropoff Time Dropoff Locat…" at bounding box center [905, 453] width 1210 height 614
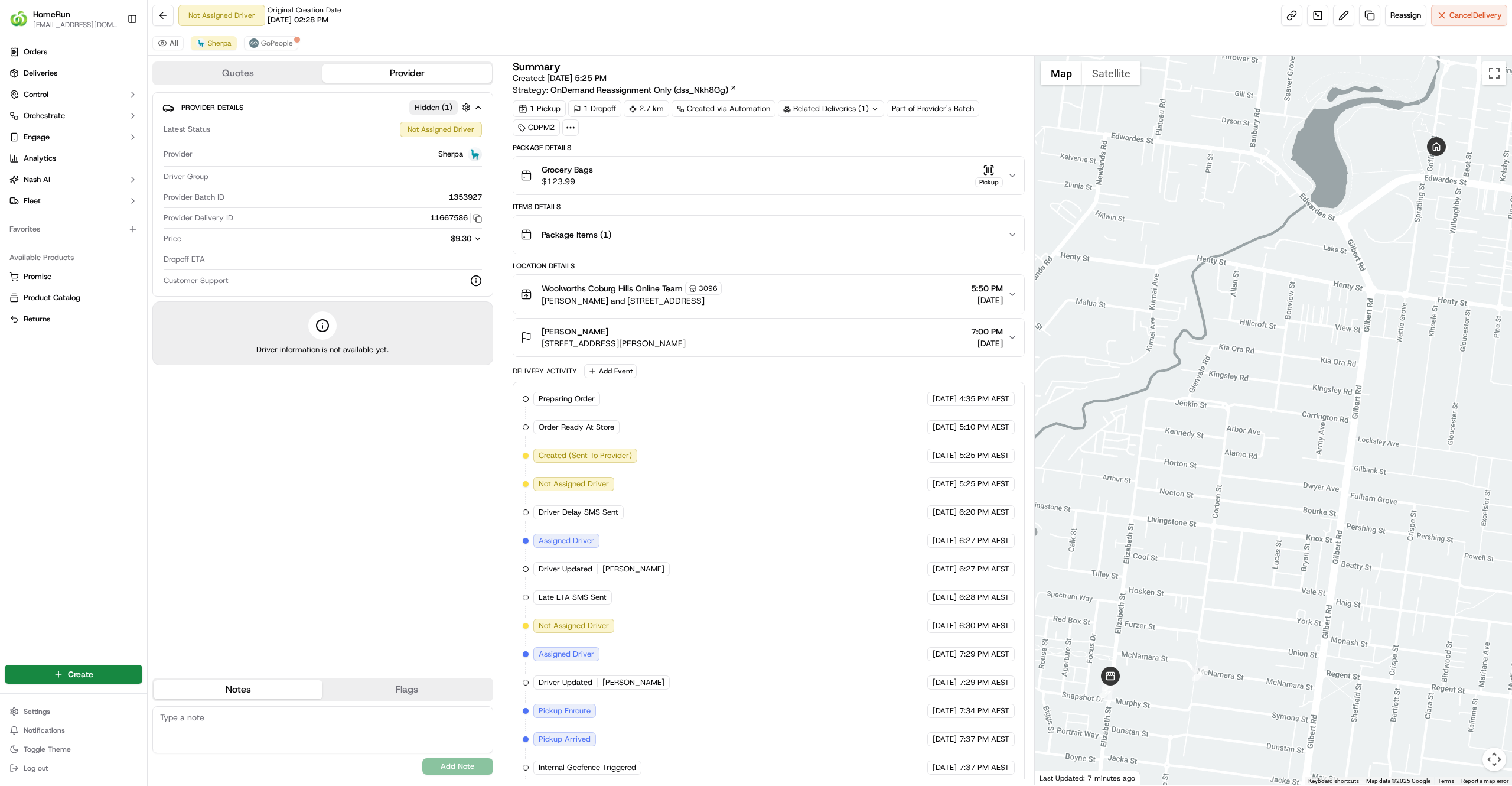
click at [273, 53] on div "All Sherpa GoPeople" at bounding box center [830, 44] width 1364 height 24
click at [272, 52] on div "All Sherpa GoPeople" at bounding box center [830, 44] width 1364 height 24
click at [272, 51] on div "All Sherpa GoPeople" at bounding box center [830, 44] width 1364 height 24
click at [271, 41] on span "GoPeople" at bounding box center [277, 43] width 32 height 10
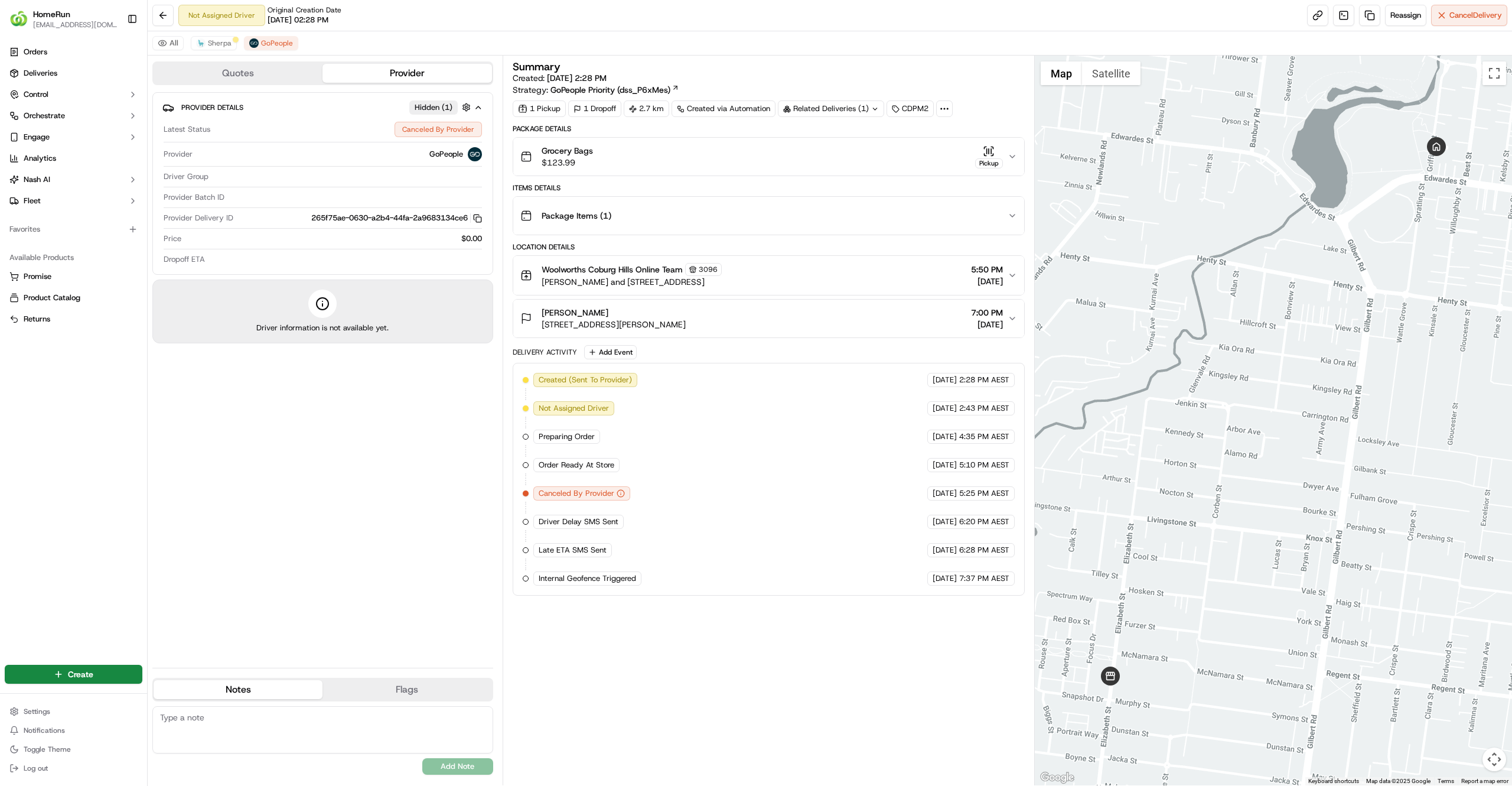
click at [578, 661] on div "Summary Created: 21/09/2025 2:28 PM Strategy: GoPeople Priority (dss_P6xMes) 1 …" at bounding box center [769, 421] width 512 height 718
click at [220, 46] on span "Sherpa" at bounding box center [219, 43] width 24 height 10
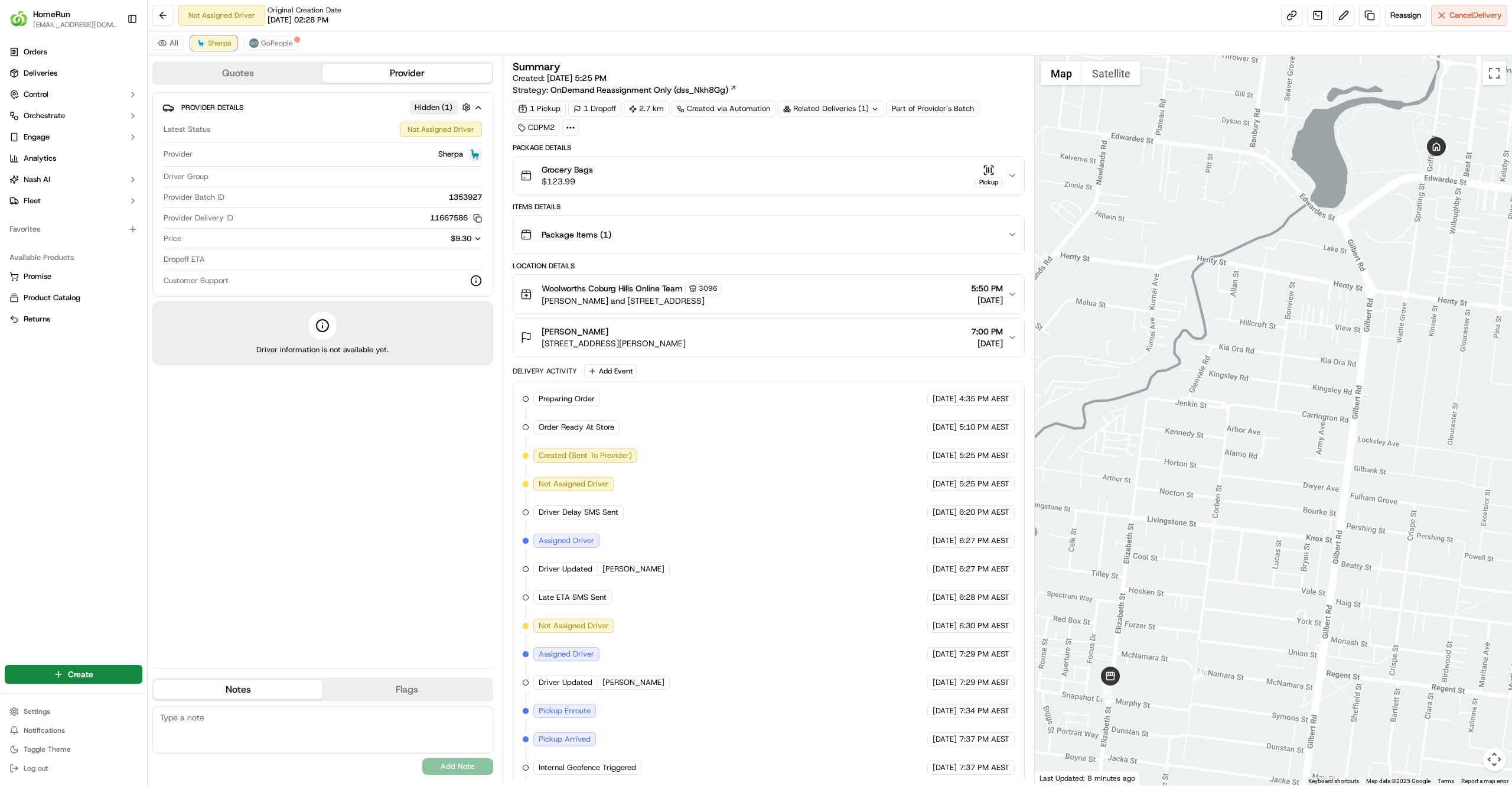
scroll to position [42, 0]
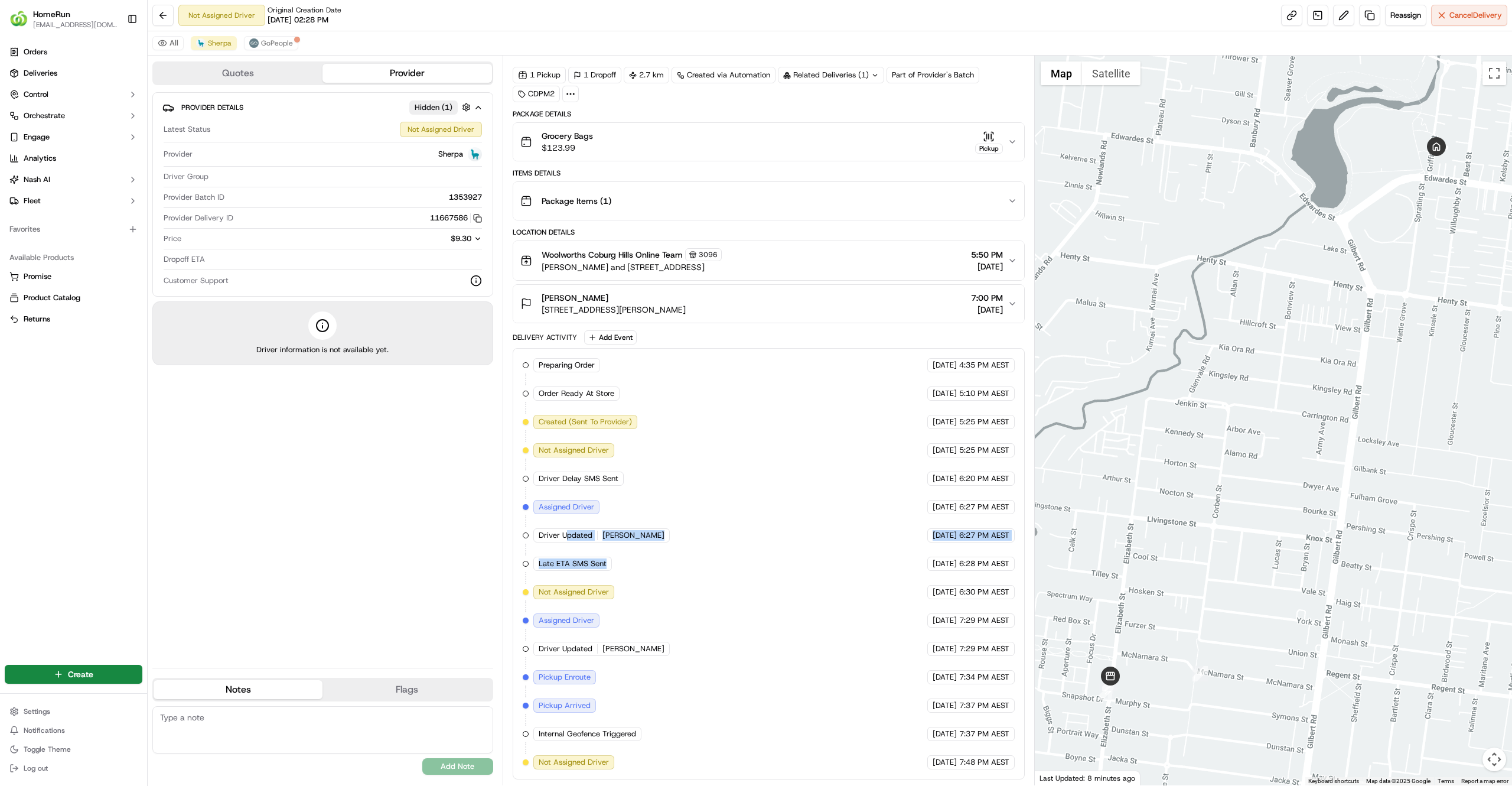
drag, startPoint x: 568, startPoint y: 536, endPoint x: 842, endPoint y: 564, distance: 275.4
click at [842, 564] on div "Preparing Order HomeRun 21/09/2025 4:35 PM AEST Order Ready At Store HomeRun 21…" at bounding box center [768, 564] width 492 height 412
